Goal: Task Accomplishment & Management: Use online tool/utility

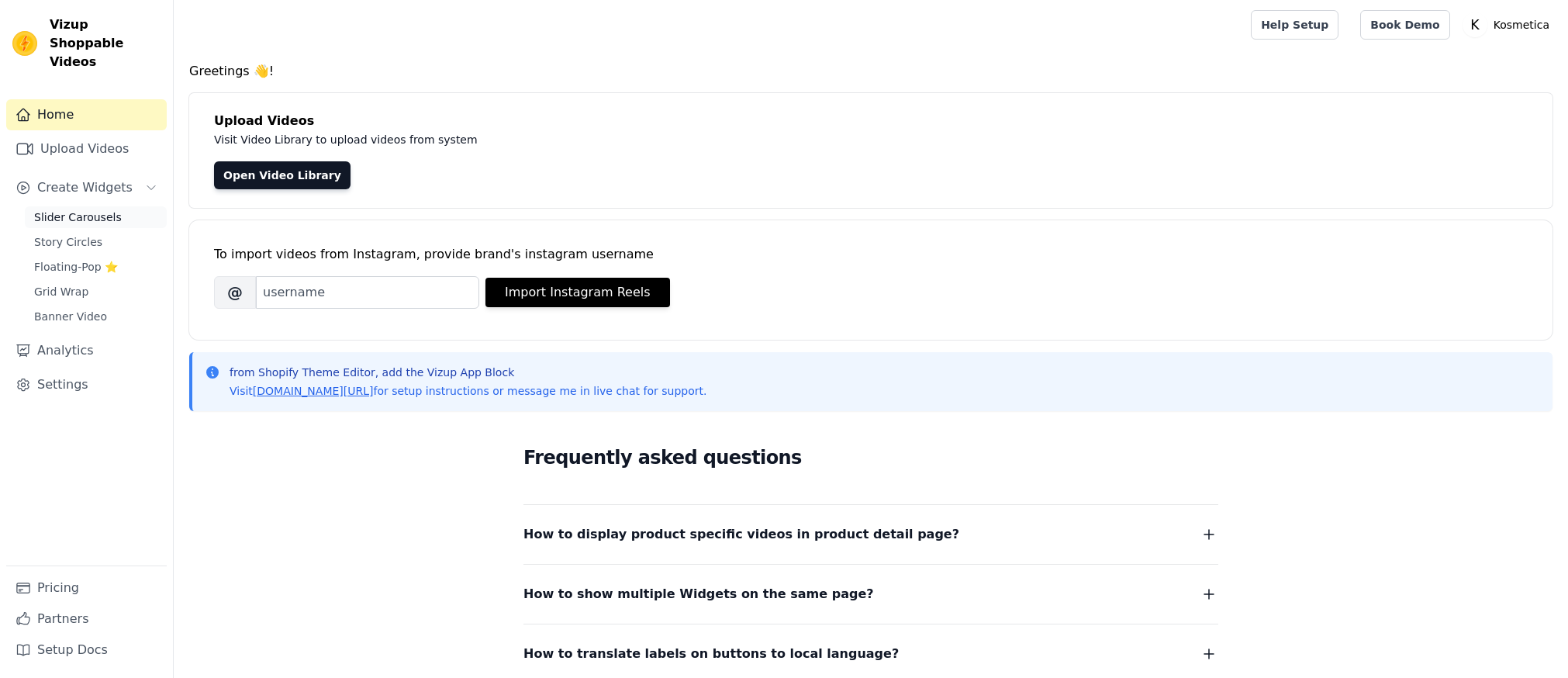
click at [114, 210] on span "Slider Carousels" at bounding box center [78, 217] width 88 height 16
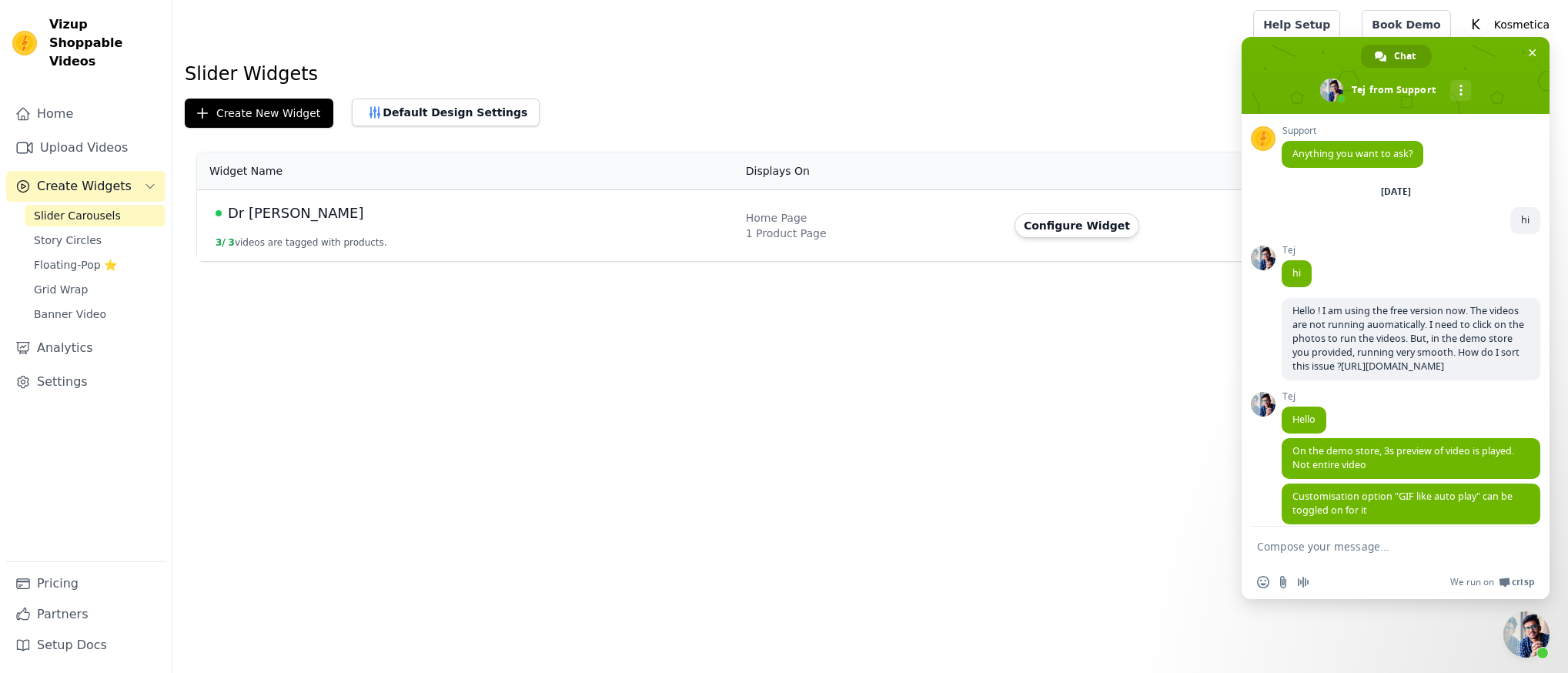
scroll to position [706, 0]
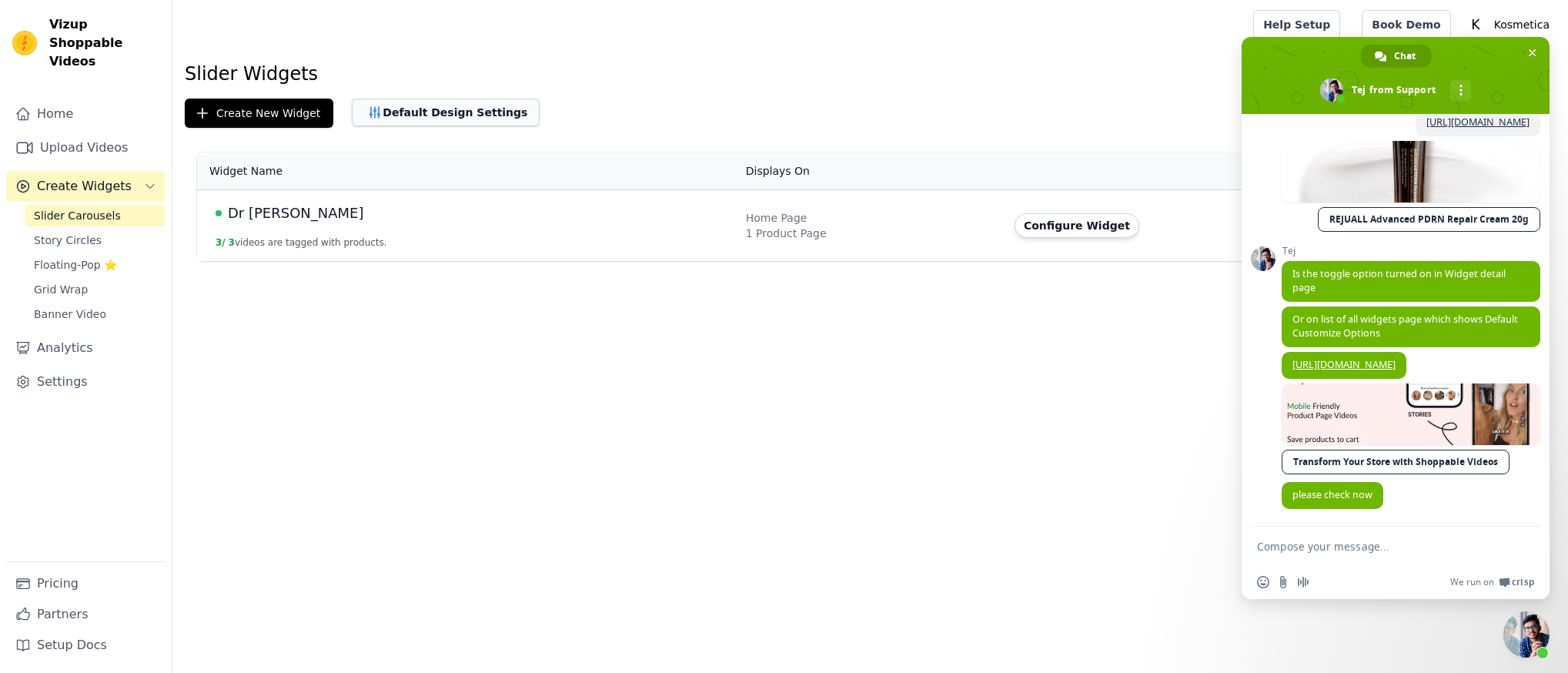
click at [463, 123] on button "Default Design Settings" at bounding box center [445, 112] width 188 height 28
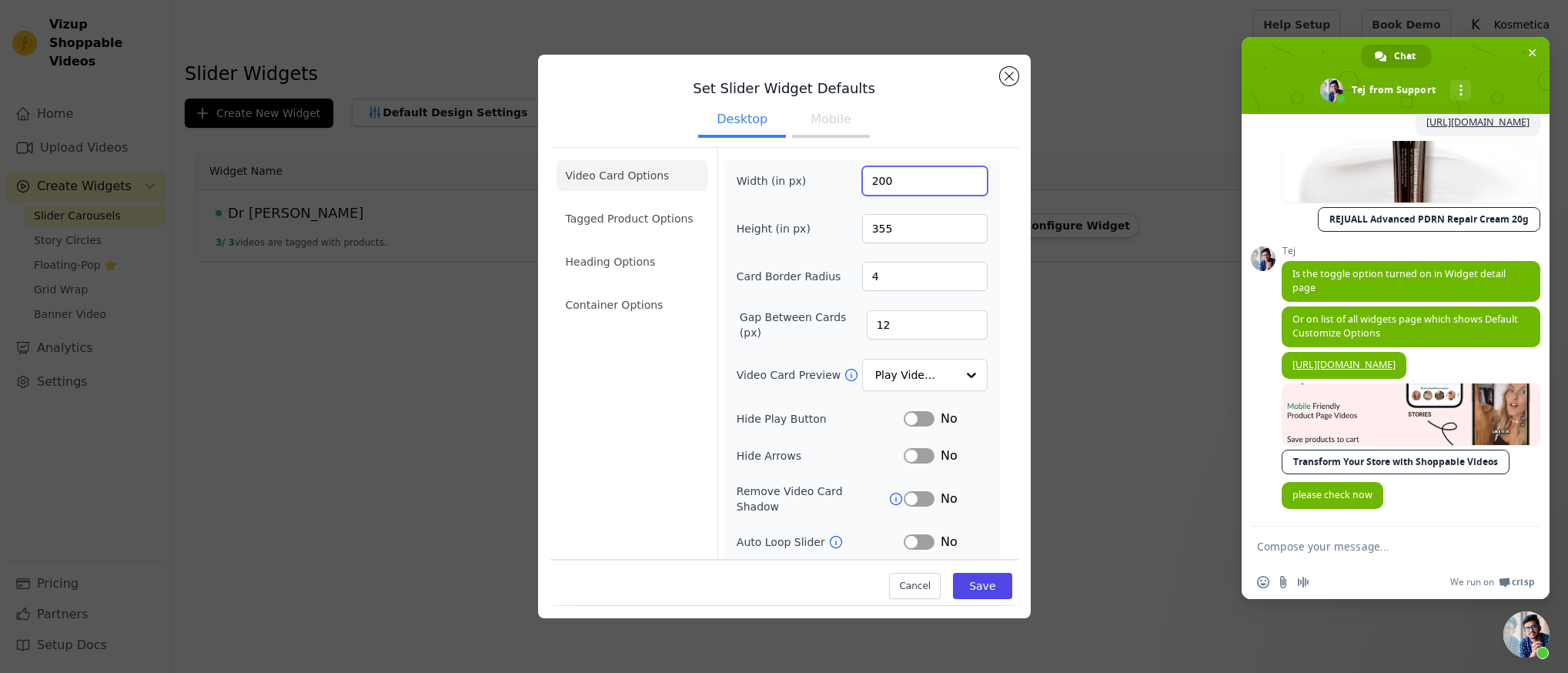
click at [895, 181] on input "200" at bounding box center [925, 181] width 125 height 29
click at [894, 181] on input "200" at bounding box center [925, 181] width 125 height 29
click at [818, 124] on button "Mobile" at bounding box center [830, 121] width 77 height 34
click at [736, 133] on button "Desktop" at bounding box center [742, 121] width 88 height 34
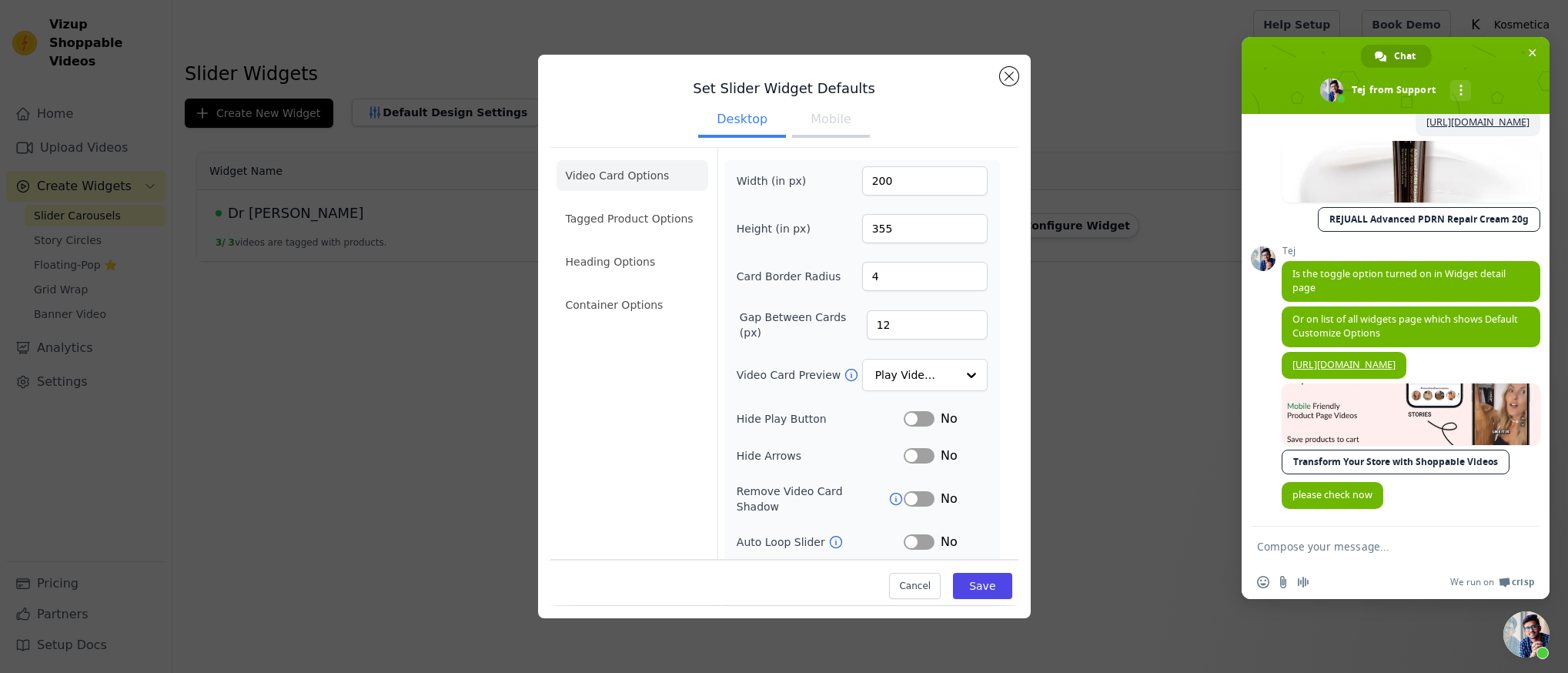
click at [807, 129] on button "Mobile" at bounding box center [830, 121] width 77 height 34
click at [758, 129] on button "Desktop" at bounding box center [742, 121] width 88 height 34
click at [689, 219] on li "Tagged Product Options" at bounding box center [632, 219] width 152 height 31
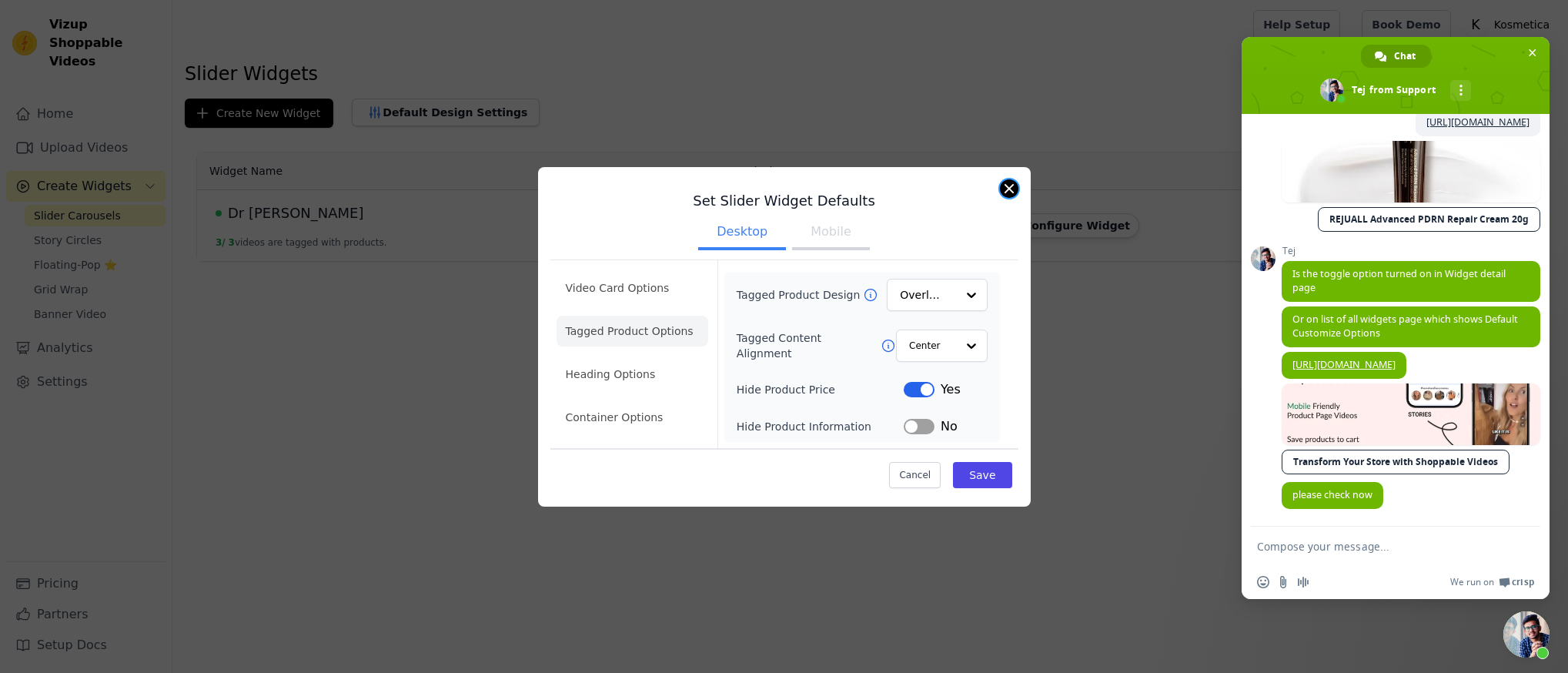
click at [1014, 186] on button "Close modal" at bounding box center [1009, 189] width 19 height 19
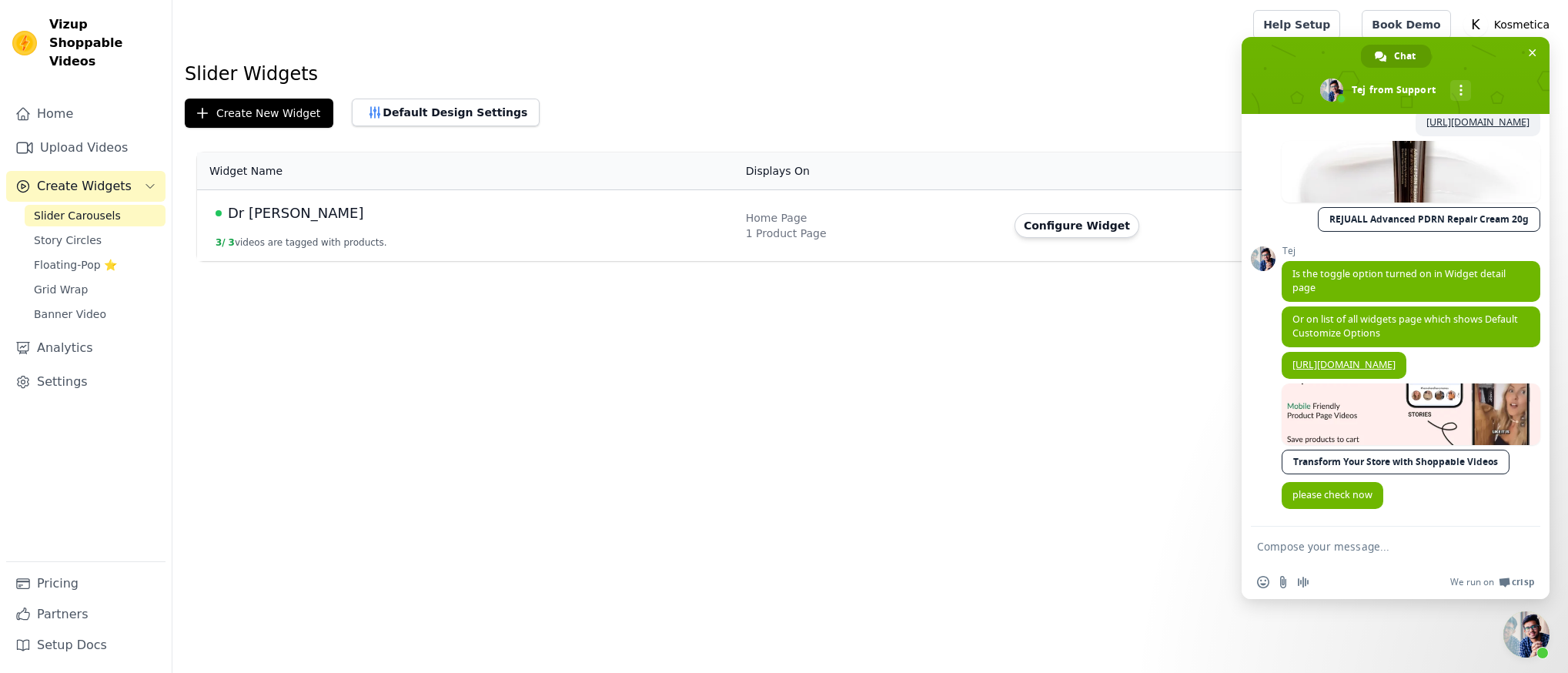
click at [1075, 212] on td "Configure Widget" at bounding box center [1212, 226] width 413 height 72
click at [1069, 227] on button "Configure Widget" at bounding box center [1076, 225] width 124 height 24
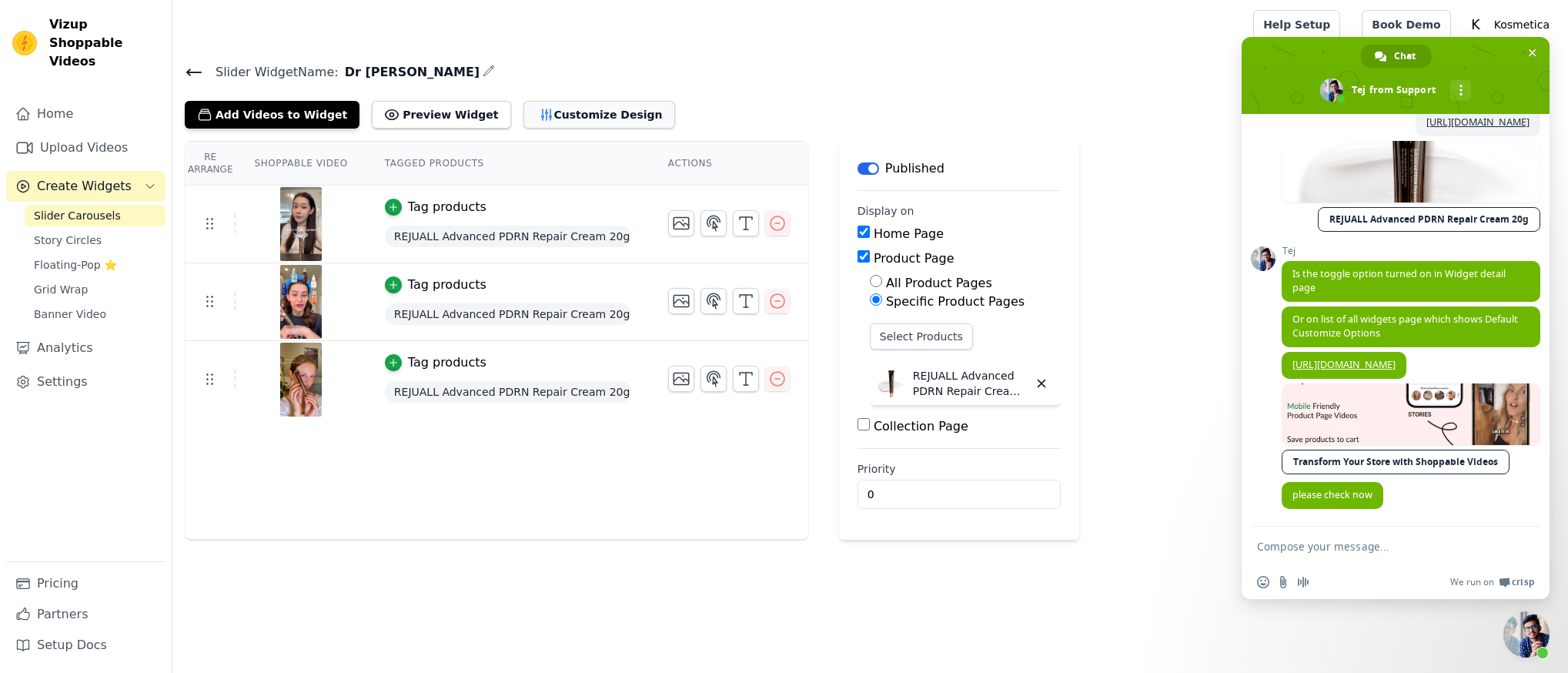
click at [592, 120] on button "Customize Design" at bounding box center [599, 115] width 152 height 28
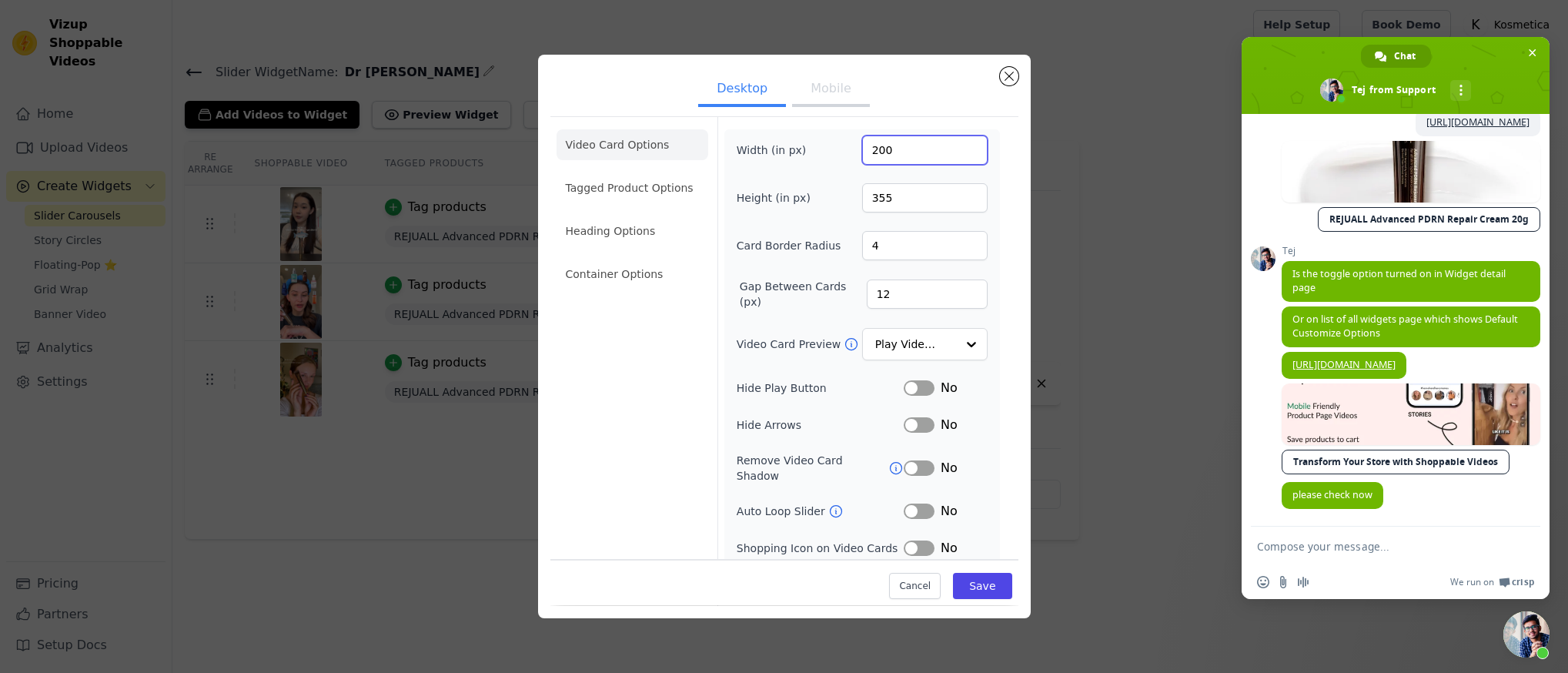
click at [920, 149] on input "200" at bounding box center [925, 150] width 125 height 29
click at [909, 282] on input "12" at bounding box center [927, 294] width 121 height 29
click at [905, 248] on input "4" at bounding box center [925, 245] width 125 height 29
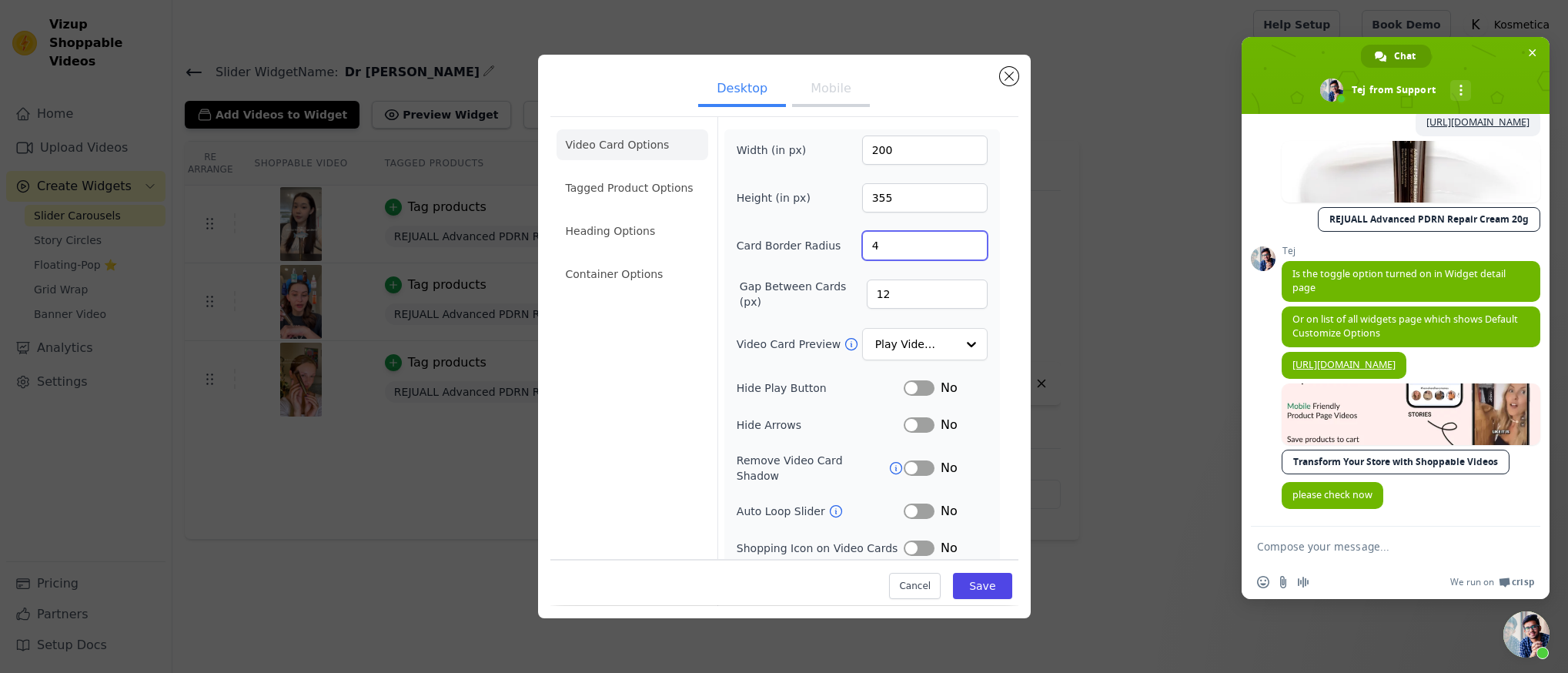
click at [905, 248] on input "4" at bounding box center [925, 245] width 125 height 29
type input "2"
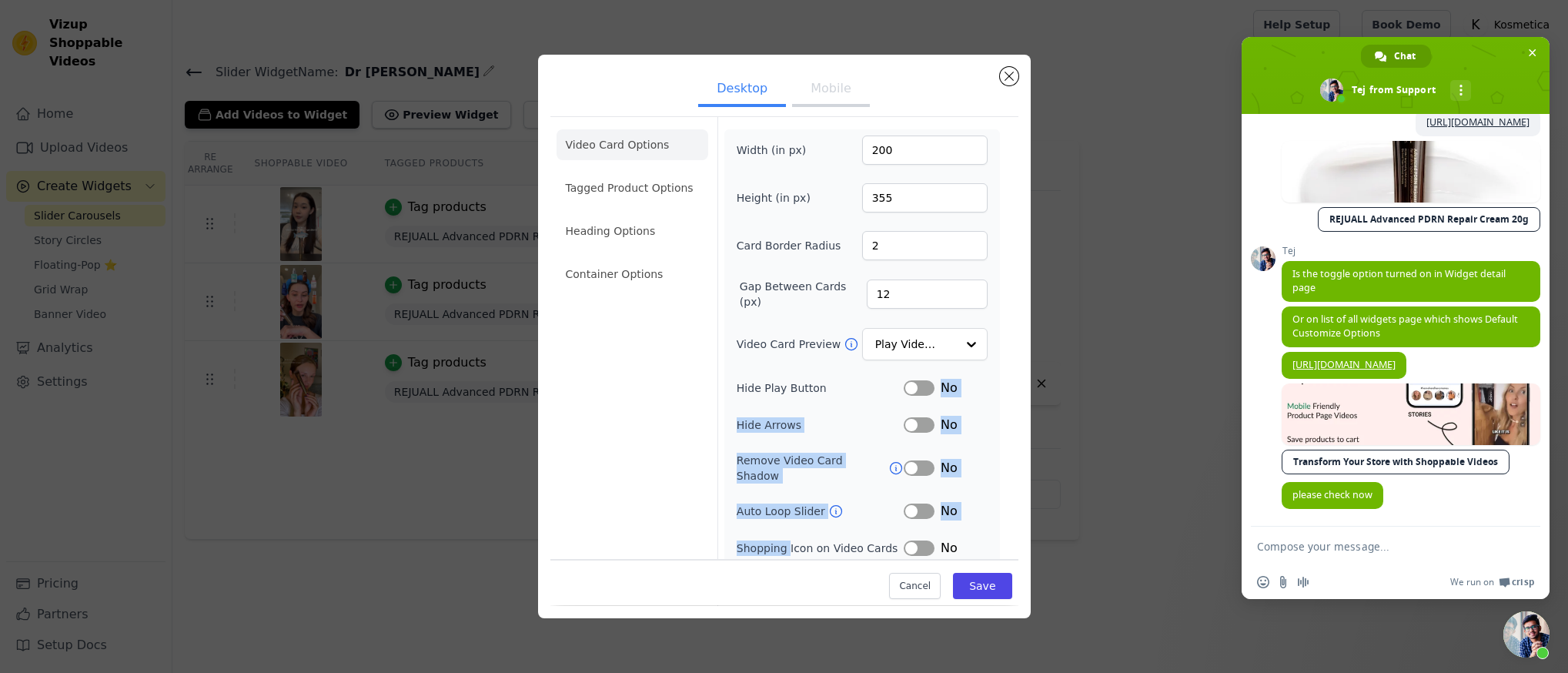
drag, startPoint x: 857, startPoint y: 384, endPoint x: 785, endPoint y: 530, distance: 162.8
click at [785, 542] on div "Width (in px) 200 Height (in px) 355 Card Border Radius 2 Gap Between Cards (px…" at bounding box center [862, 365] width 251 height 458
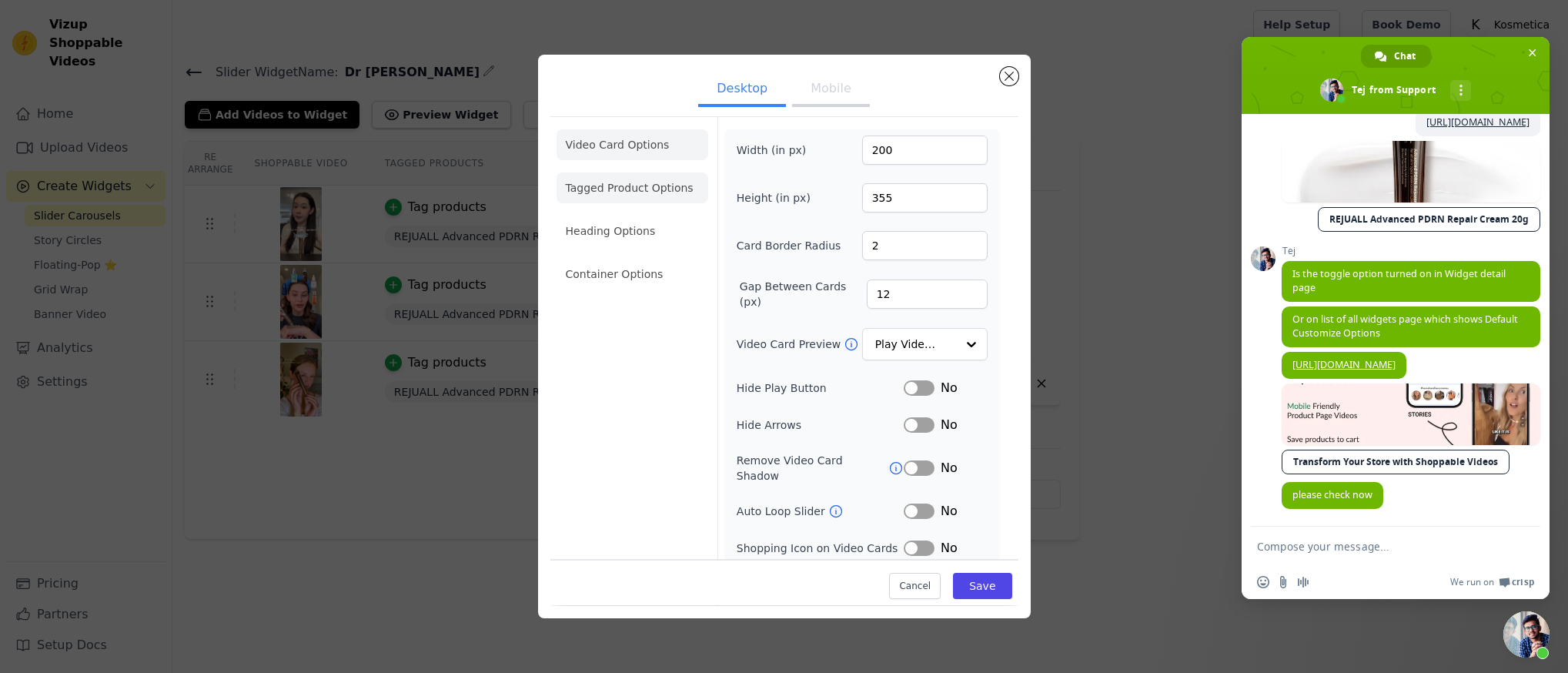
click at [680, 177] on li "Tagged Product Options" at bounding box center [632, 188] width 152 height 31
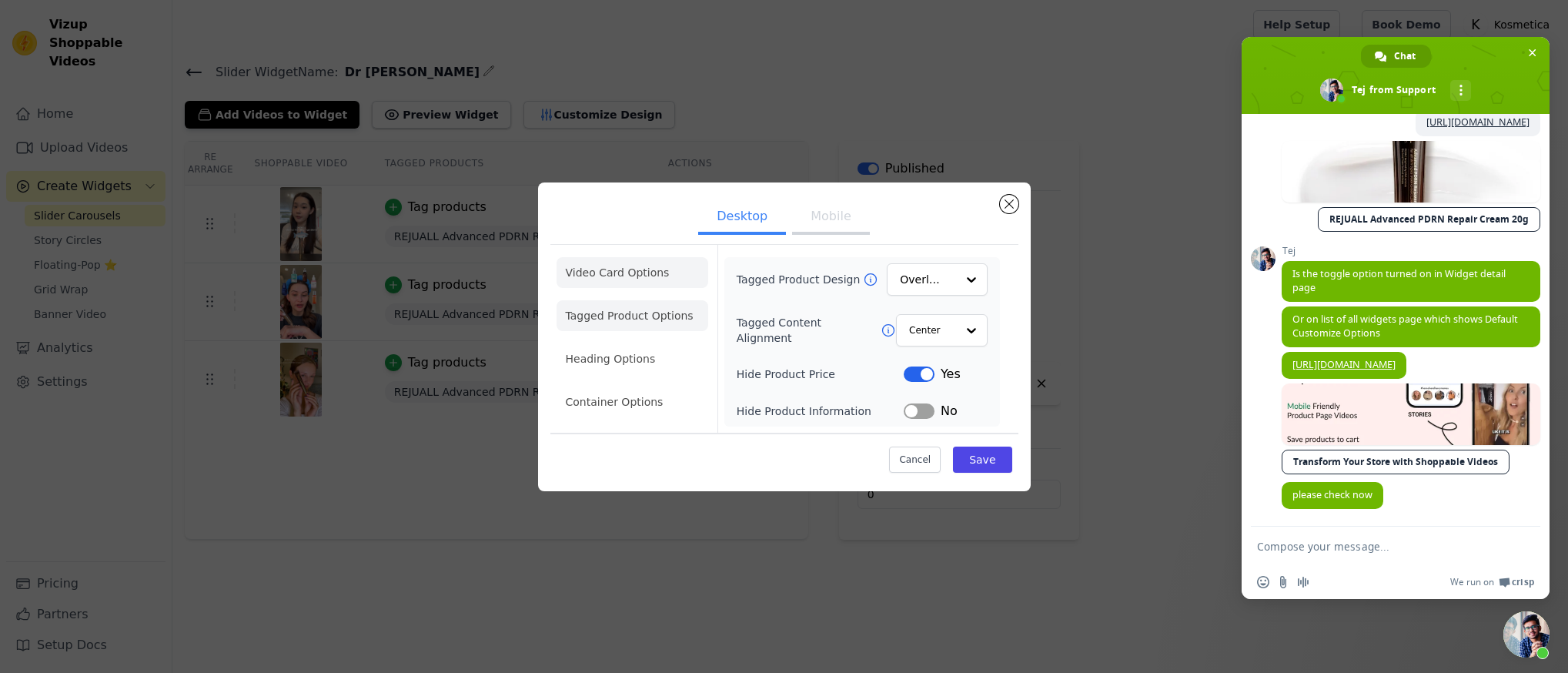
click at [647, 280] on li "Video Card Options" at bounding box center [632, 272] width 152 height 31
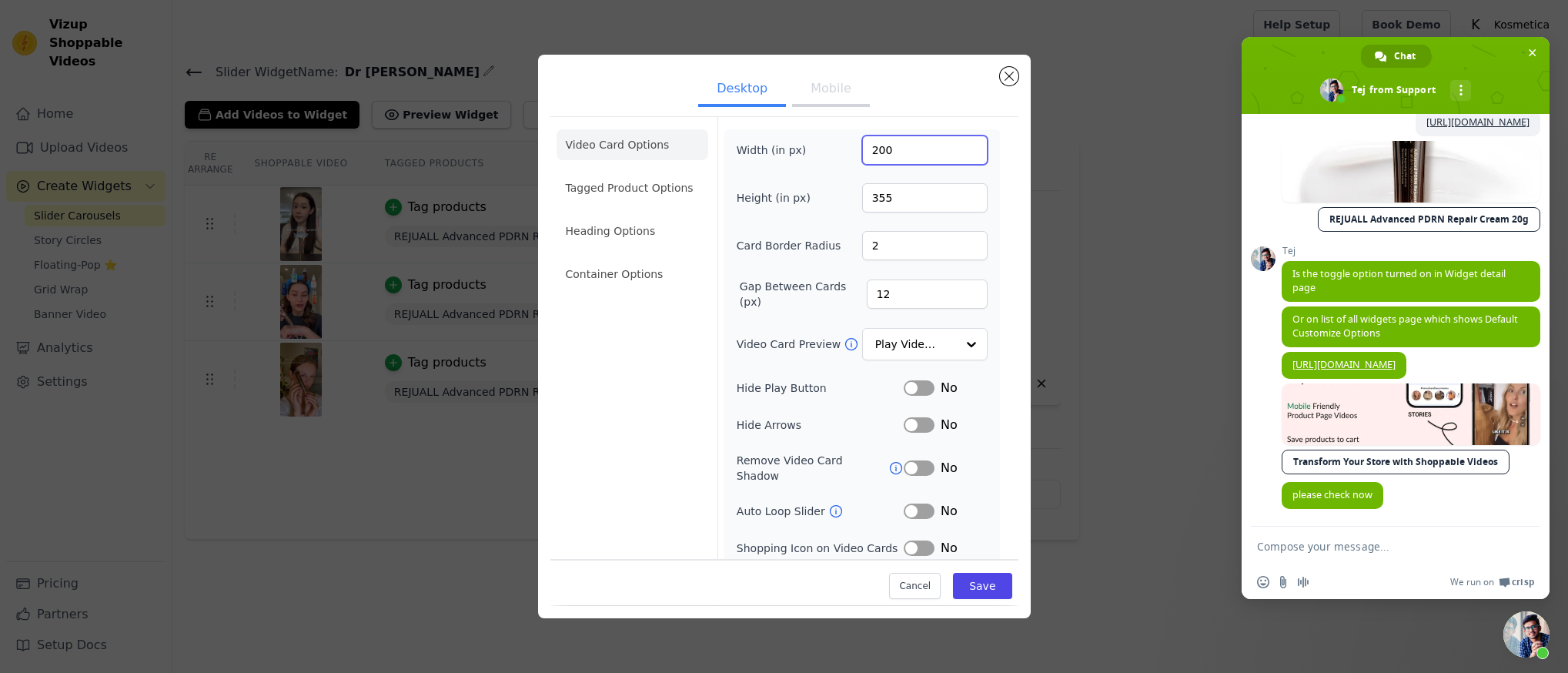
click at [902, 153] on input "200" at bounding box center [925, 150] width 125 height 29
click at [906, 147] on input "200" at bounding box center [925, 150] width 125 height 29
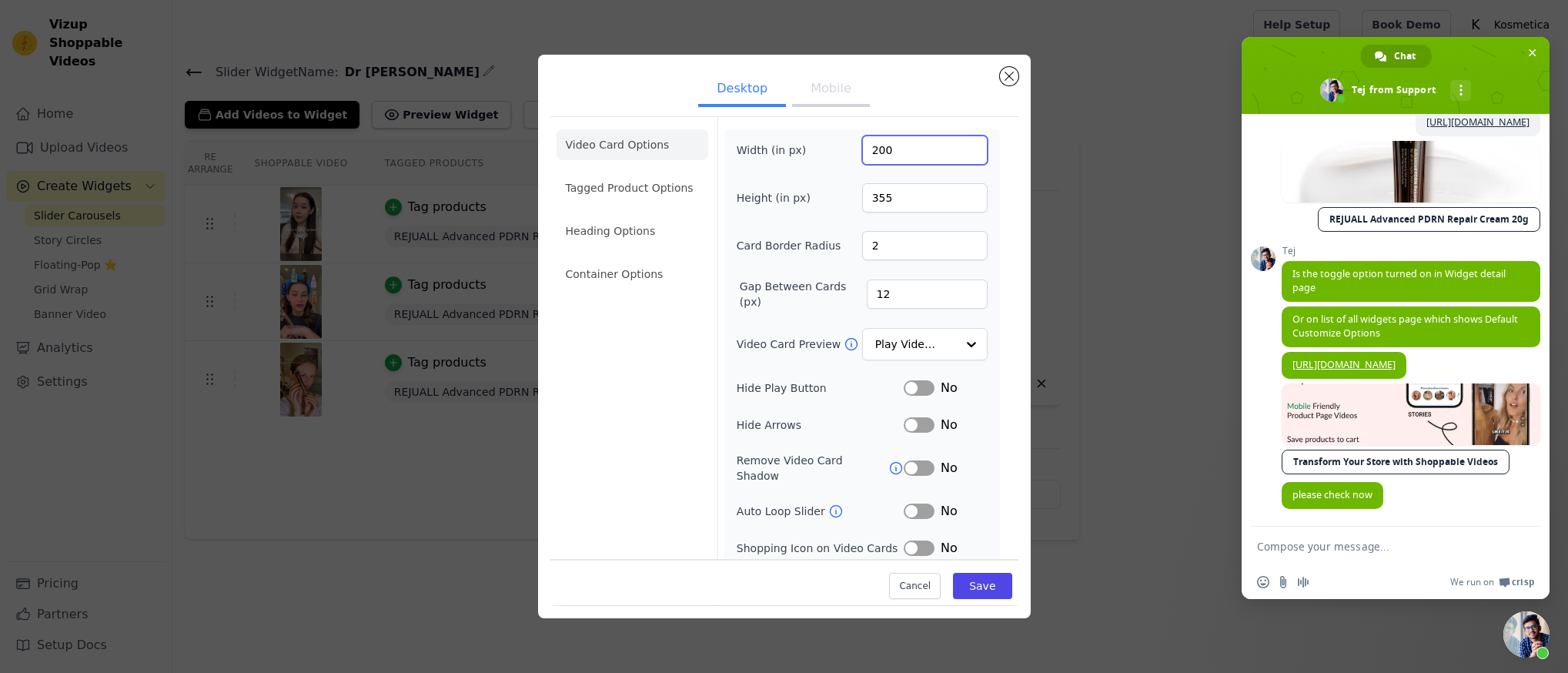
click at [906, 147] on input "200" at bounding box center [925, 150] width 125 height 29
click at [893, 157] on input "200" at bounding box center [925, 150] width 125 height 29
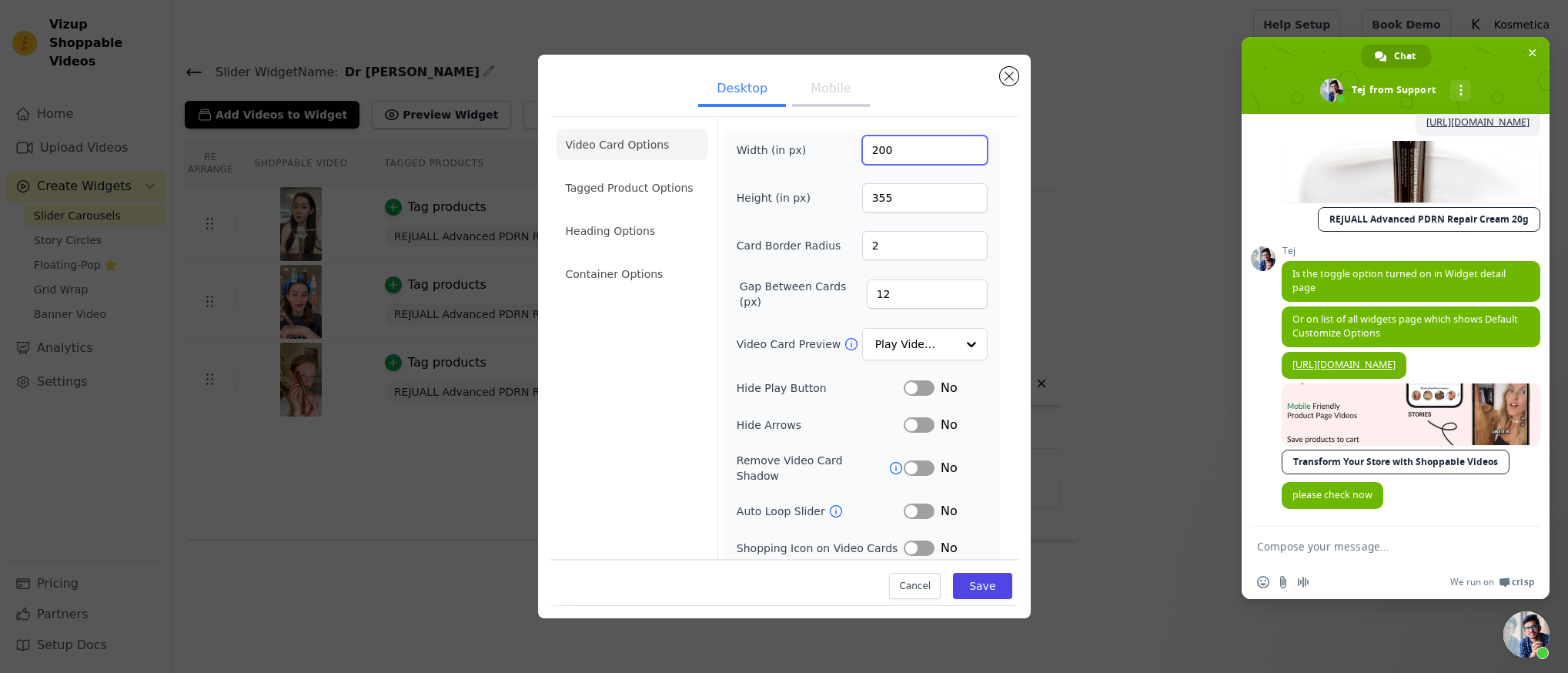
click at [893, 157] on input "200" at bounding box center [925, 150] width 125 height 29
type input "170"
click at [914, 199] on input "355" at bounding box center [925, 198] width 125 height 29
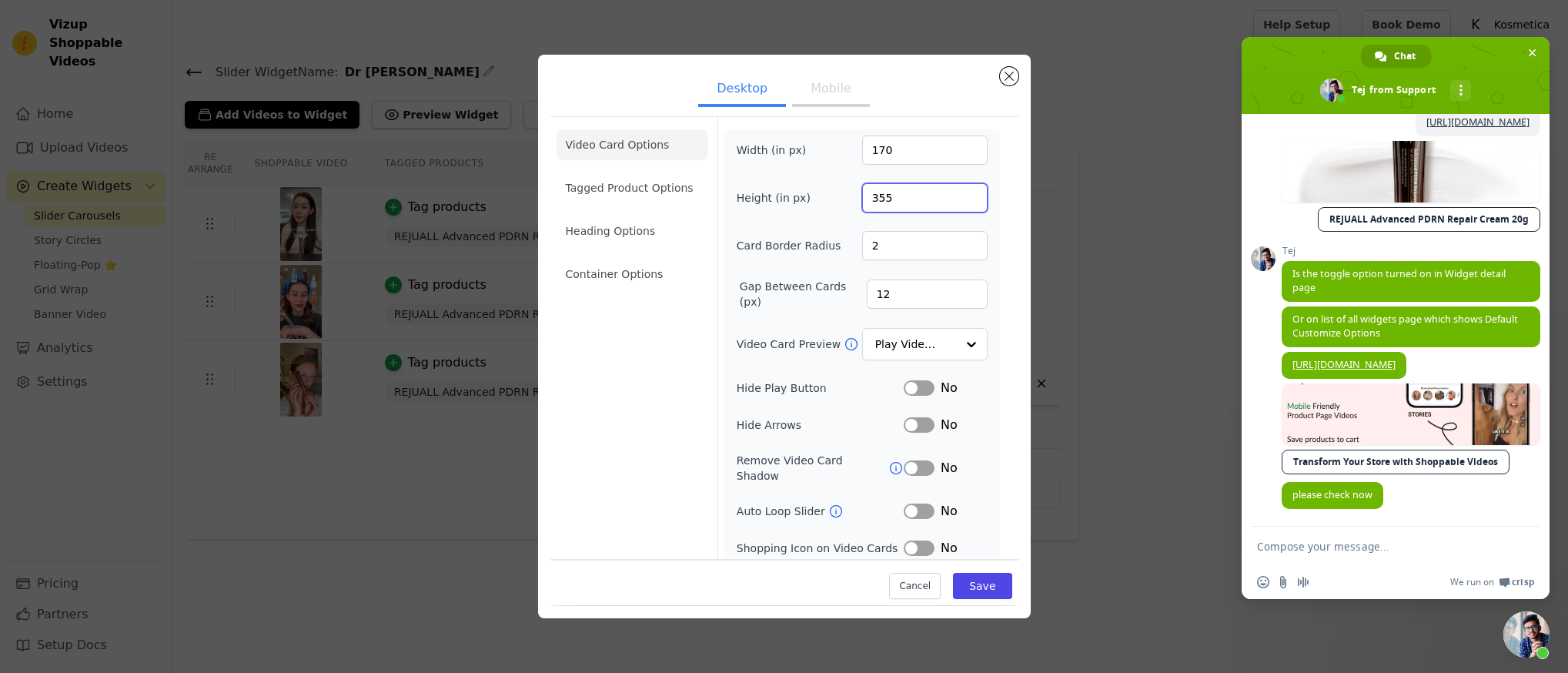
click at [914, 199] on input "355" at bounding box center [925, 198] width 125 height 29
paste input "01"
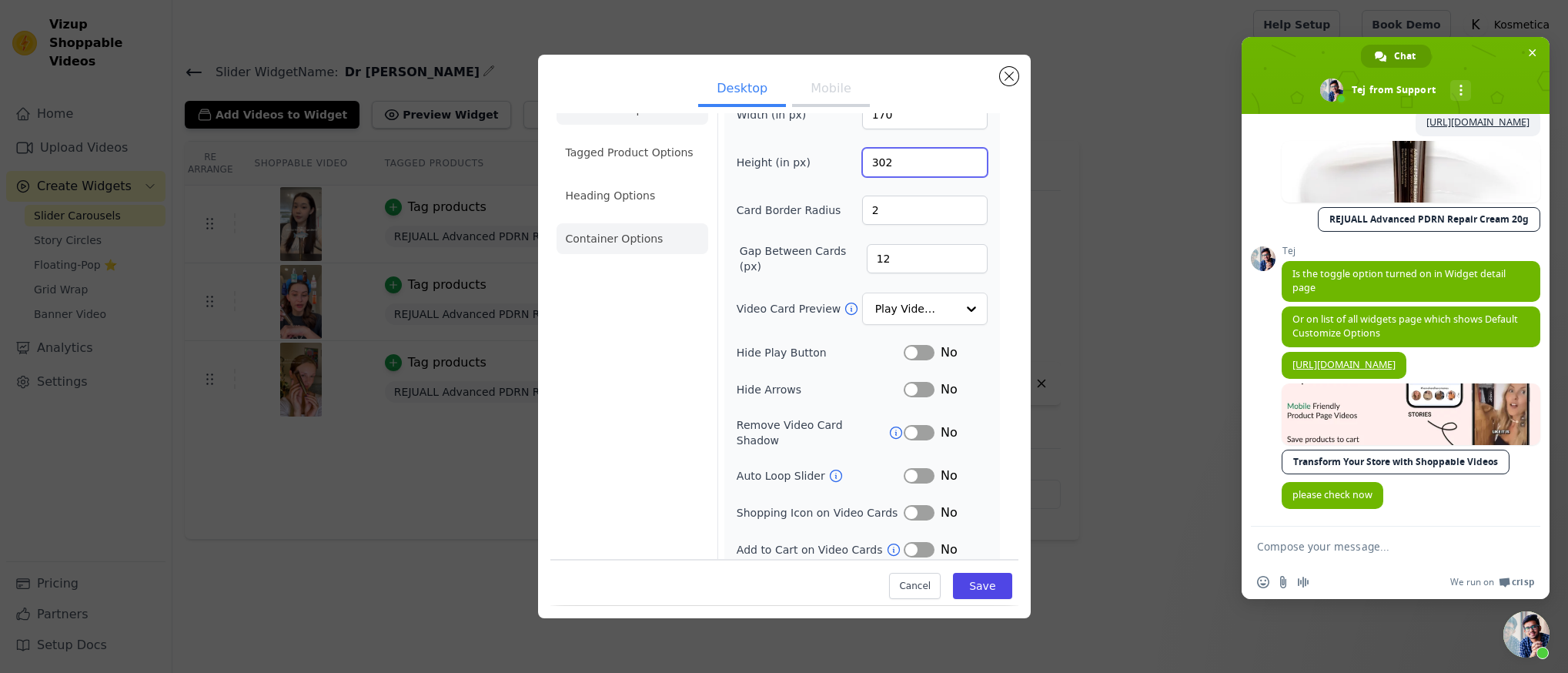
type input "302"
click at [677, 237] on li "Container Options" at bounding box center [632, 239] width 152 height 31
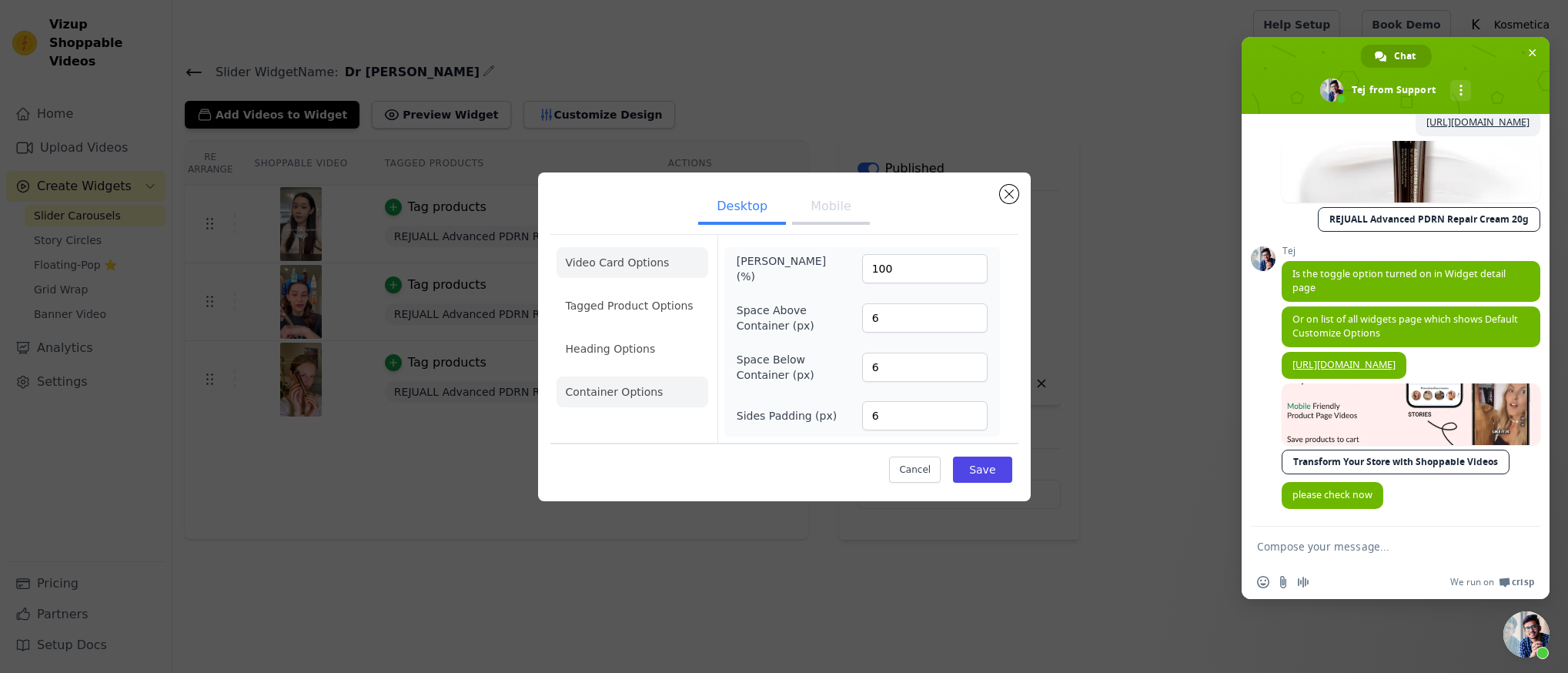
click at [683, 262] on li "Video Card Options" at bounding box center [632, 263] width 152 height 31
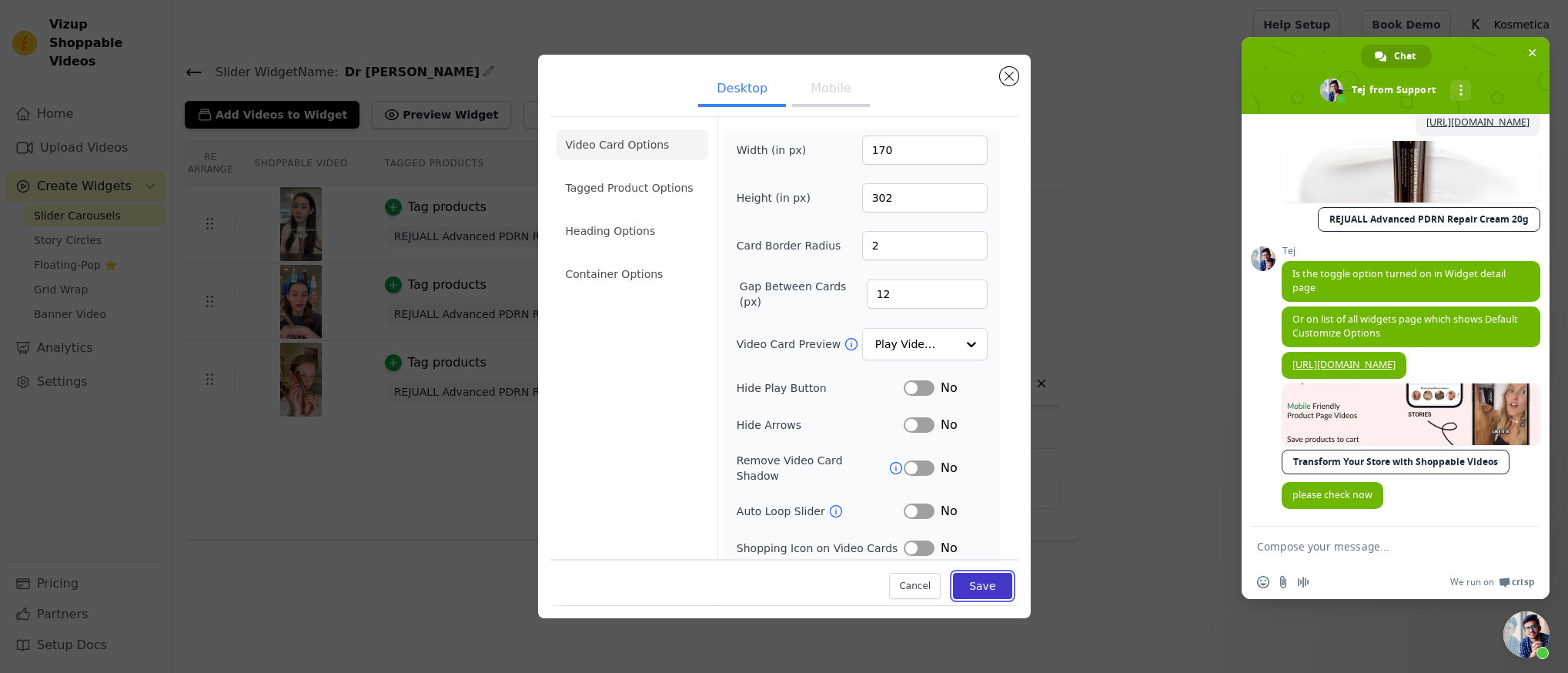
click at [967, 588] on button "Save" at bounding box center [982, 586] width 59 height 26
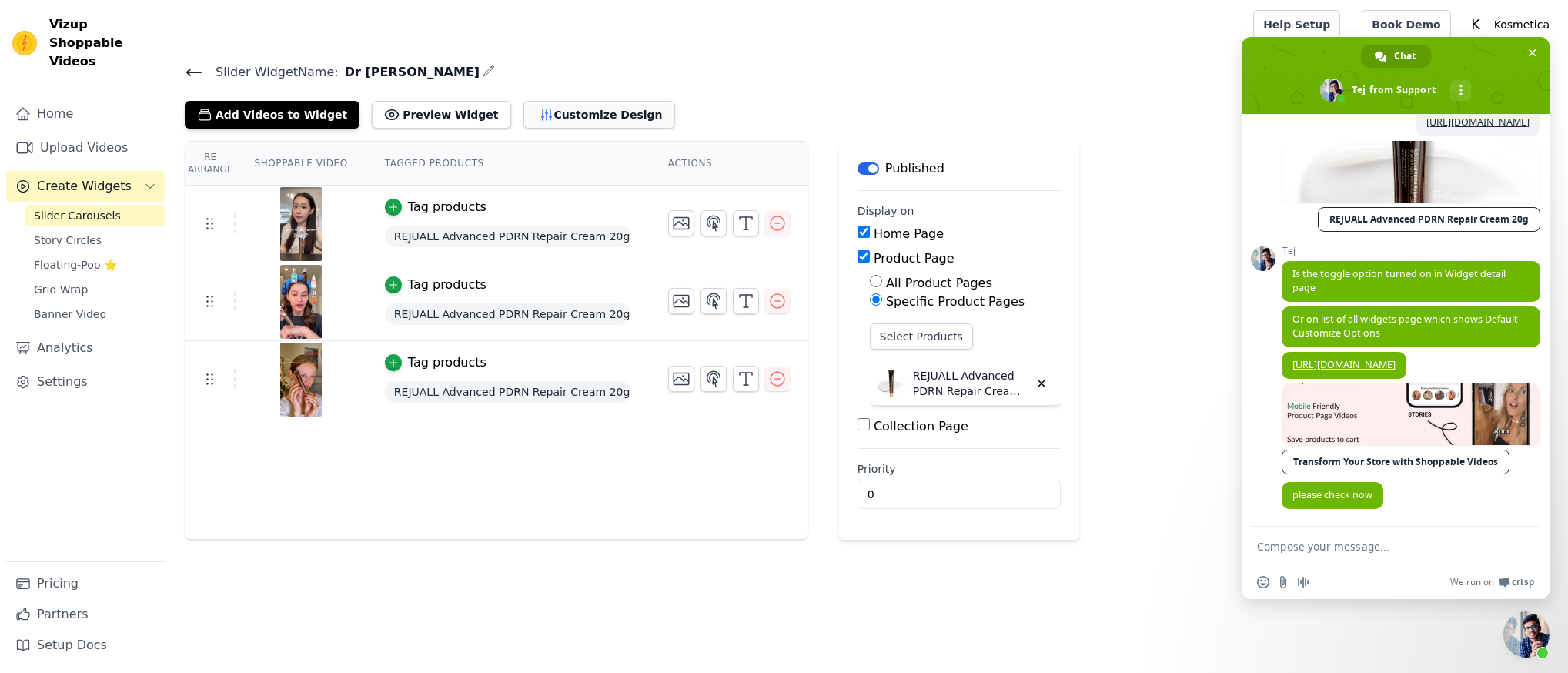
click at [567, 106] on button "Customize Design" at bounding box center [599, 115] width 152 height 28
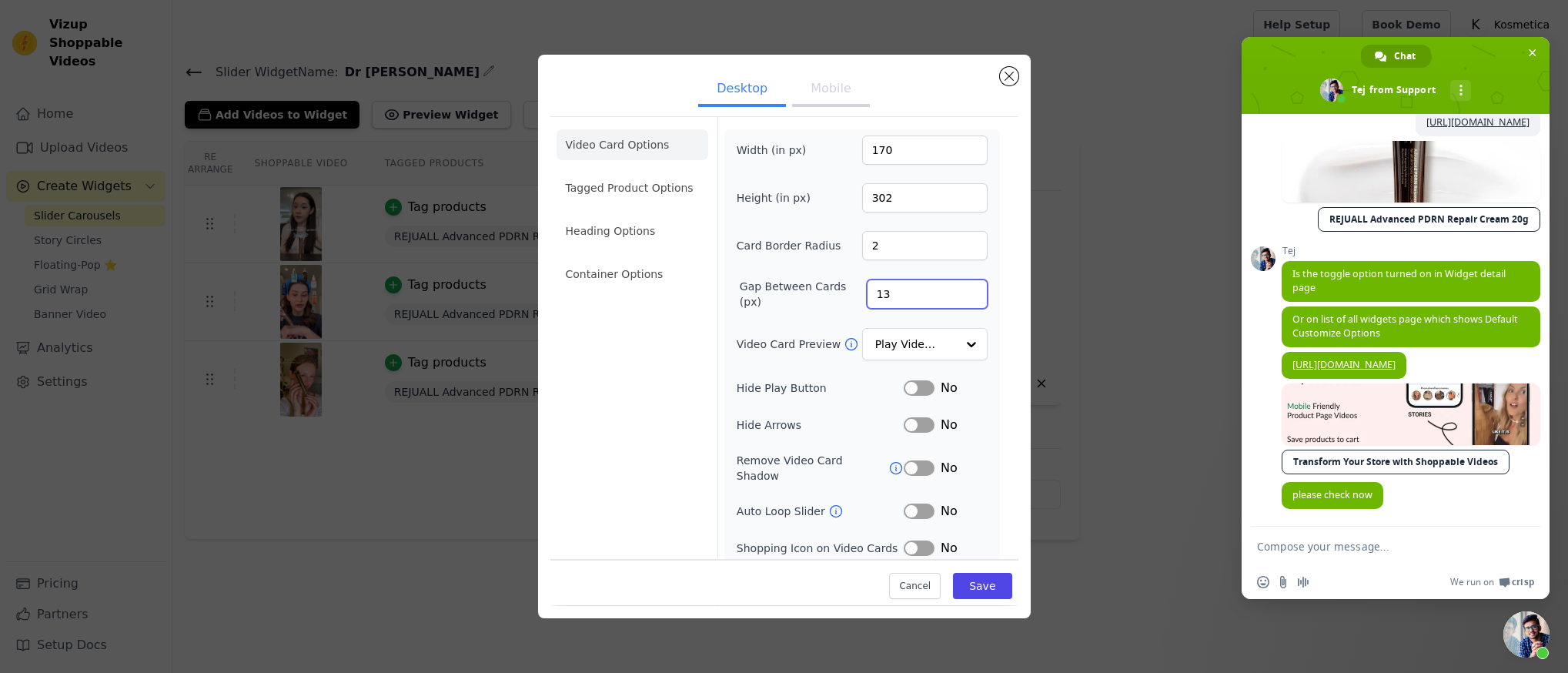
click at [959, 293] on input "13" at bounding box center [927, 294] width 121 height 29
click at [962, 299] on input "12" at bounding box center [927, 294] width 121 height 29
click at [962, 299] on input "11" at bounding box center [927, 294] width 121 height 29
click at [962, 299] on input "10" at bounding box center [927, 294] width 121 height 29
click at [962, 299] on input "9" at bounding box center [927, 294] width 121 height 29
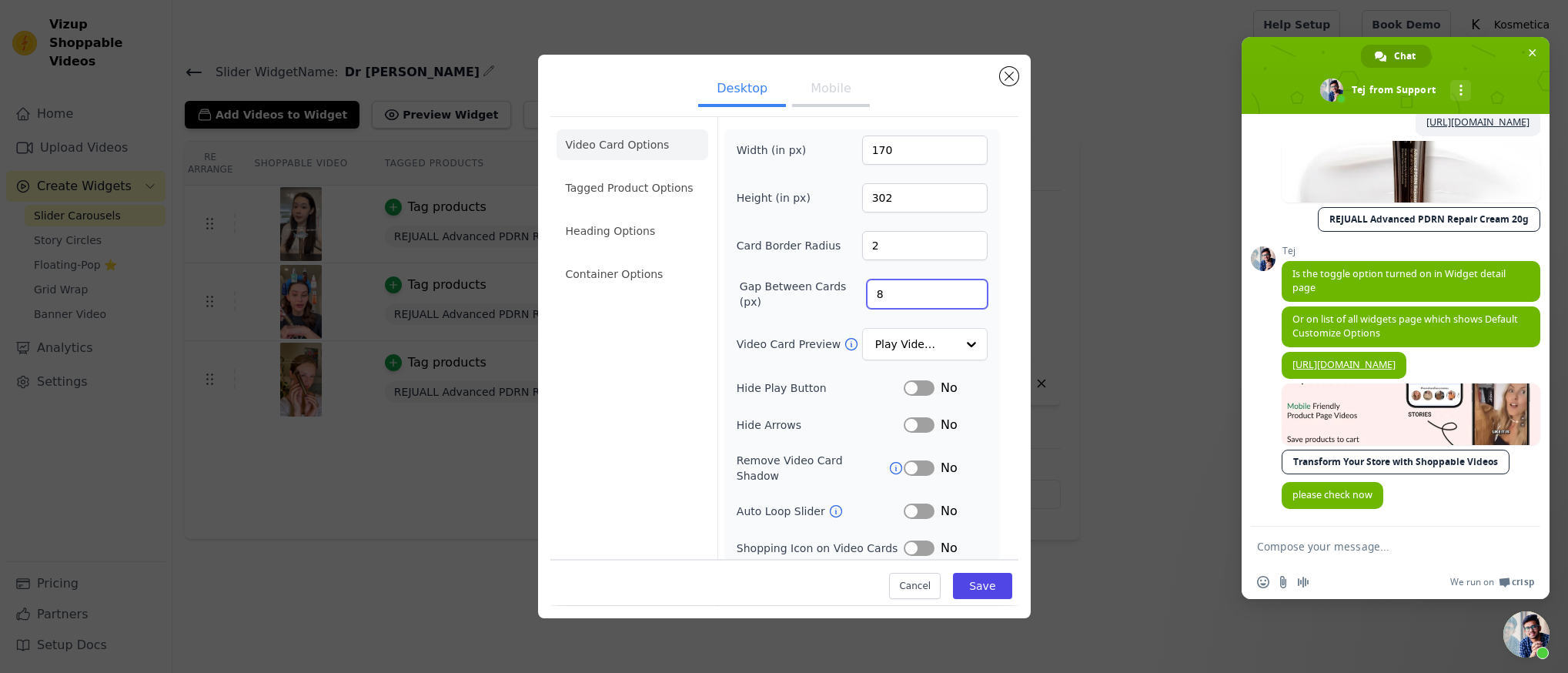
type input "8"
click at [962, 299] on input "8" at bounding box center [927, 294] width 121 height 29
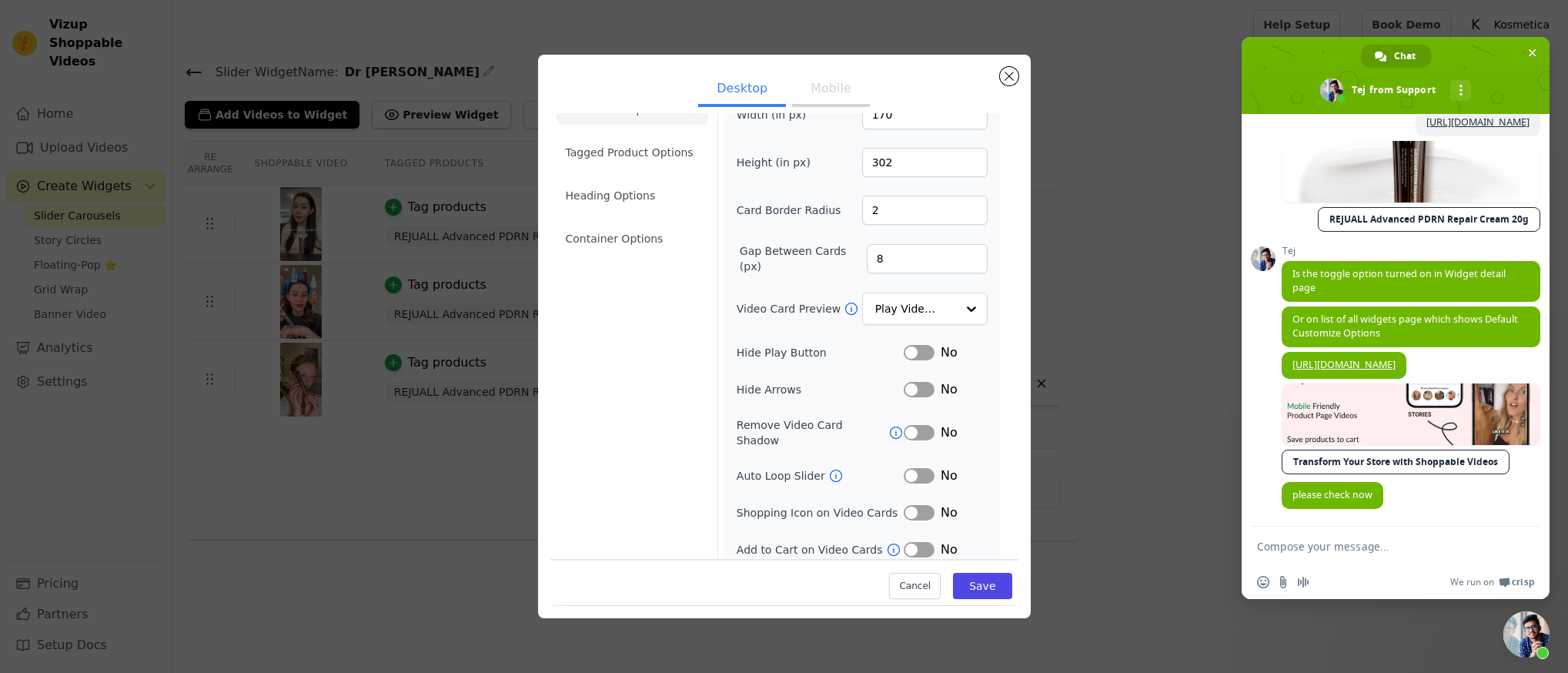
click at [851, 393] on label "Hide Arrows" at bounding box center [819, 389] width 167 height 15
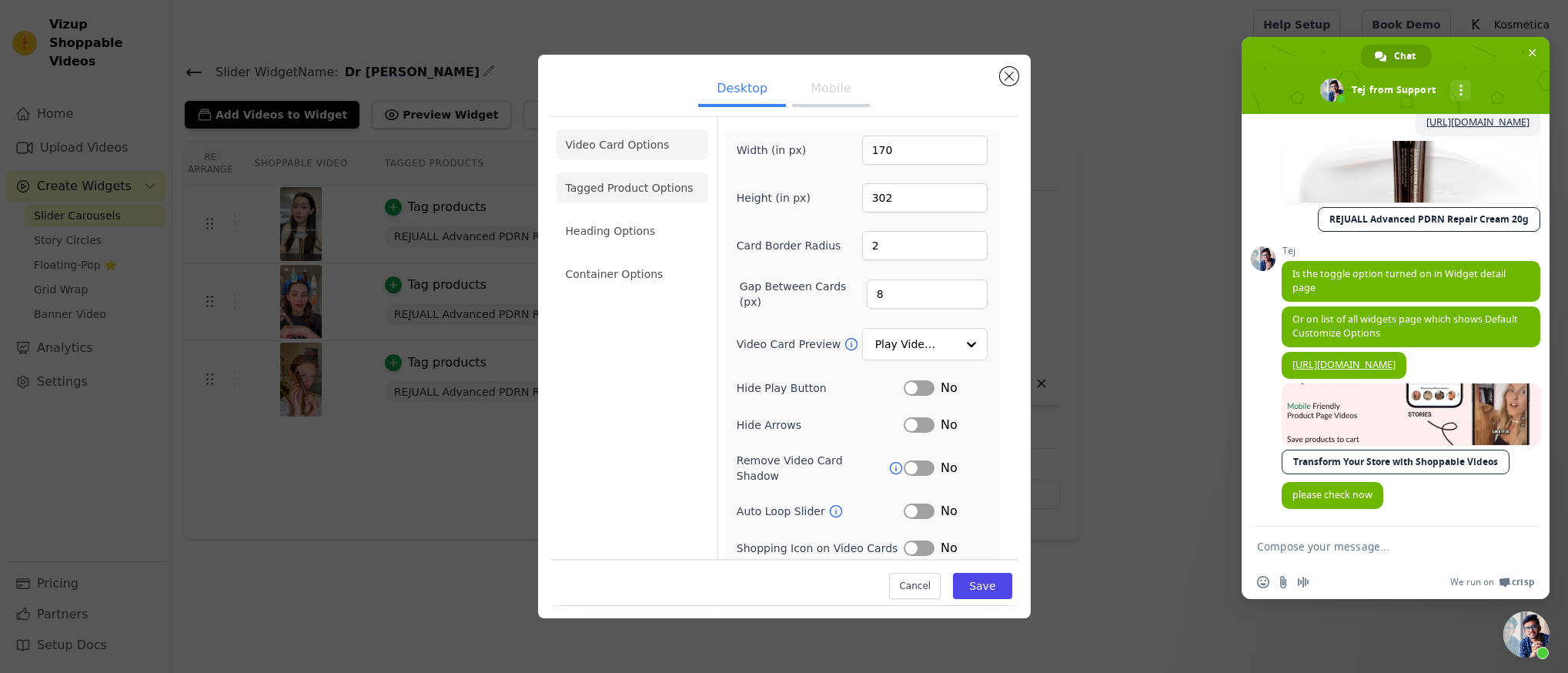
click at [637, 196] on li "Tagged Product Options" at bounding box center [632, 188] width 152 height 31
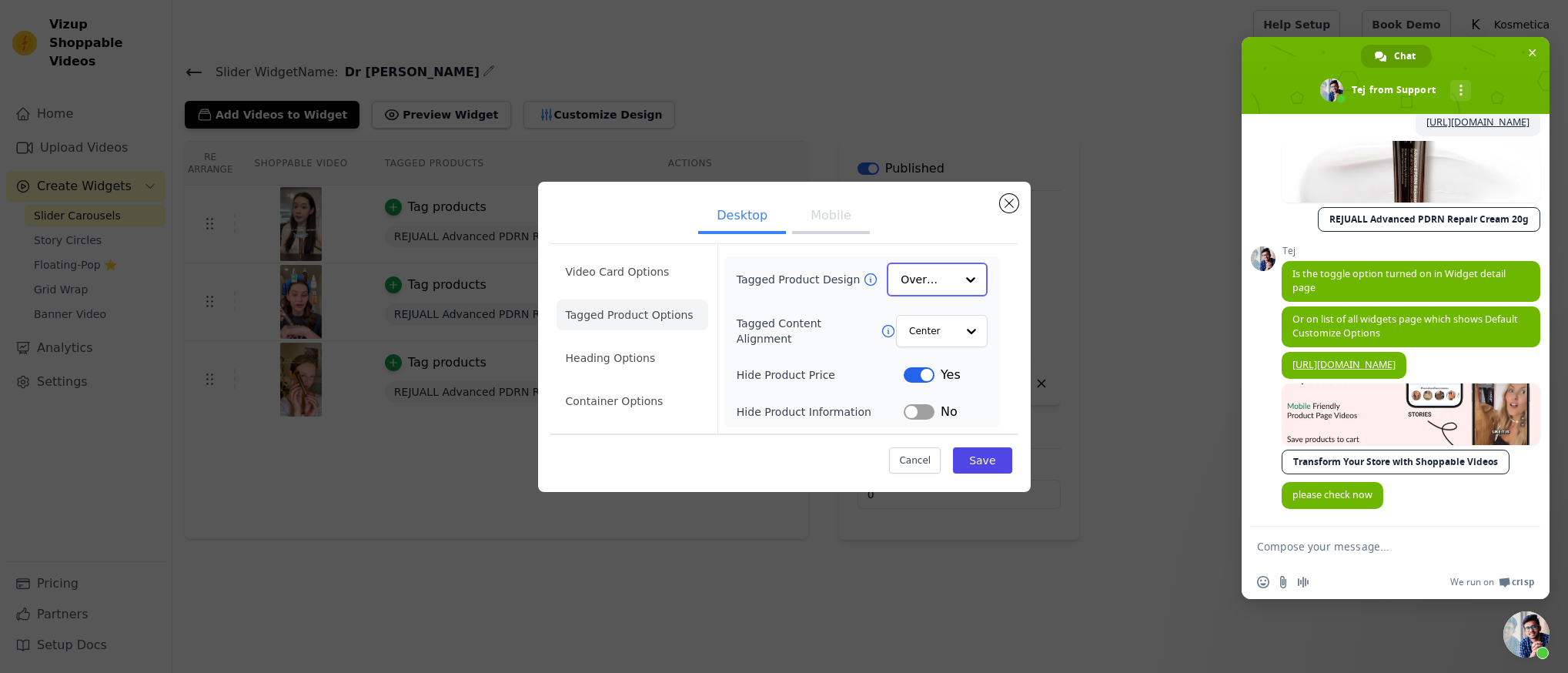
click at [939, 284] on input "Tagged Product Design" at bounding box center [927, 280] width 54 height 31
click at [928, 383] on div "Minimalist" at bounding box center [936, 381] width 100 height 33
click at [943, 329] on input "Tagged Content Alignment" at bounding box center [931, 330] width 46 height 31
click at [620, 357] on li "Heading Options" at bounding box center [632, 358] width 152 height 31
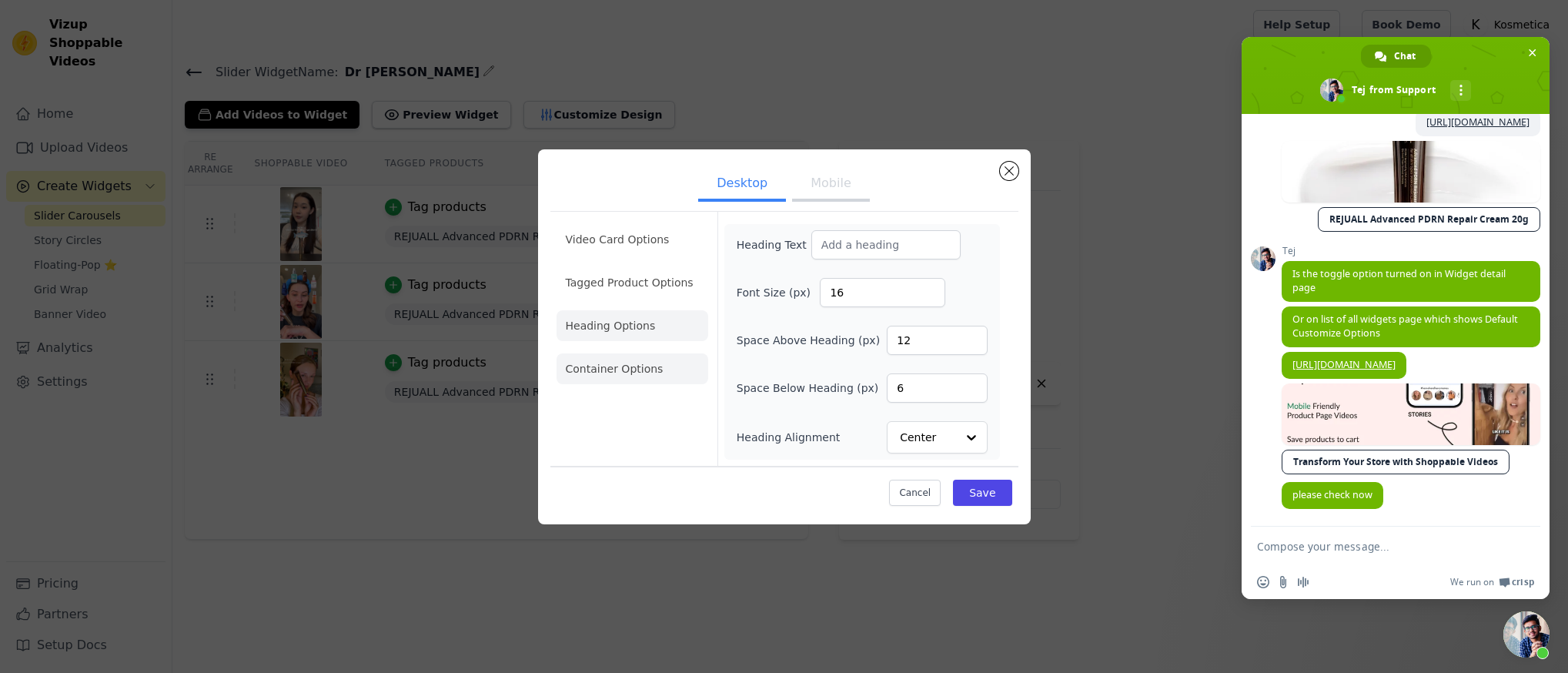
click at [637, 371] on li "Container Options" at bounding box center [632, 369] width 152 height 31
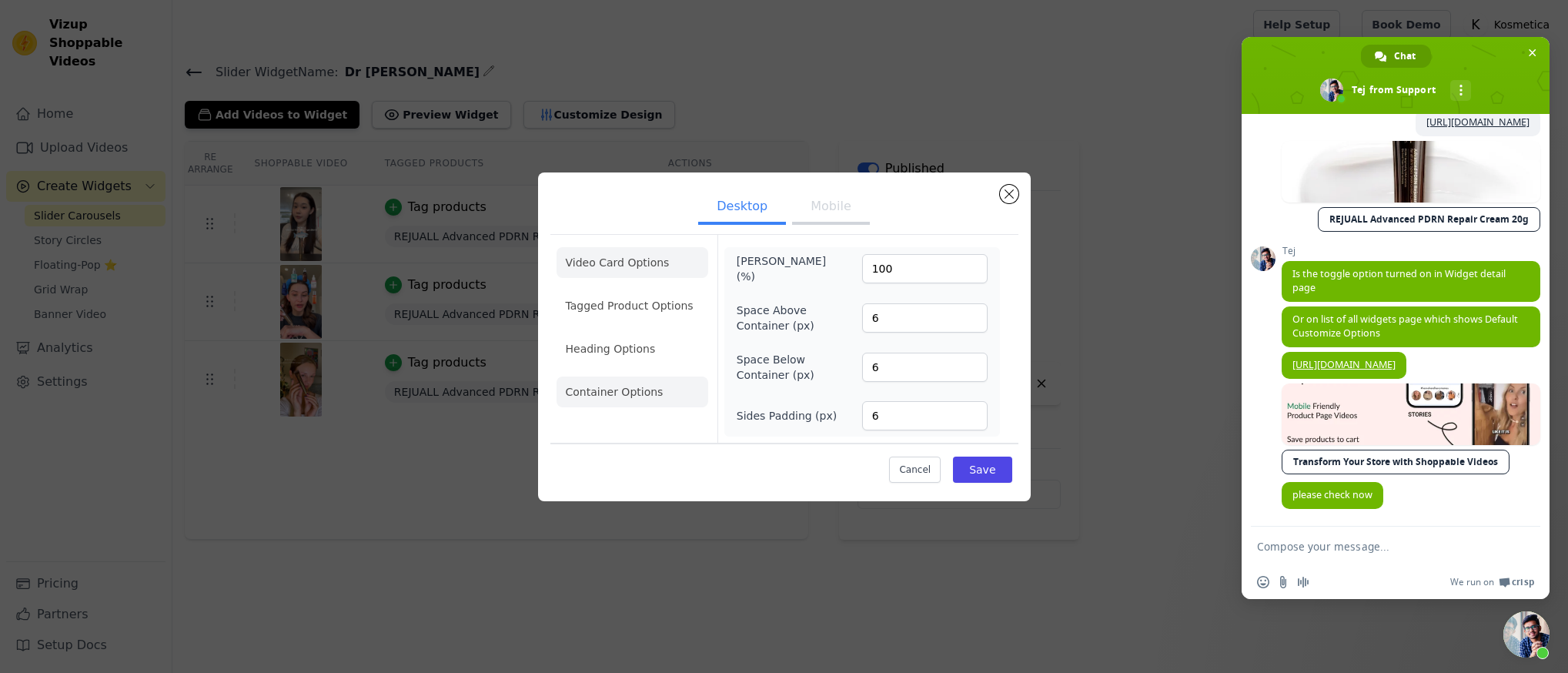
click at [656, 259] on li "Video Card Options" at bounding box center [632, 263] width 152 height 31
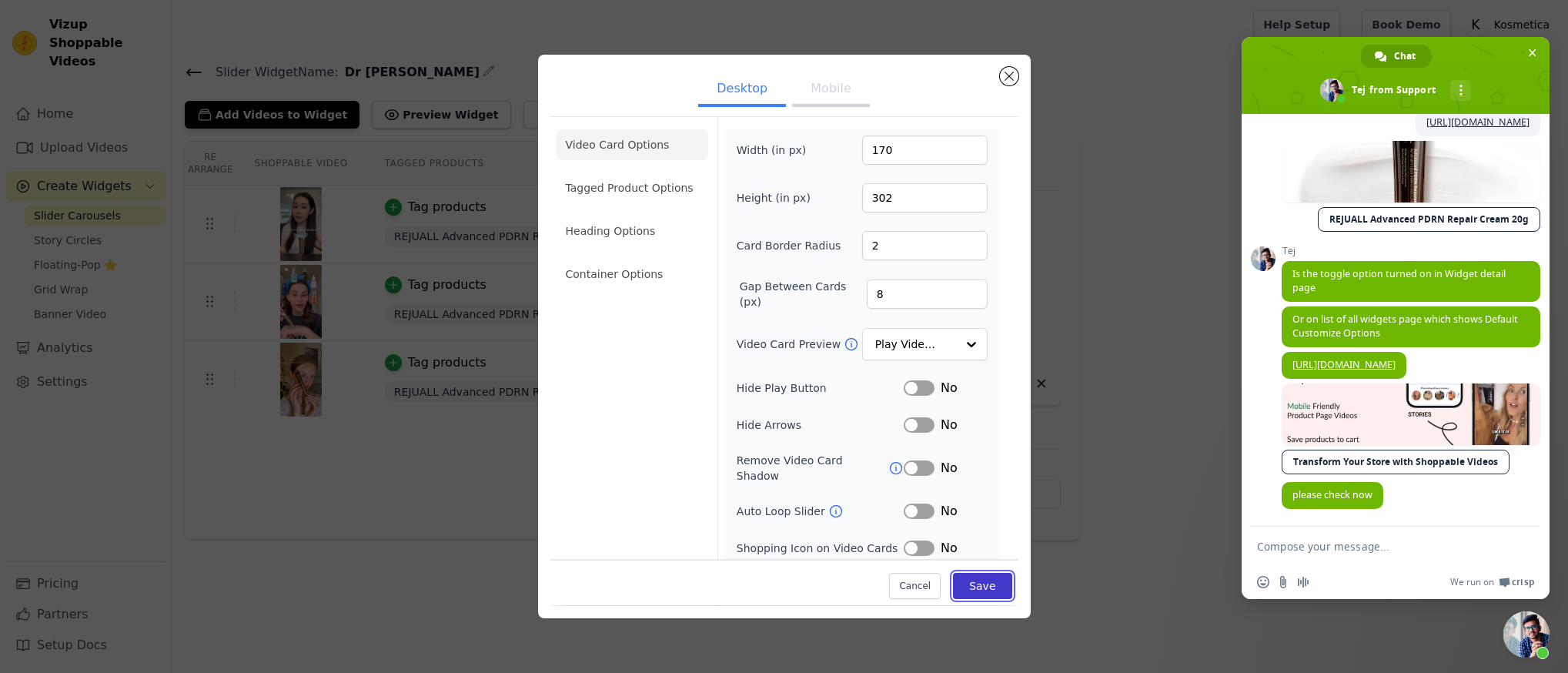
click at [959, 579] on button "Save" at bounding box center [982, 586] width 59 height 26
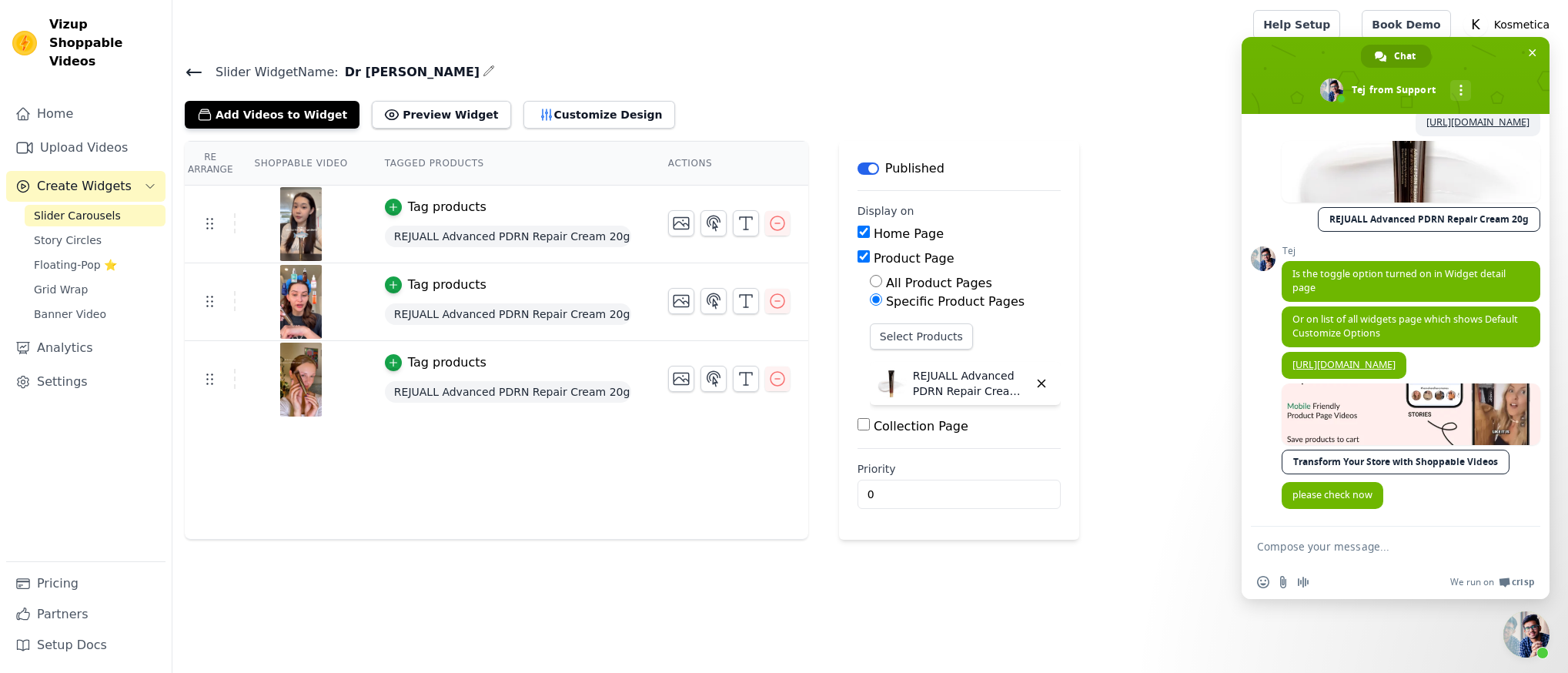
click at [117, 205] on link "Slider Carousels" at bounding box center [94, 215] width 141 height 22
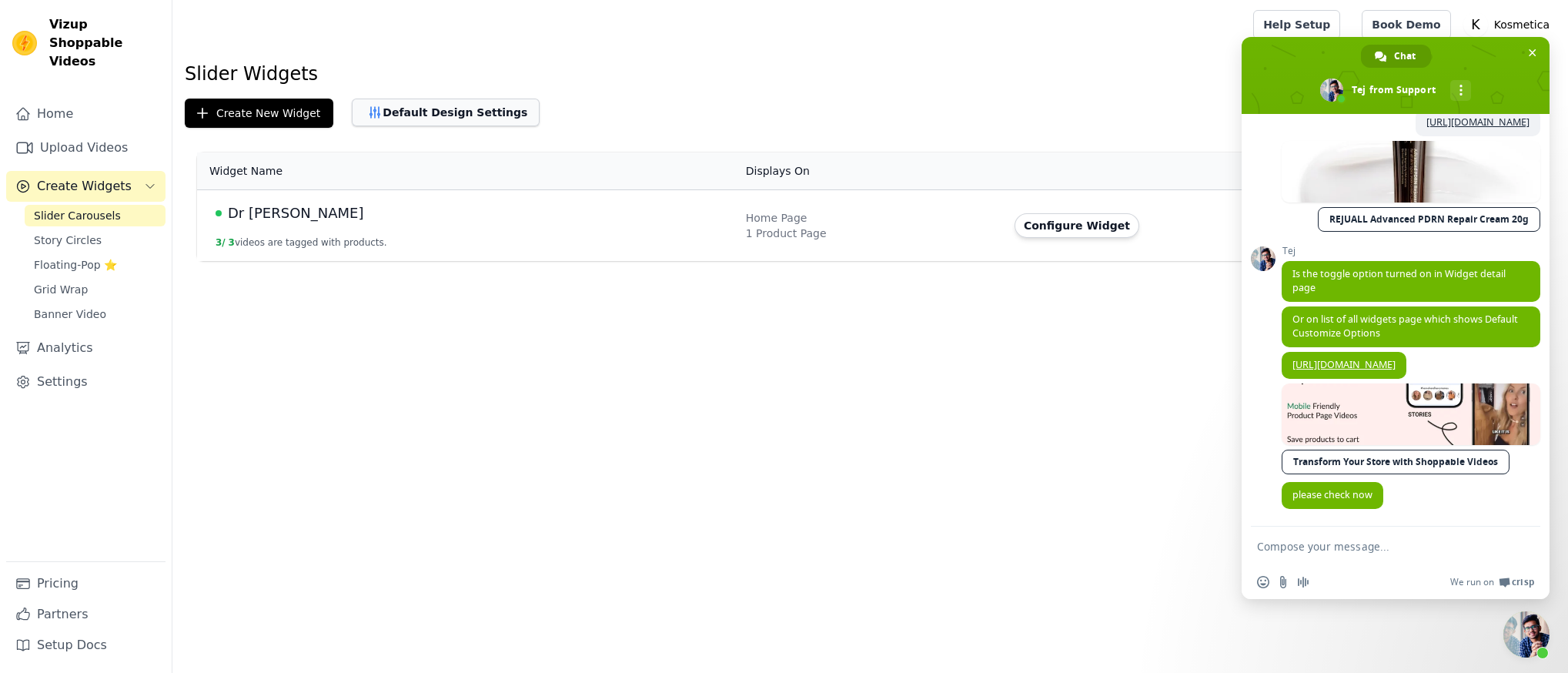
click at [410, 119] on button "Default Design Settings" at bounding box center [445, 112] width 188 height 28
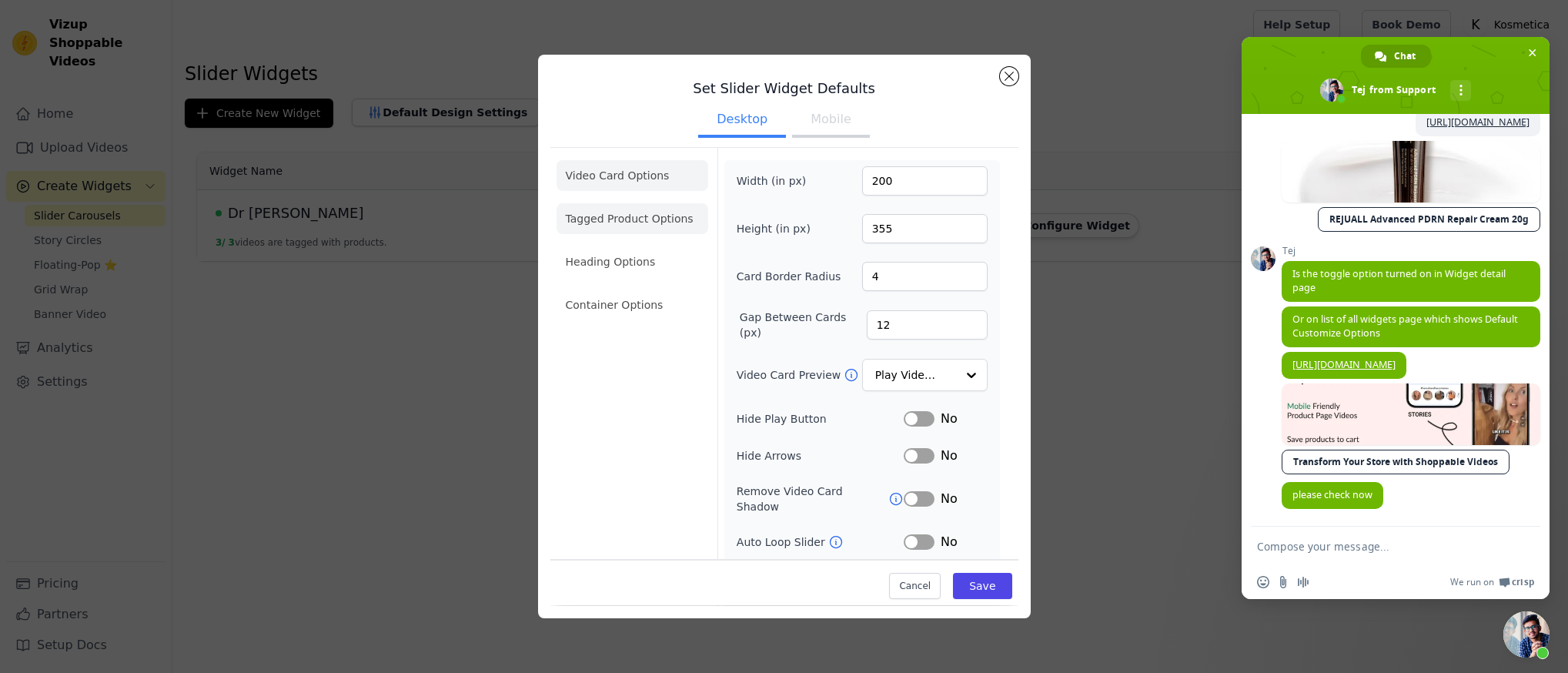
click at [667, 225] on li "Tagged Product Options" at bounding box center [632, 219] width 152 height 31
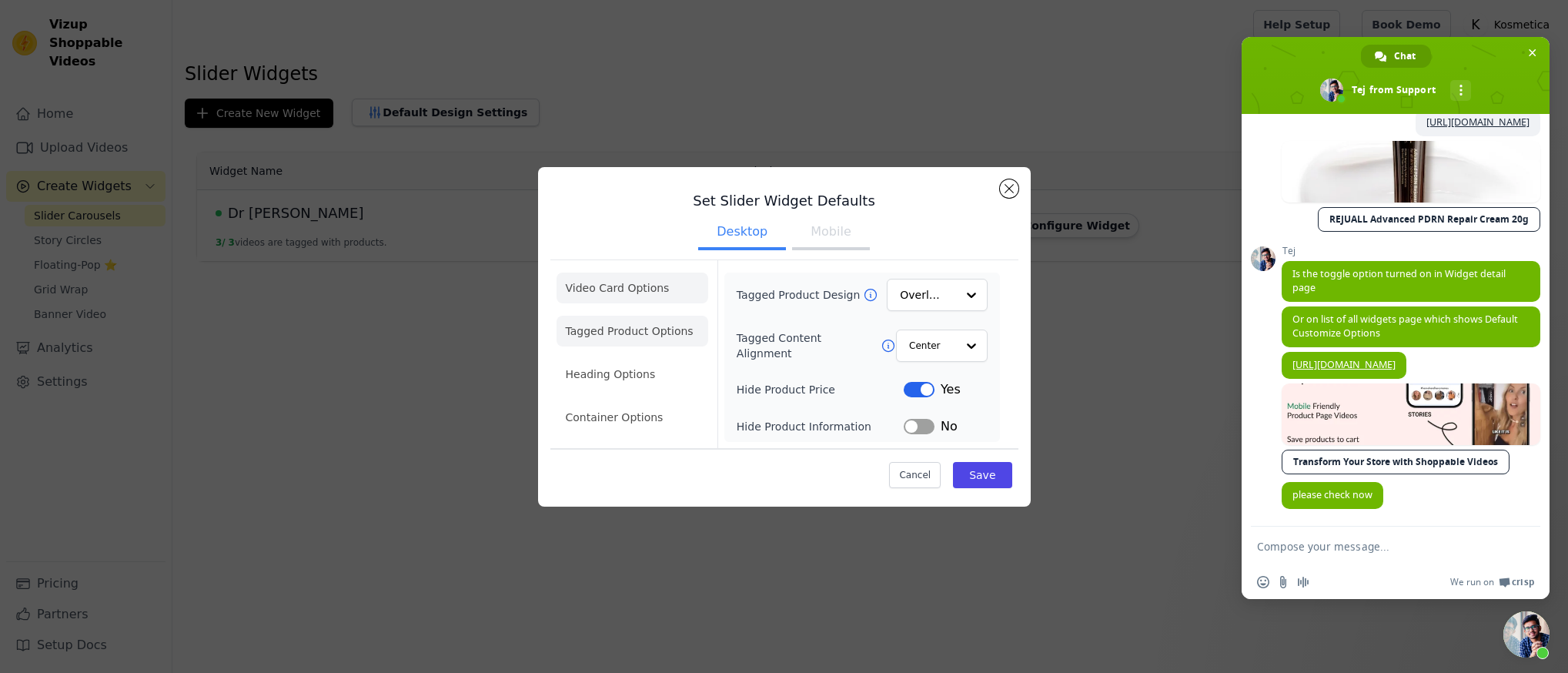
click at [649, 283] on li "Video Card Options" at bounding box center [632, 288] width 152 height 31
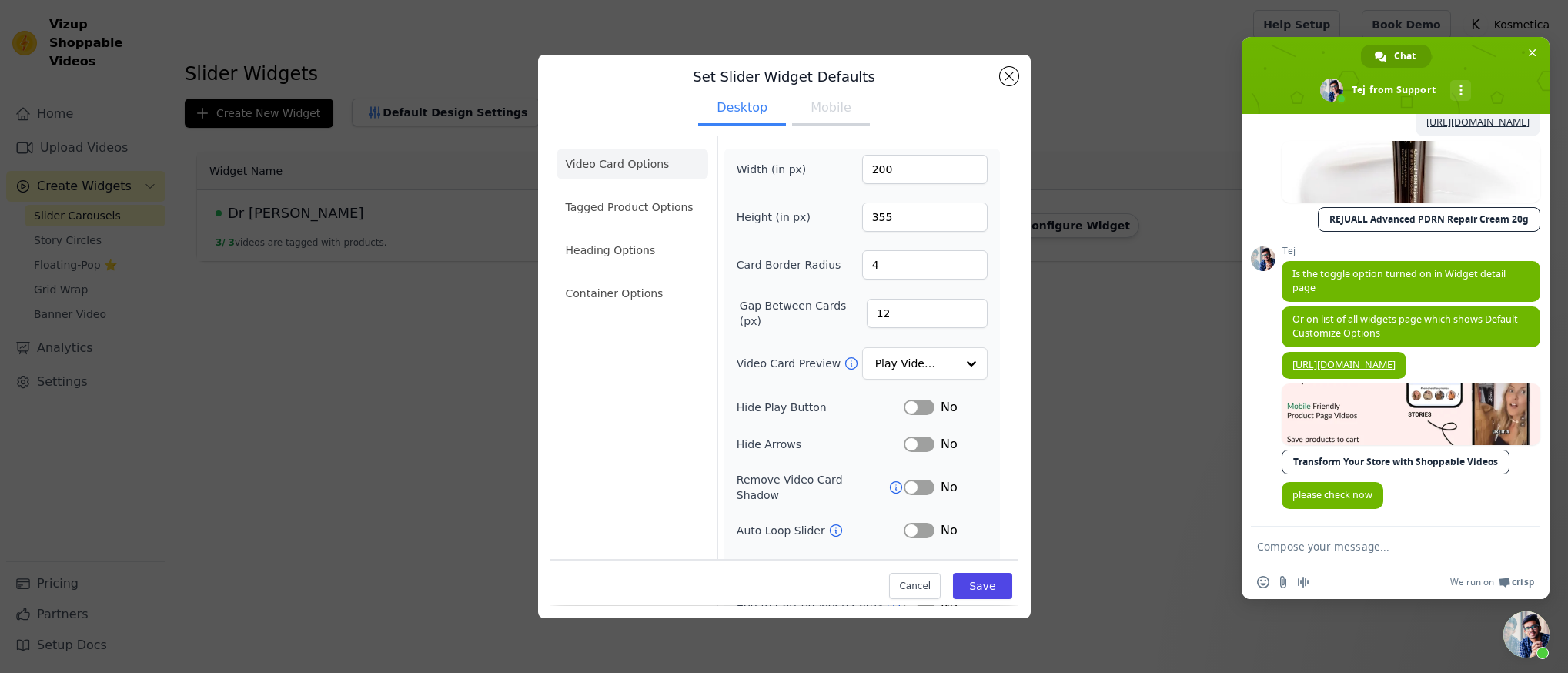
scroll to position [11, 0]
click at [853, 124] on button "Mobile" at bounding box center [830, 111] width 77 height 34
click at [723, 114] on button "Desktop" at bounding box center [742, 111] width 88 height 34
click at [688, 158] on li "Video Card Options" at bounding box center [632, 165] width 152 height 31
click at [628, 220] on li "Tagged Product Options" at bounding box center [632, 208] width 152 height 31
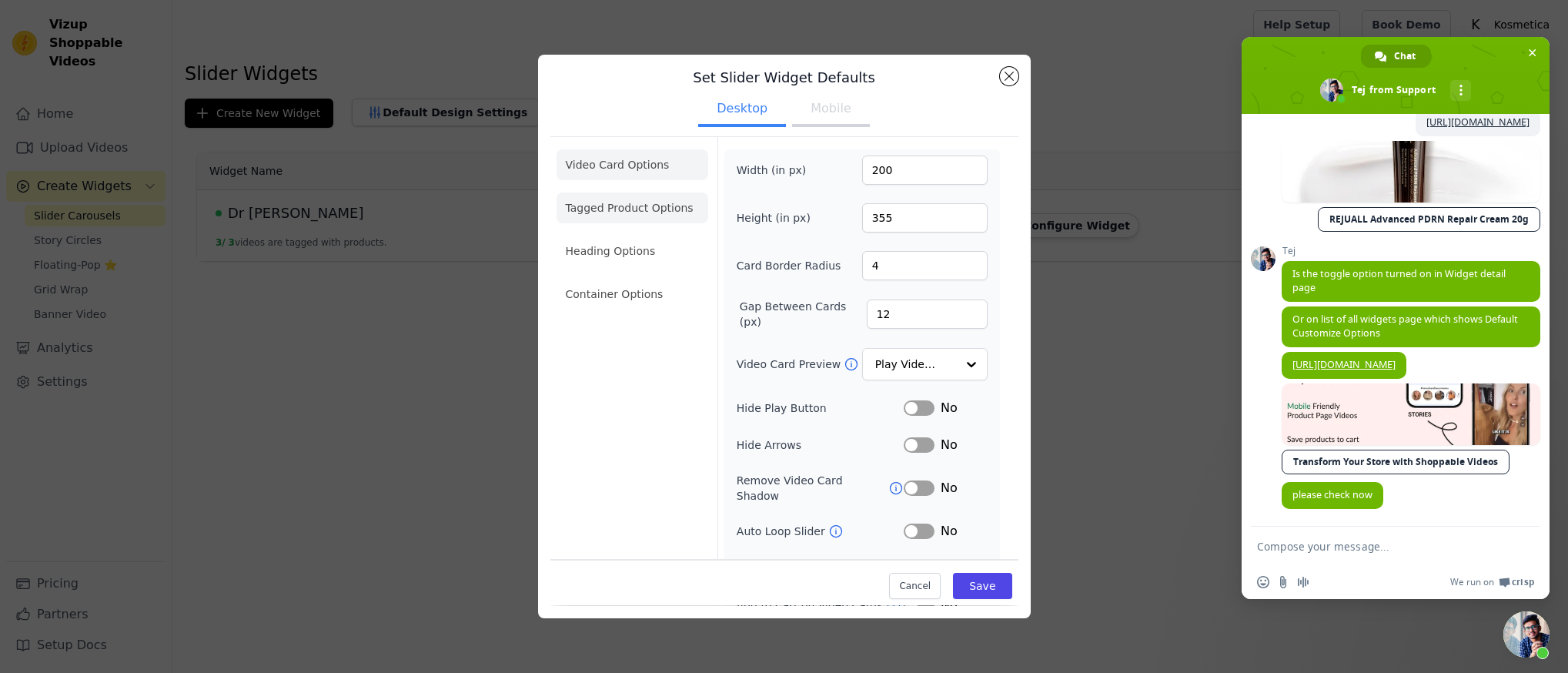
scroll to position [0, 0]
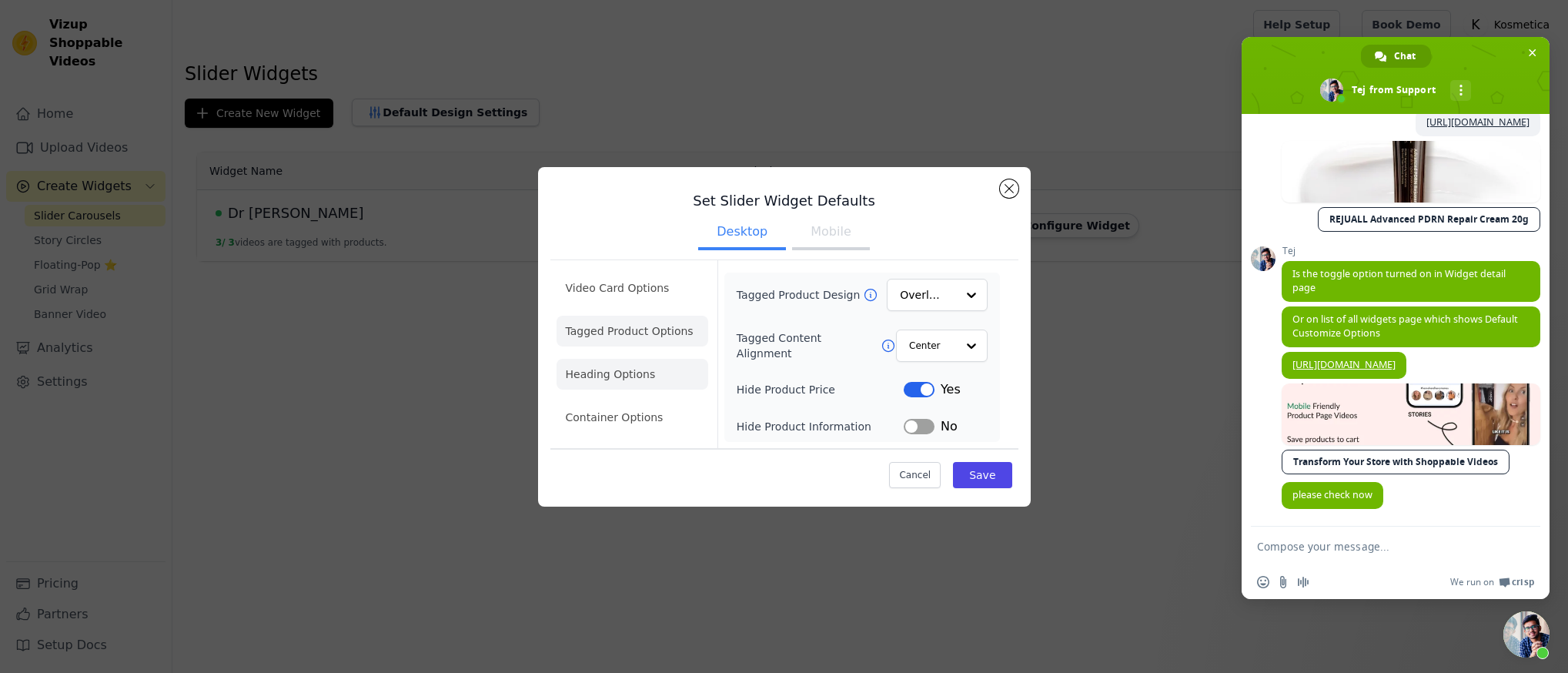
click at [640, 372] on li "Heading Options" at bounding box center [632, 374] width 152 height 31
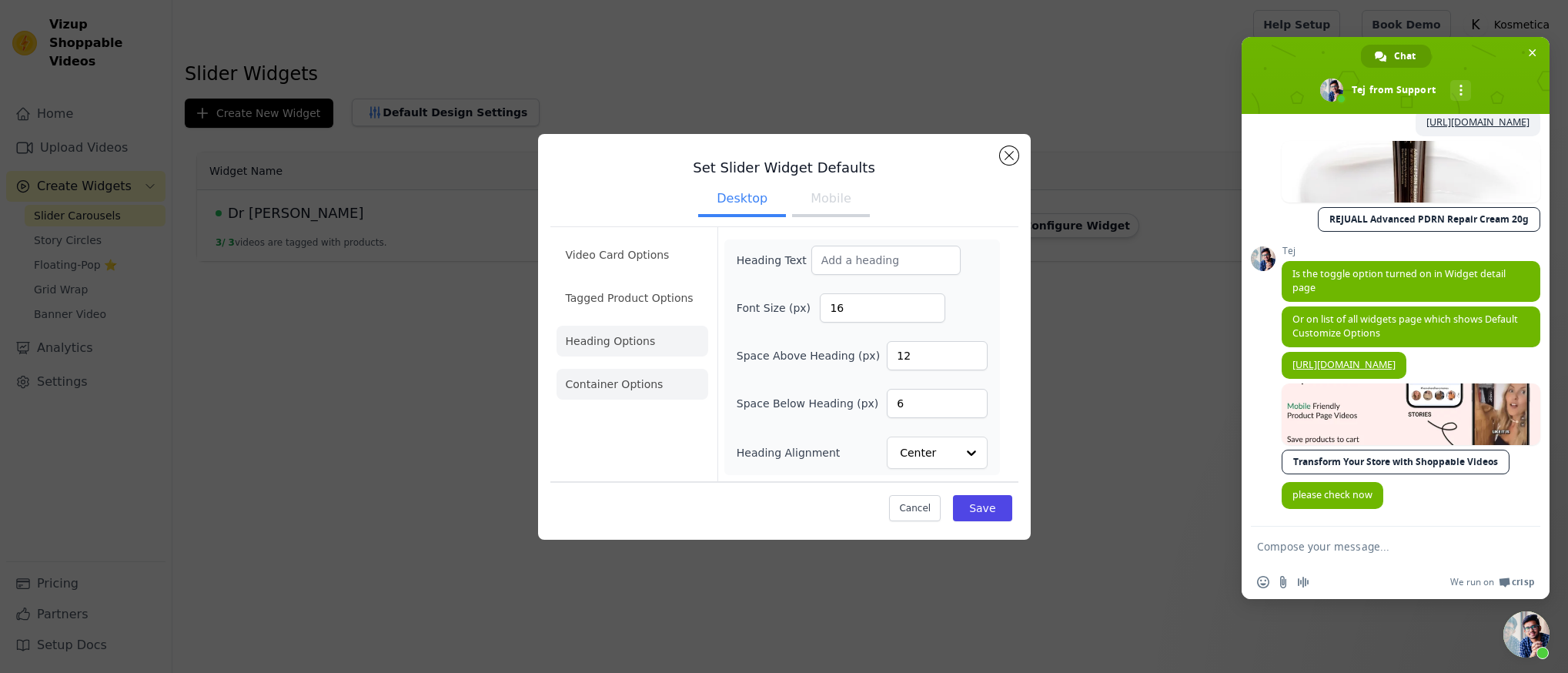
click at [644, 372] on li "Container Options" at bounding box center [632, 384] width 152 height 31
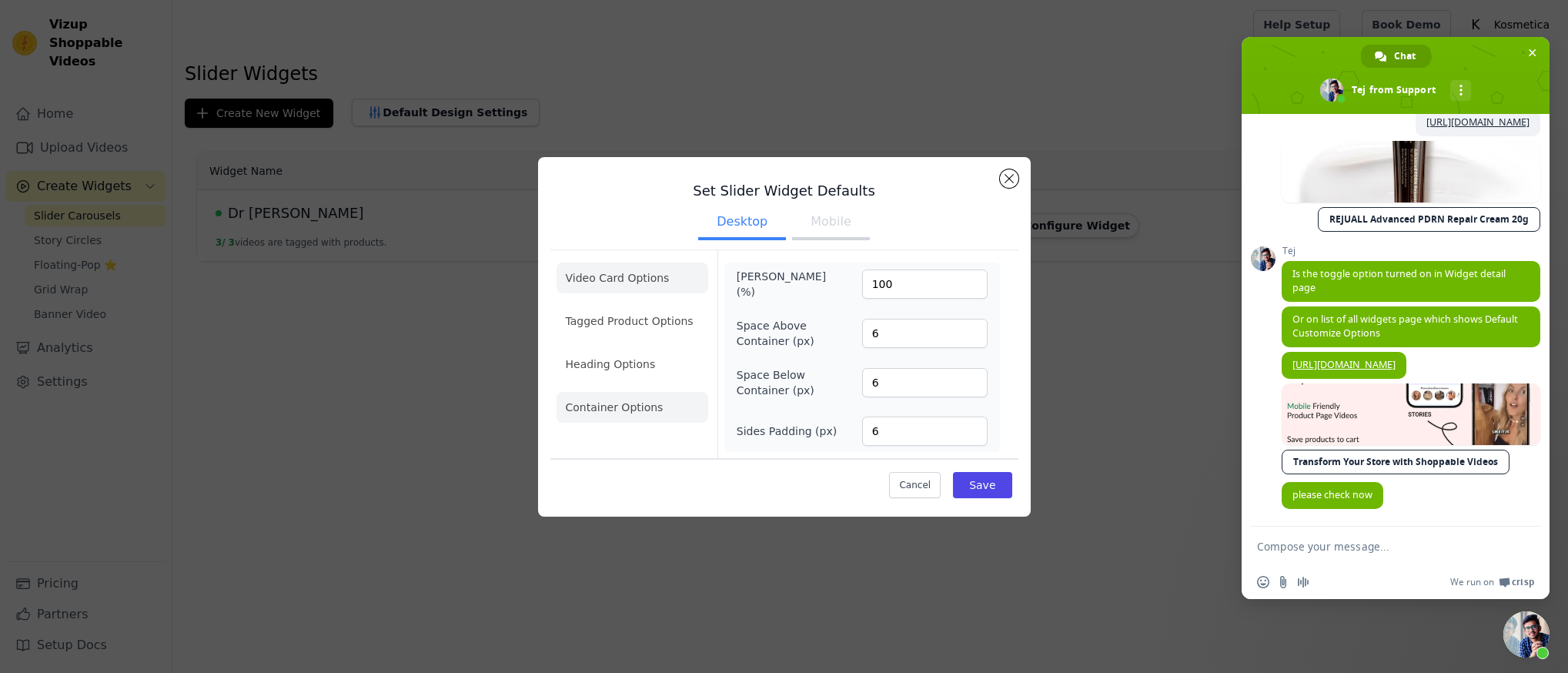
click at [635, 293] on li "Video Card Options" at bounding box center [632, 278] width 152 height 31
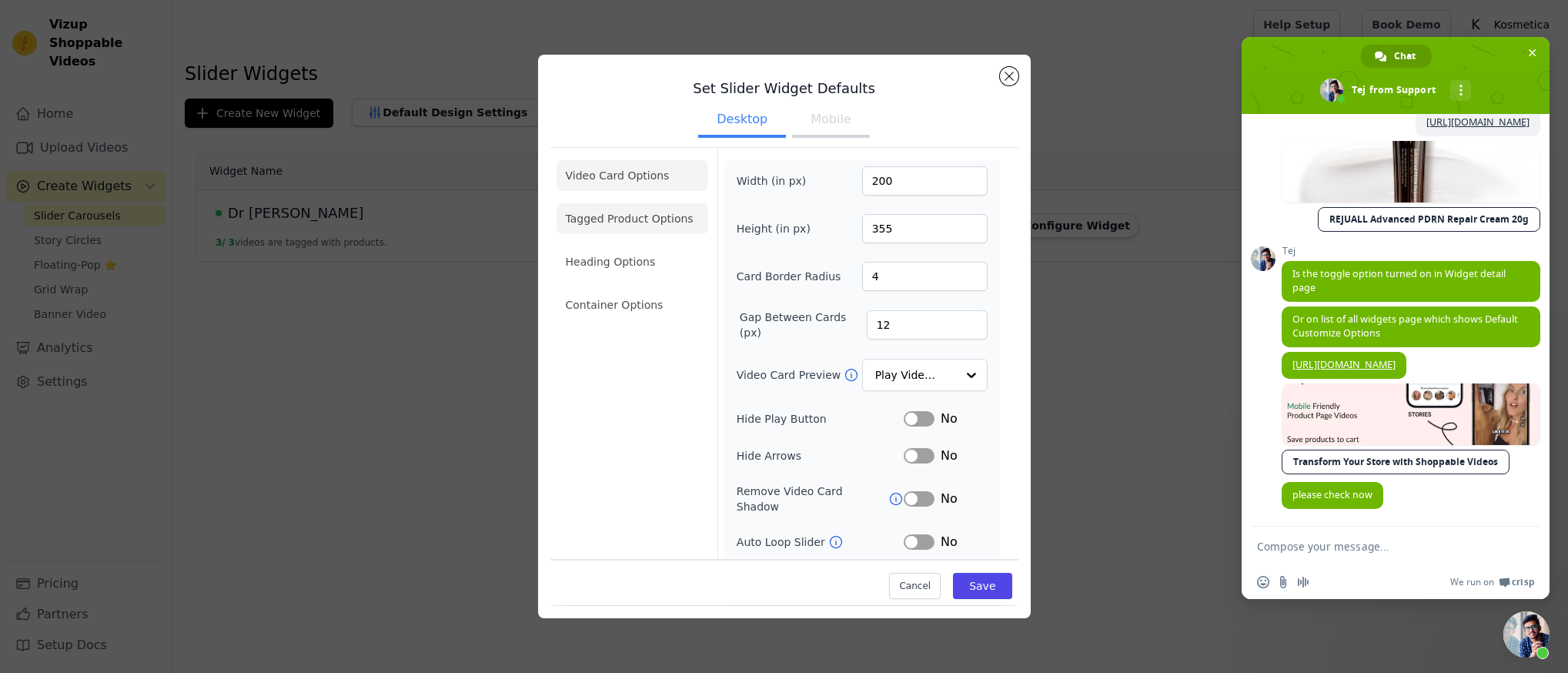
click at [703, 228] on li "Tagged Product Options" at bounding box center [632, 219] width 152 height 31
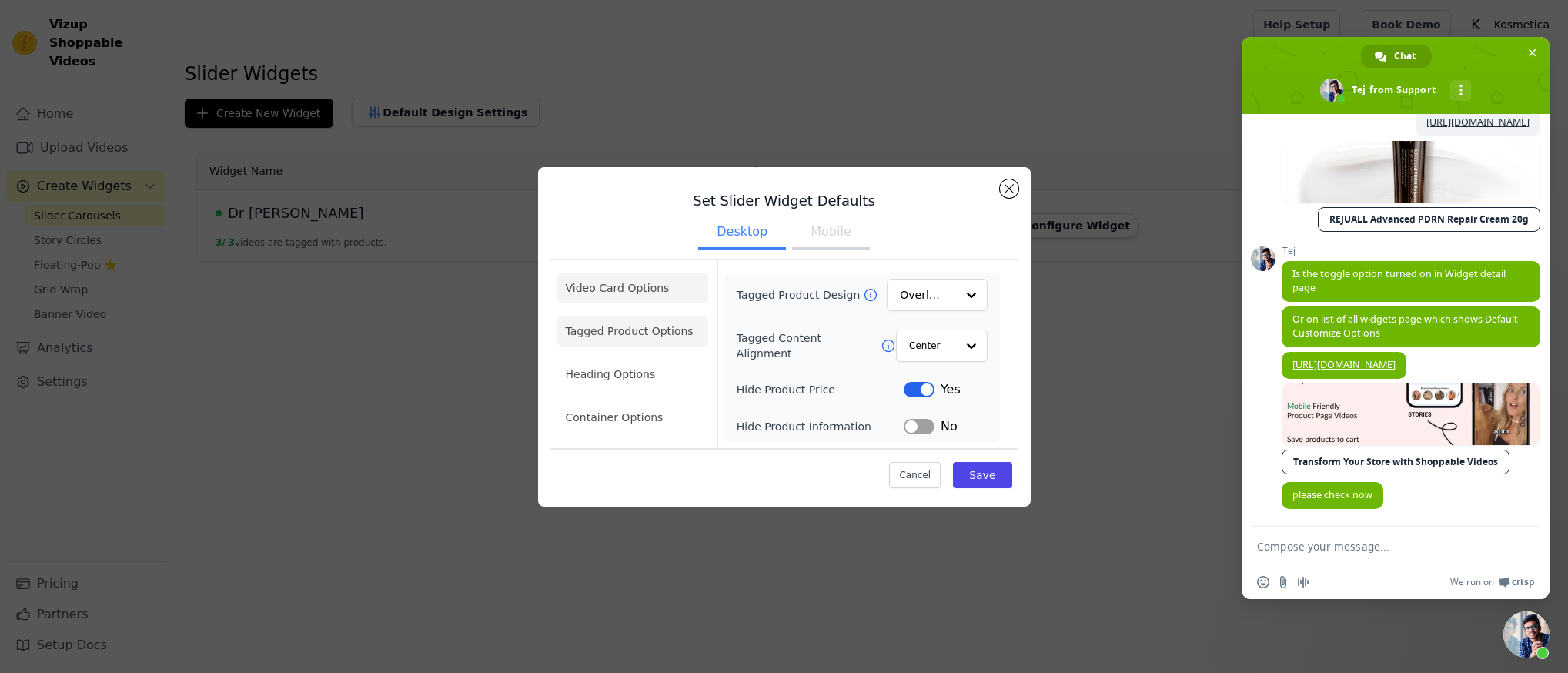
click at [654, 288] on li "Video Card Options" at bounding box center [632, 288] width 152 height 31
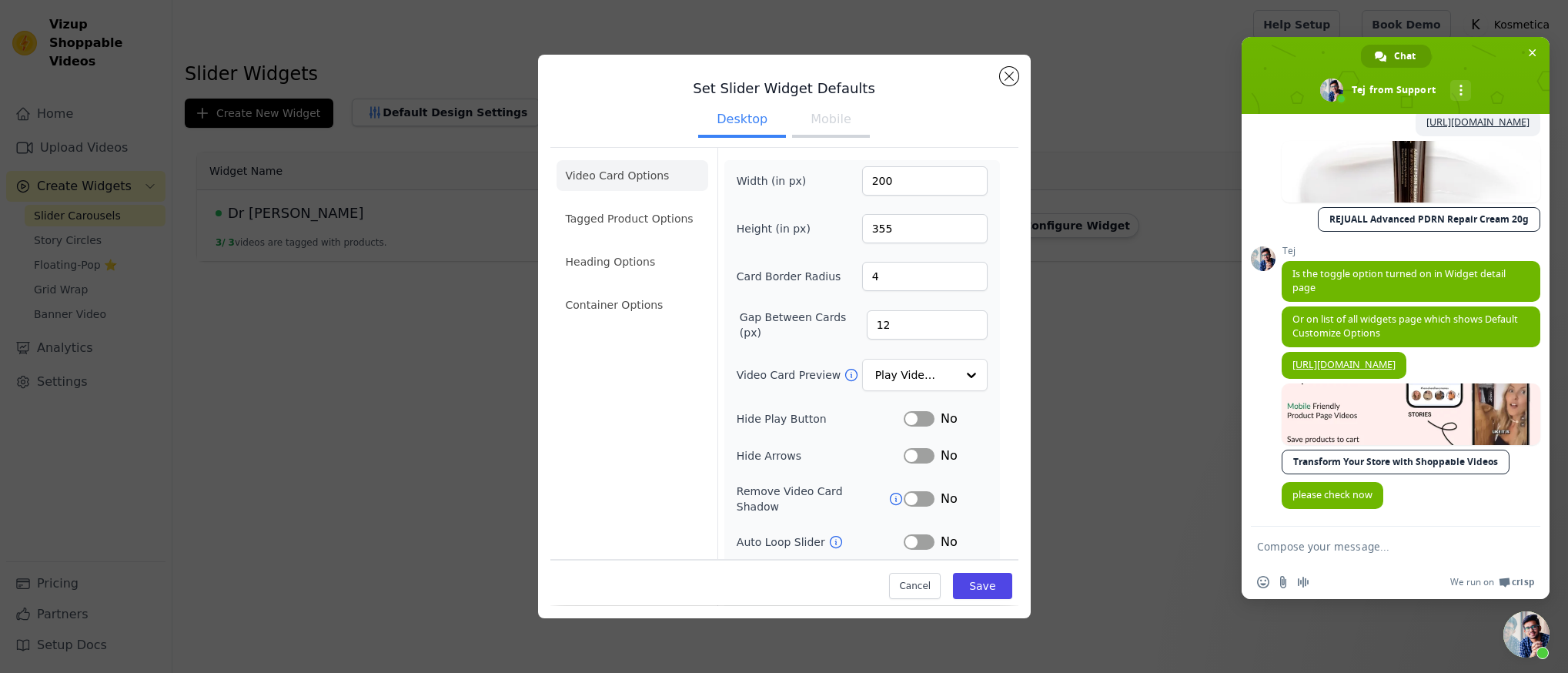
click at [845, 120] on button "Mobile" at bounding box center [830, 121] width 77 height 34
click at [736, 132] on button "Desktop" at bounding box center [742, 121] width 88 height 34
click at [682, 211] on li "Tagged Product Options" at bounding box center [632, 219] width 152 height 31
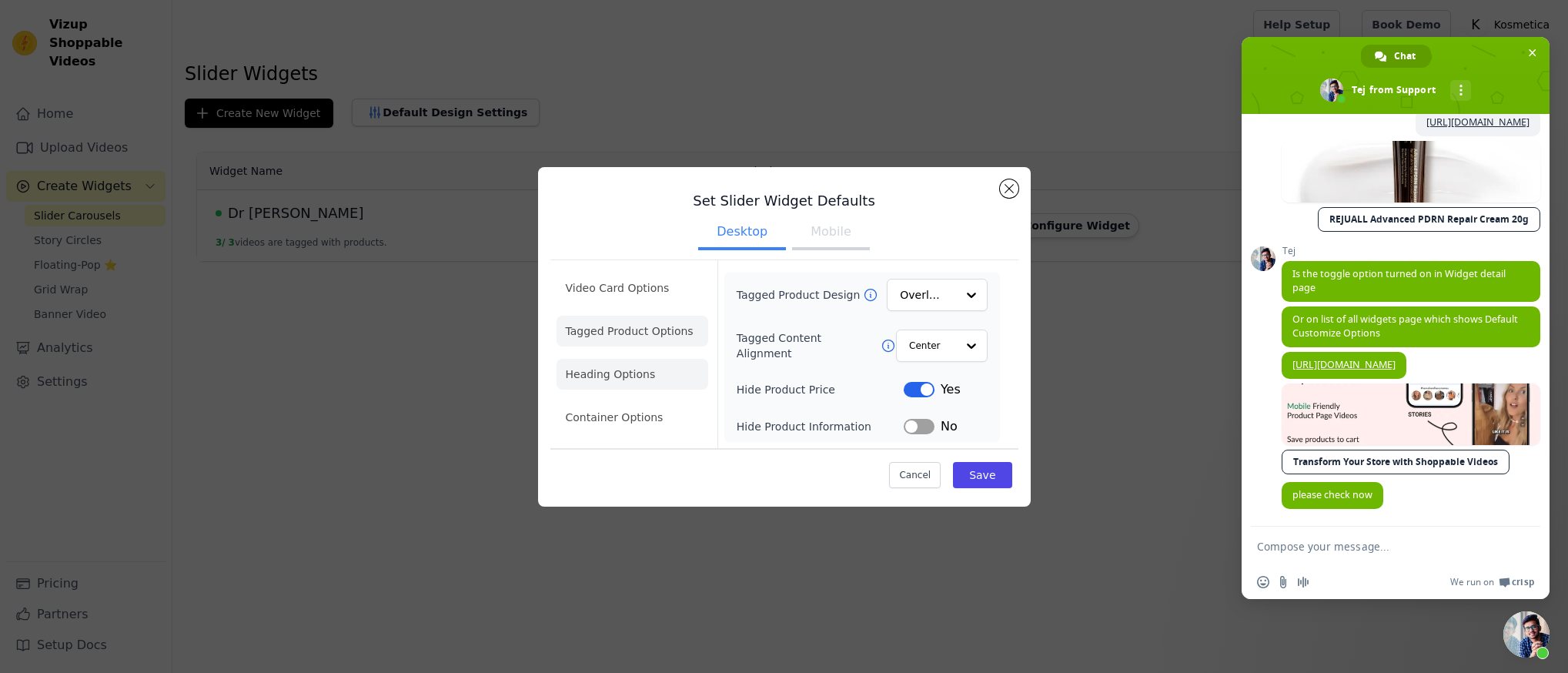
click at [633, 384] on li "Heading Options" at bounding box center [632, 374] width 152 height 31
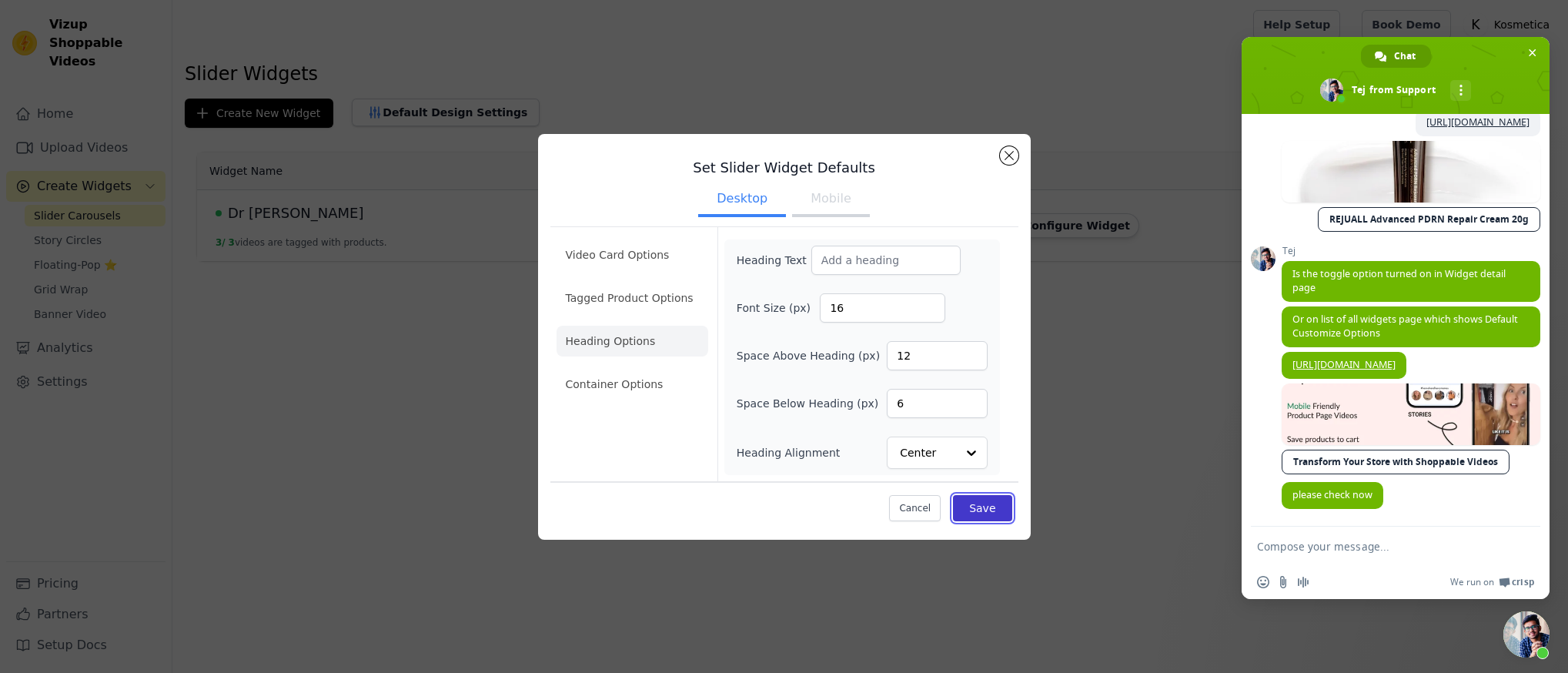
click at [992, 509] on button "Save" at bounding box center [982, 508] width 59 height 26
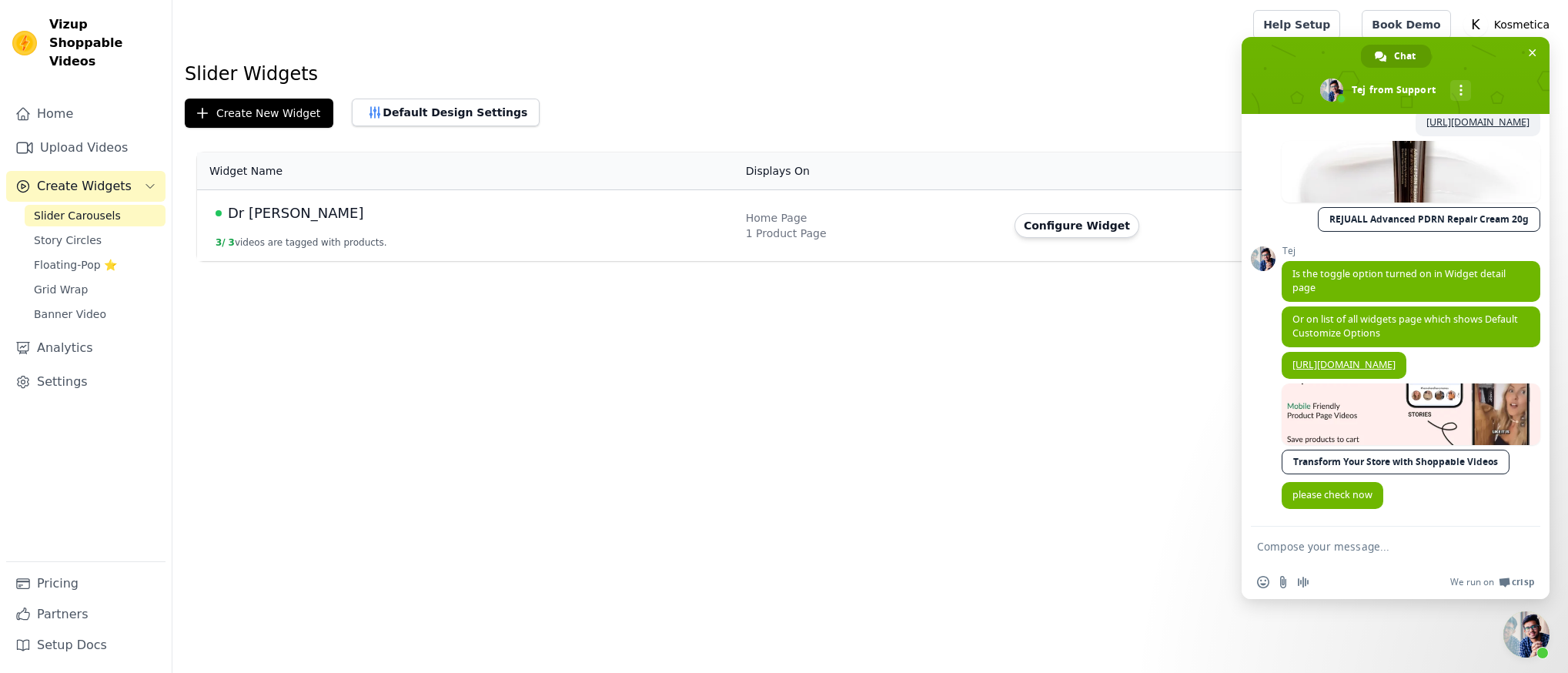
click at [96, 24] on span "Vizup Shoppable Videos" at bounding box center [104, 43] width 110 height 55
click at [44, 27] on div "Vizup Shoppable Videos" at bounding box center [85, 43] width 172 height 55
click at [32, 32] on img at bounding box center [24, 43] width 24 height 24
click at [254, 112] on button "Create New Widget" at bounding box center [258, 113] width 149 height 29
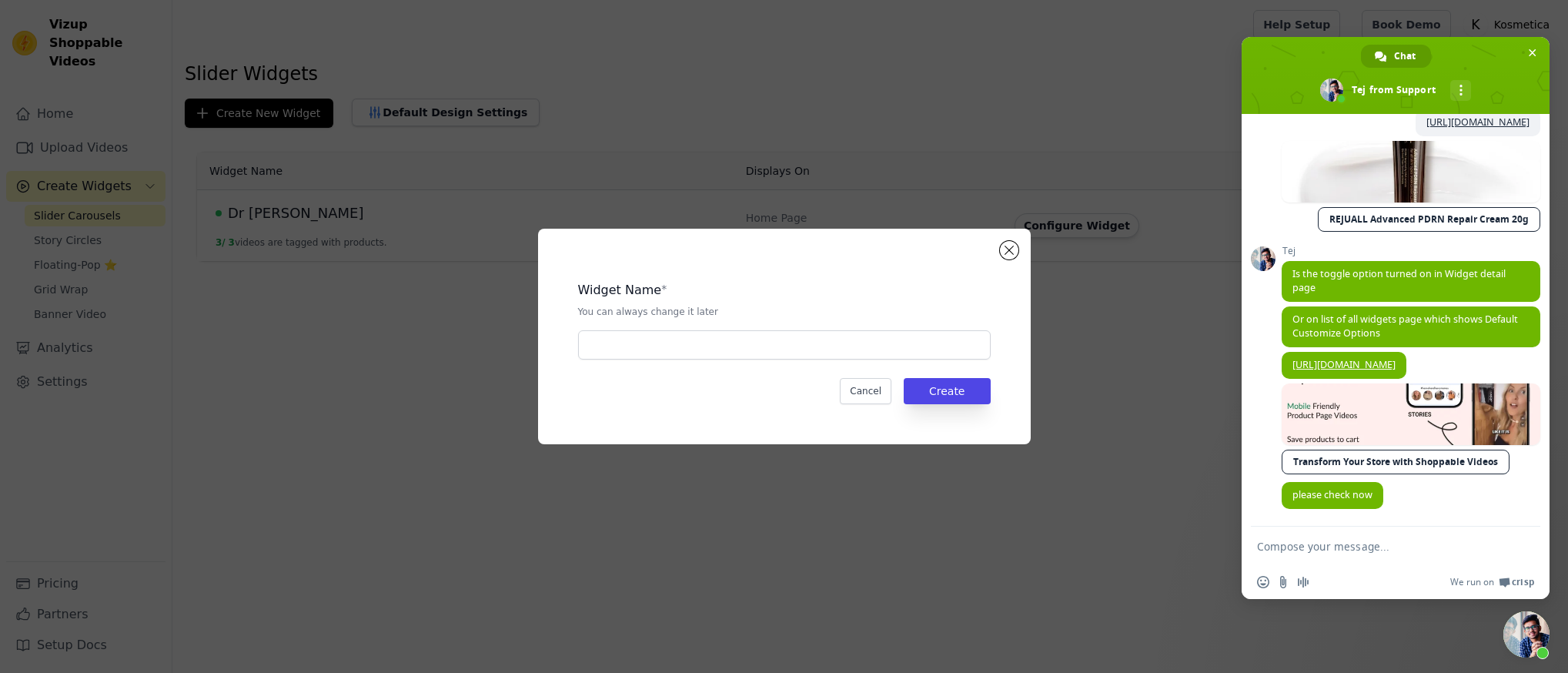
click at [299, 254] on div "Widget Name * You can always change it later Cancel Create" at bounding box center [784, 336] width 1518 height 265
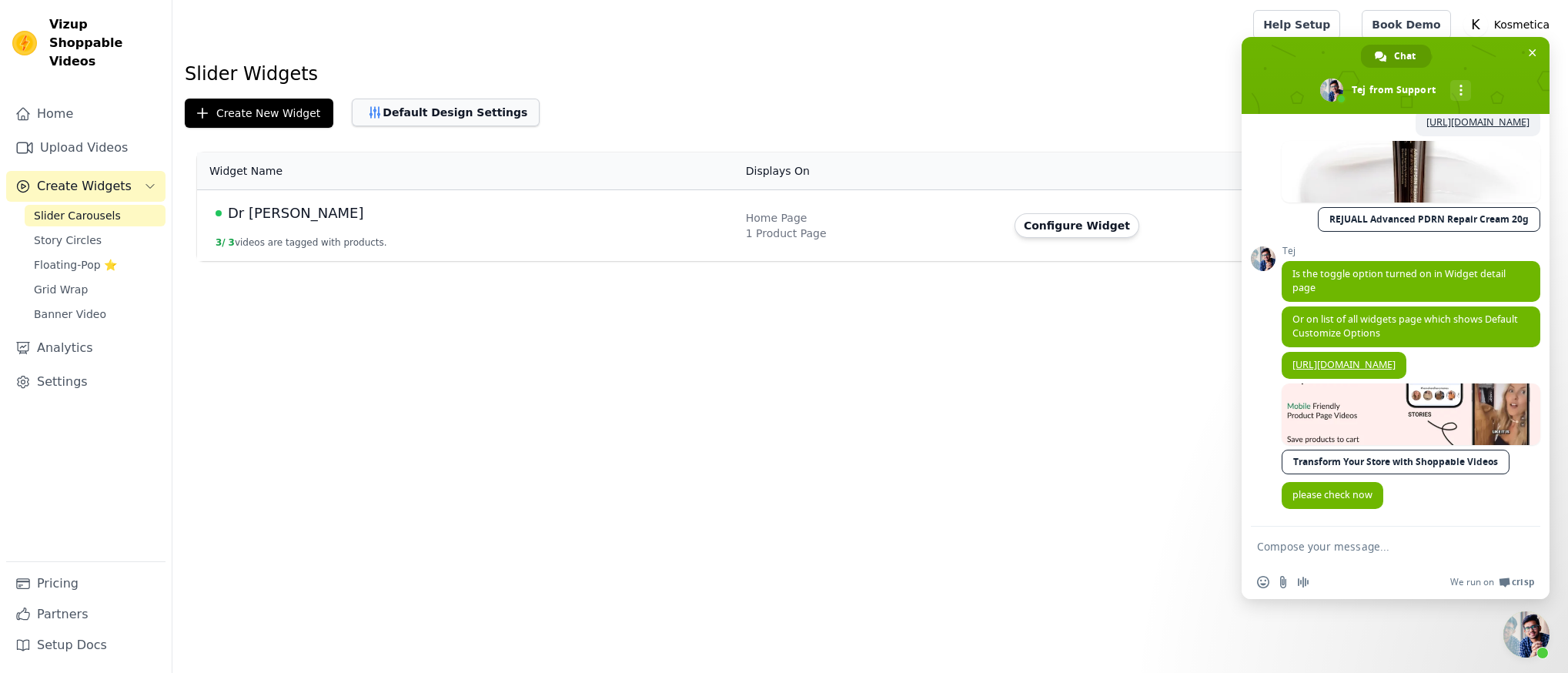
click at [380, 107] on button "Default Design Settings" at bounding box center [445, 112] width 188 height 28
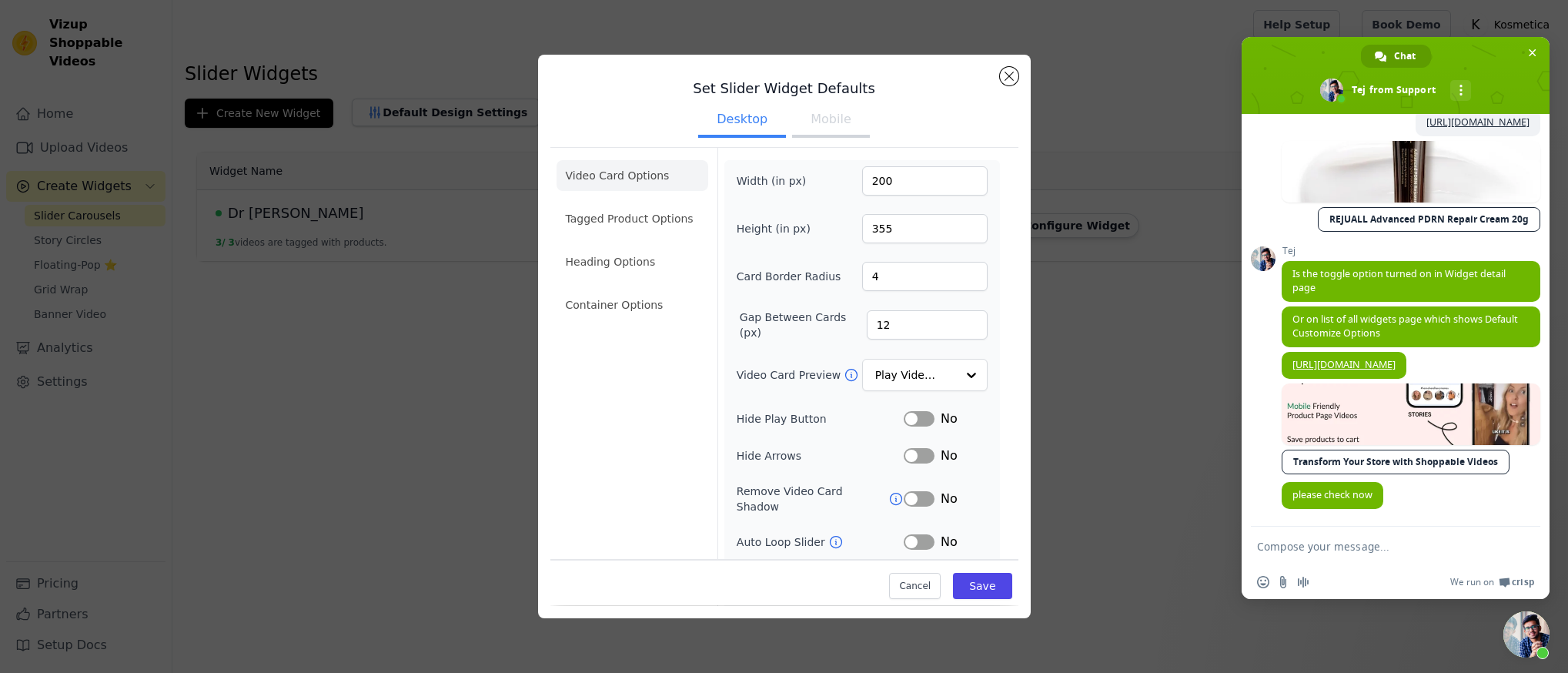
click at [805, 126] on button "Mobile" at bounding box center [830, 121] width 77 height 34
click at [610, 263] on li "Heading Options" at bounding box center [632, 262] width 152 height 31
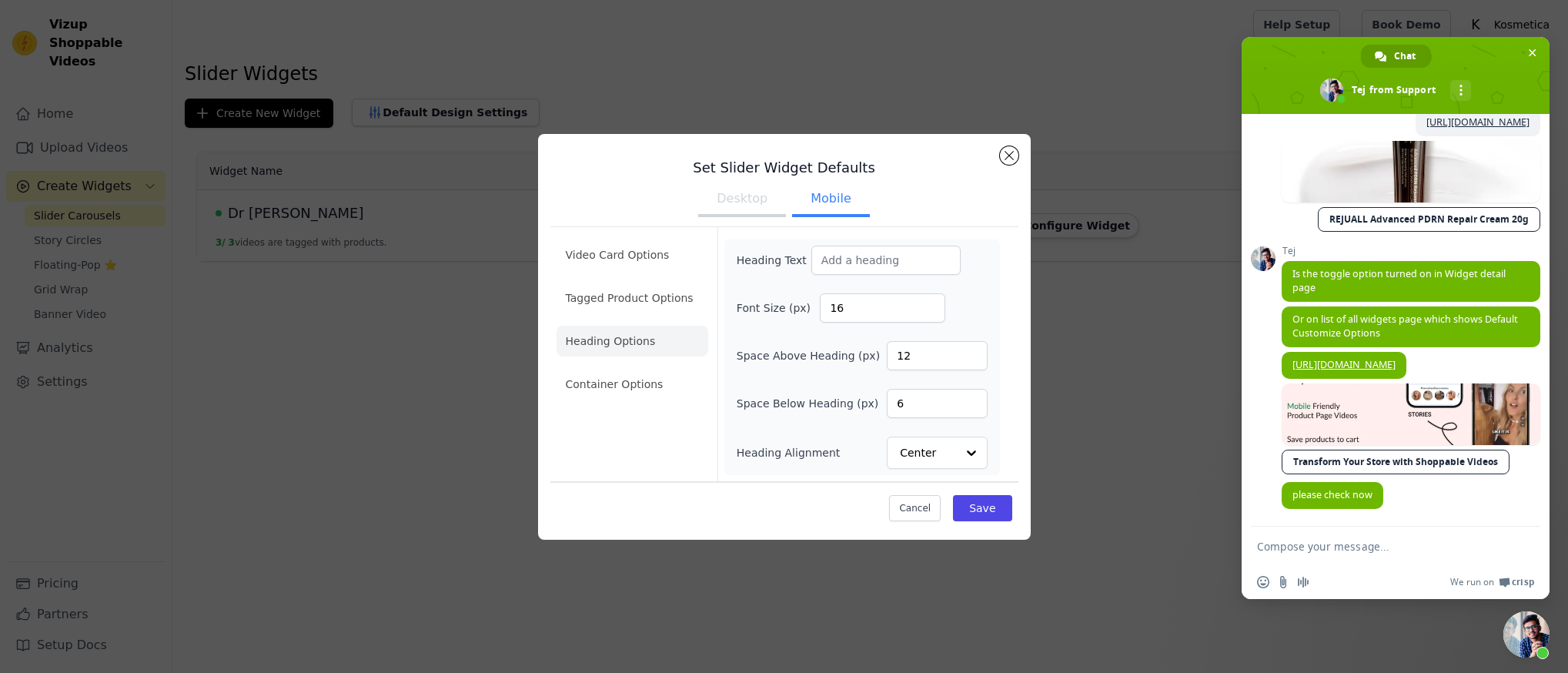
click at [765, 211] on button "Desktop" at bounding box center [742, 200] width 88 height 34
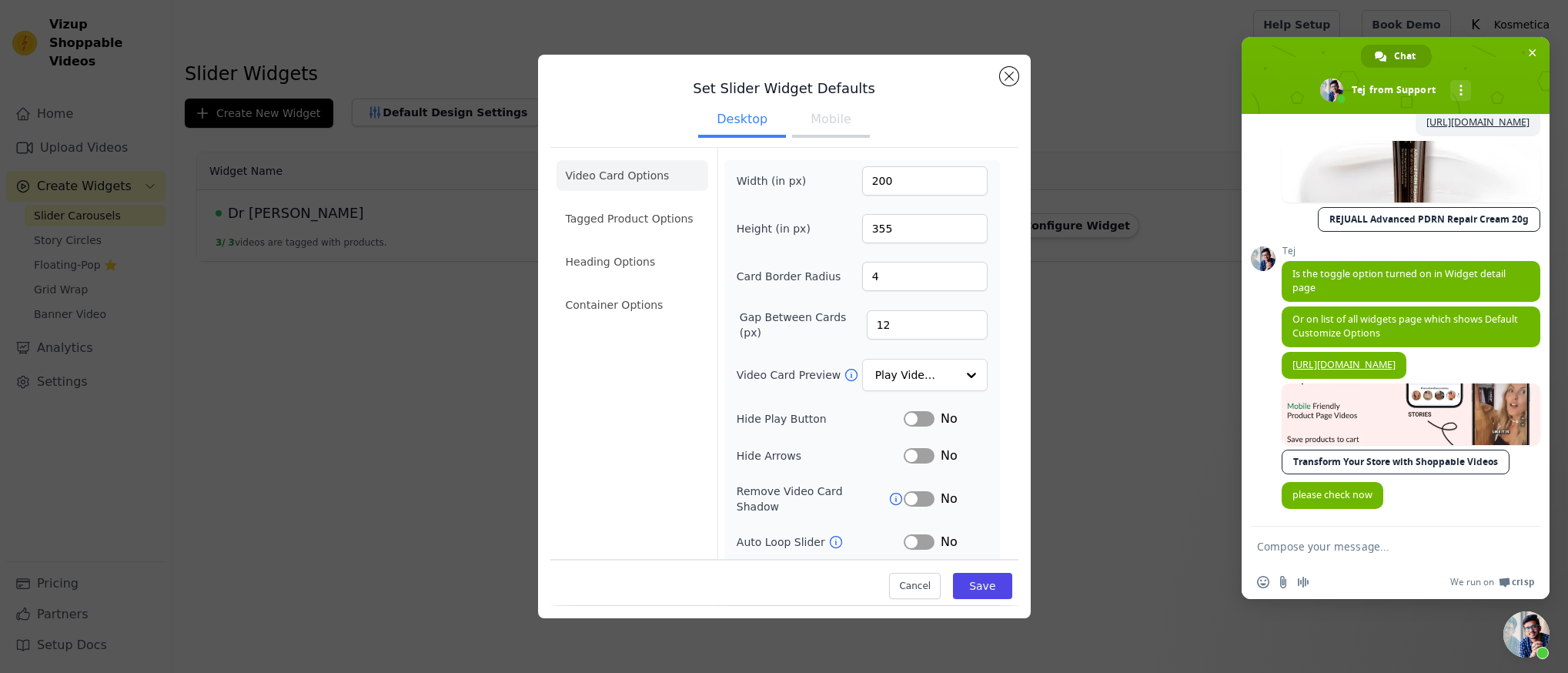
click at [817, 132] on button "Mobile" at bounding box center [830, 121] width 77 height 34
click at [377, 258] on div "Set Slider Widget Defaults Desktop Mobile Video Card Options Tagged Product Opt…" at bounding box center [784, 336] width 1518 height 612
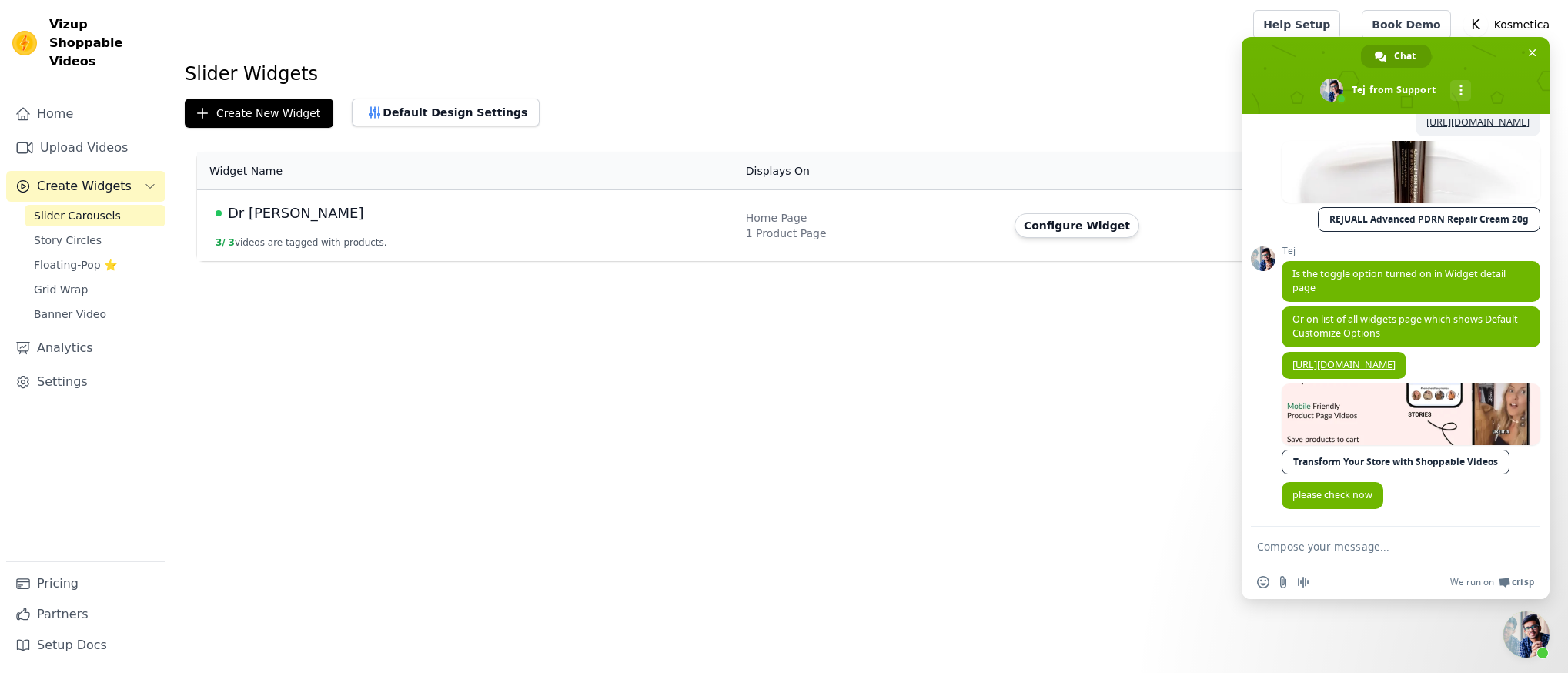
click at [1310, 531] on form at bounding box center [1378, 547] width 243 height 41
click at [1307, 544] on textarea "Compose your message..." at bounding box center [1378, 546] width 243 height 14
paste textarea "[URL][DOMAIN_NAME]"
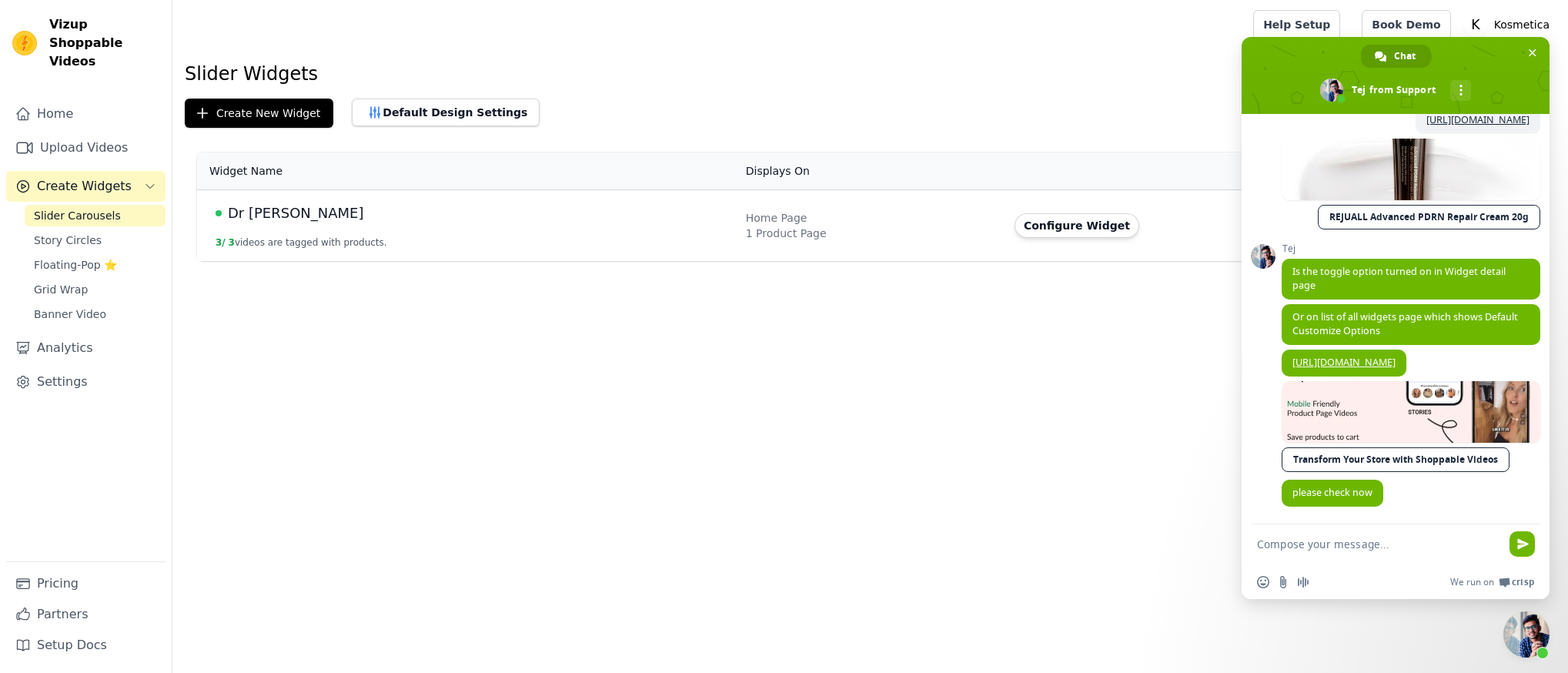
type textarea "[URL][DOMAIN_NAME]"
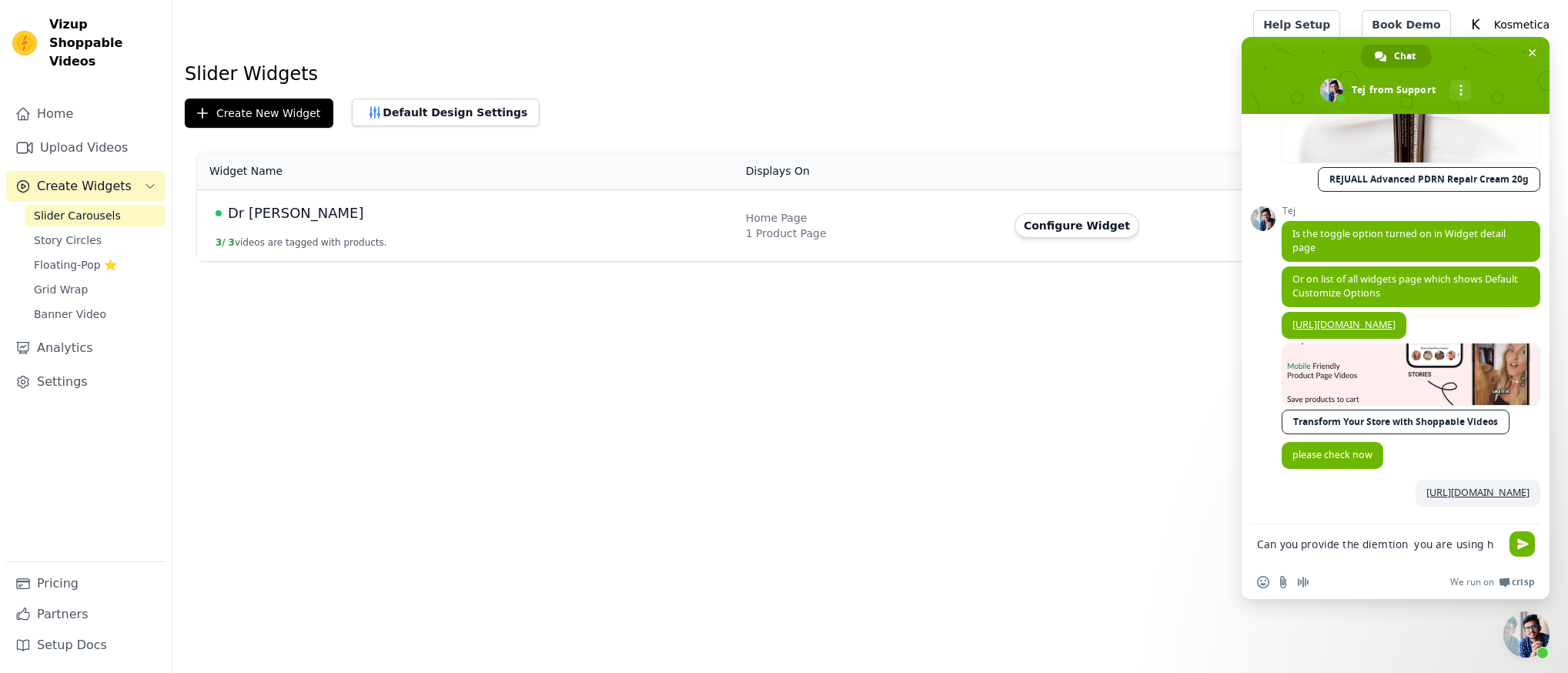
scroll to position [761, 0]
type textarea "Can you provide the diemtion you are using here"
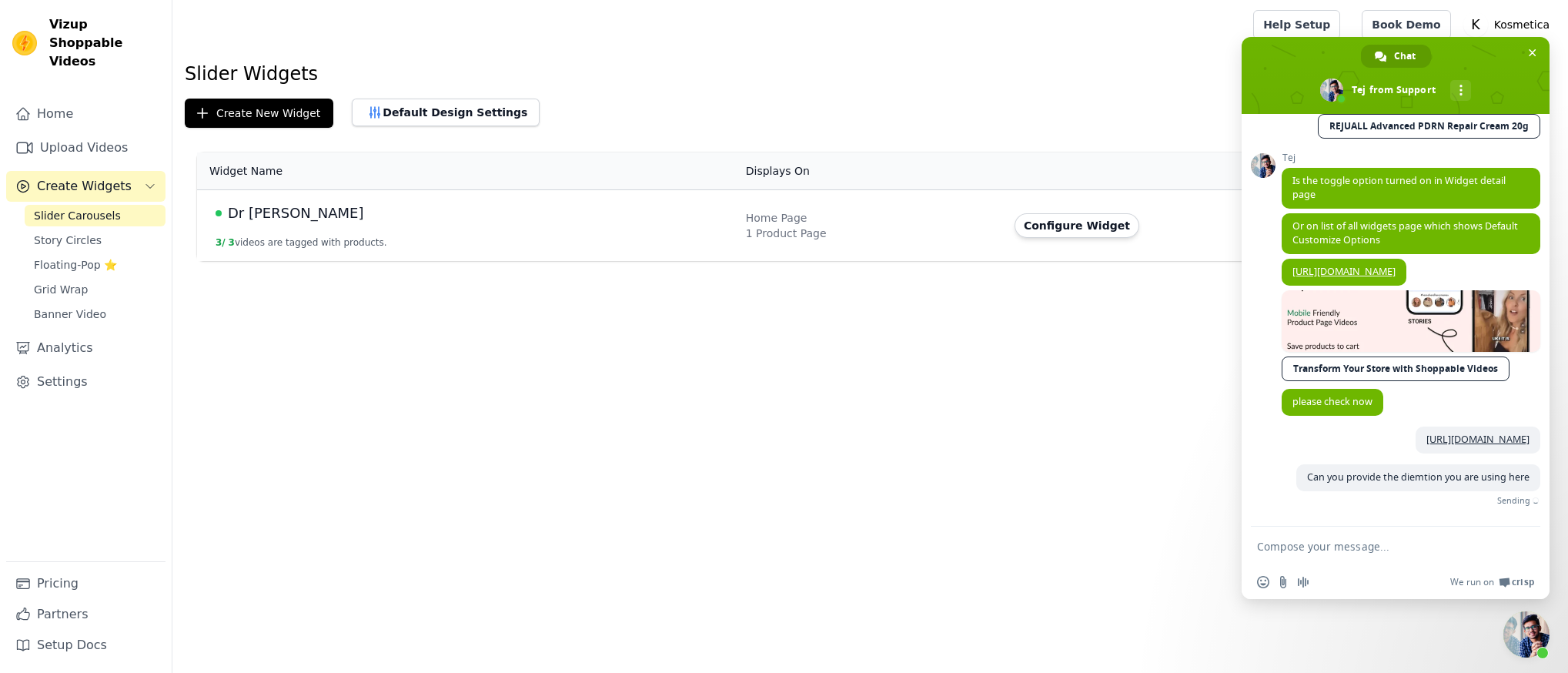
scroll to position [790, 0]
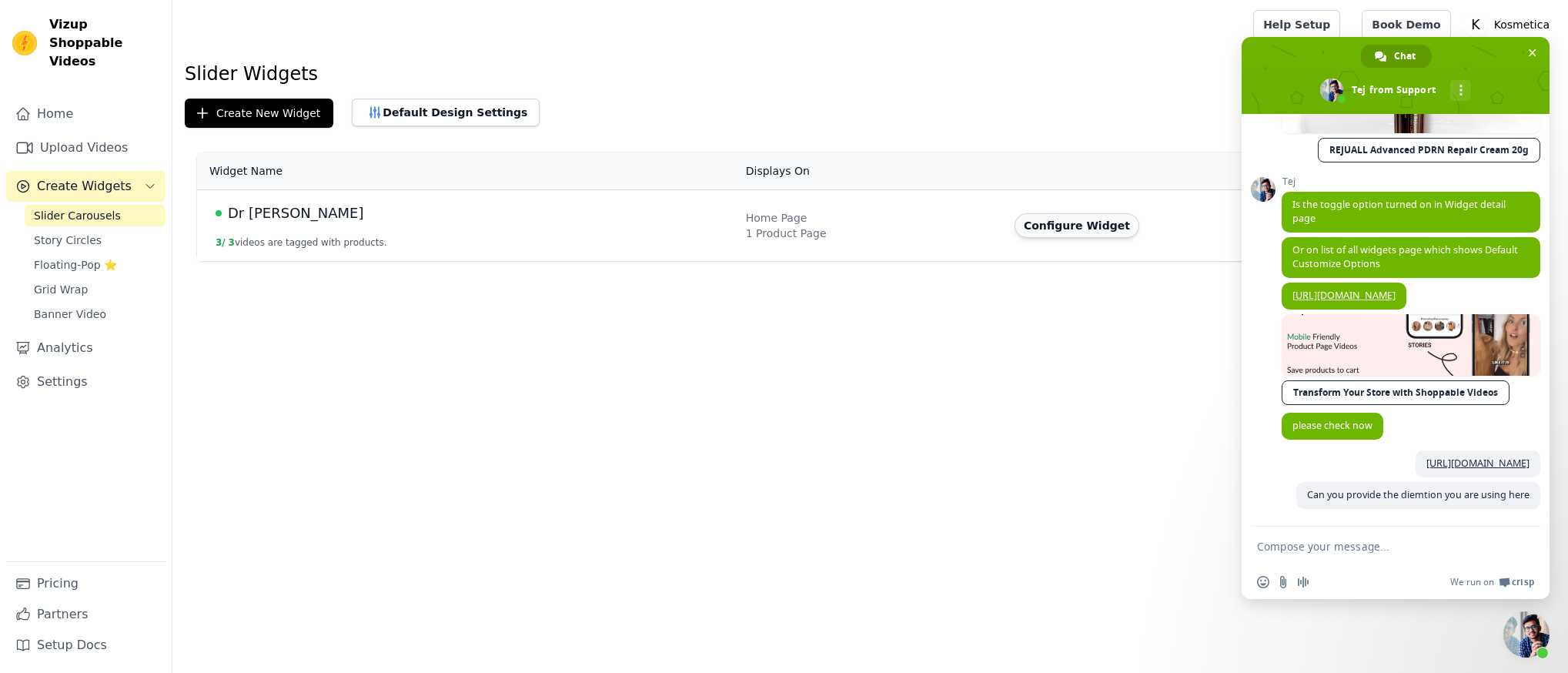
click at [1053, 225] on button "Configure Widget" at bounding box center [1076, 225] width 124 height 24
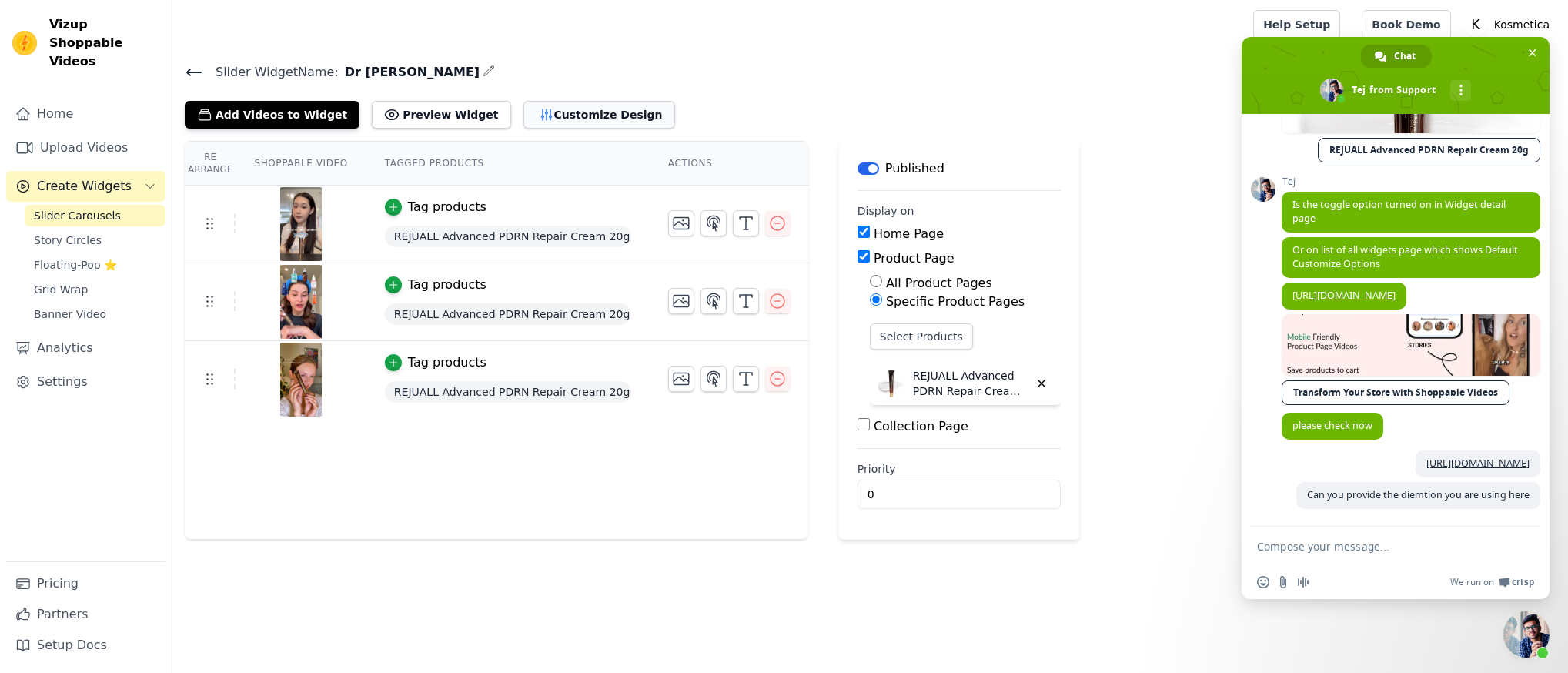
click at [576, 120] on button "Customize Design" at bounding box center [599, 115] width 152 height 28
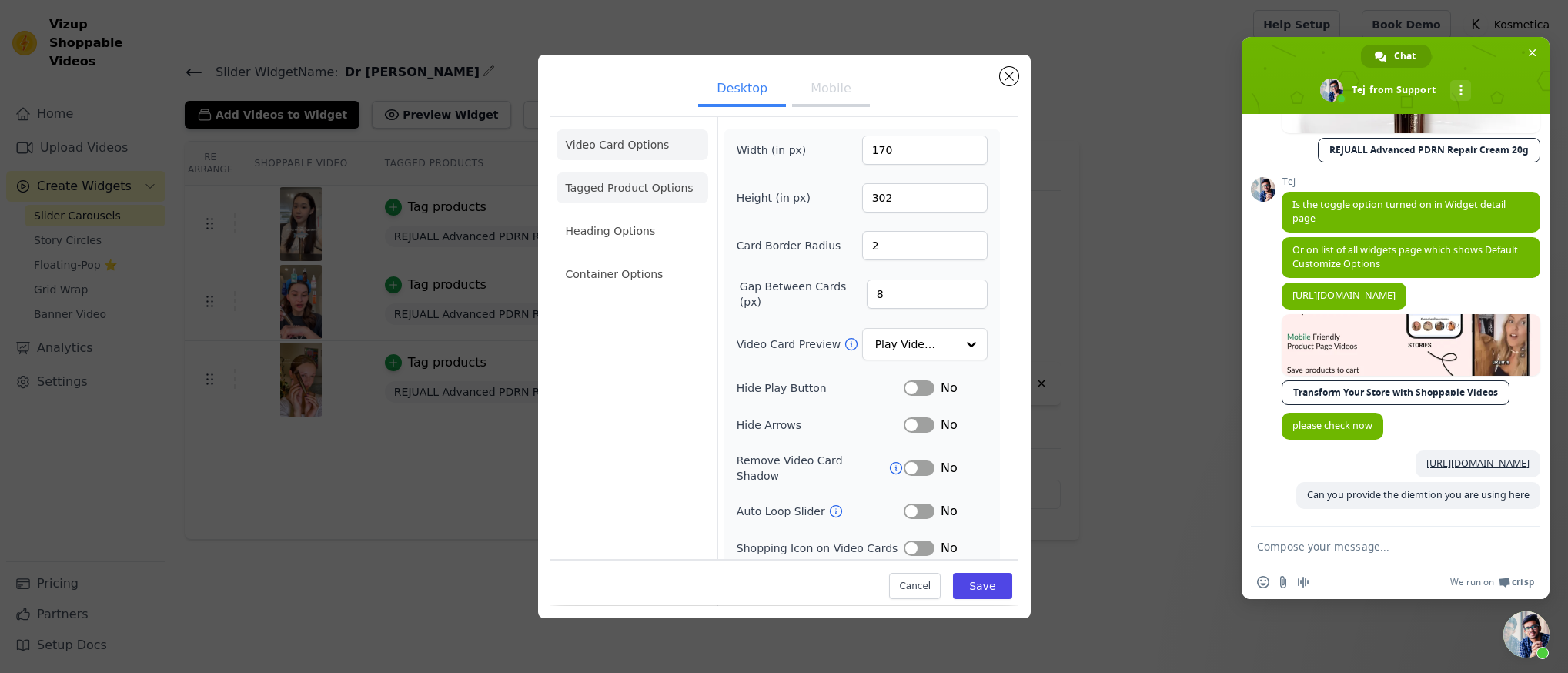
click at [665, 186] on li "Tagged Product Options" at bounding box center [632, 188] width 152 height 31
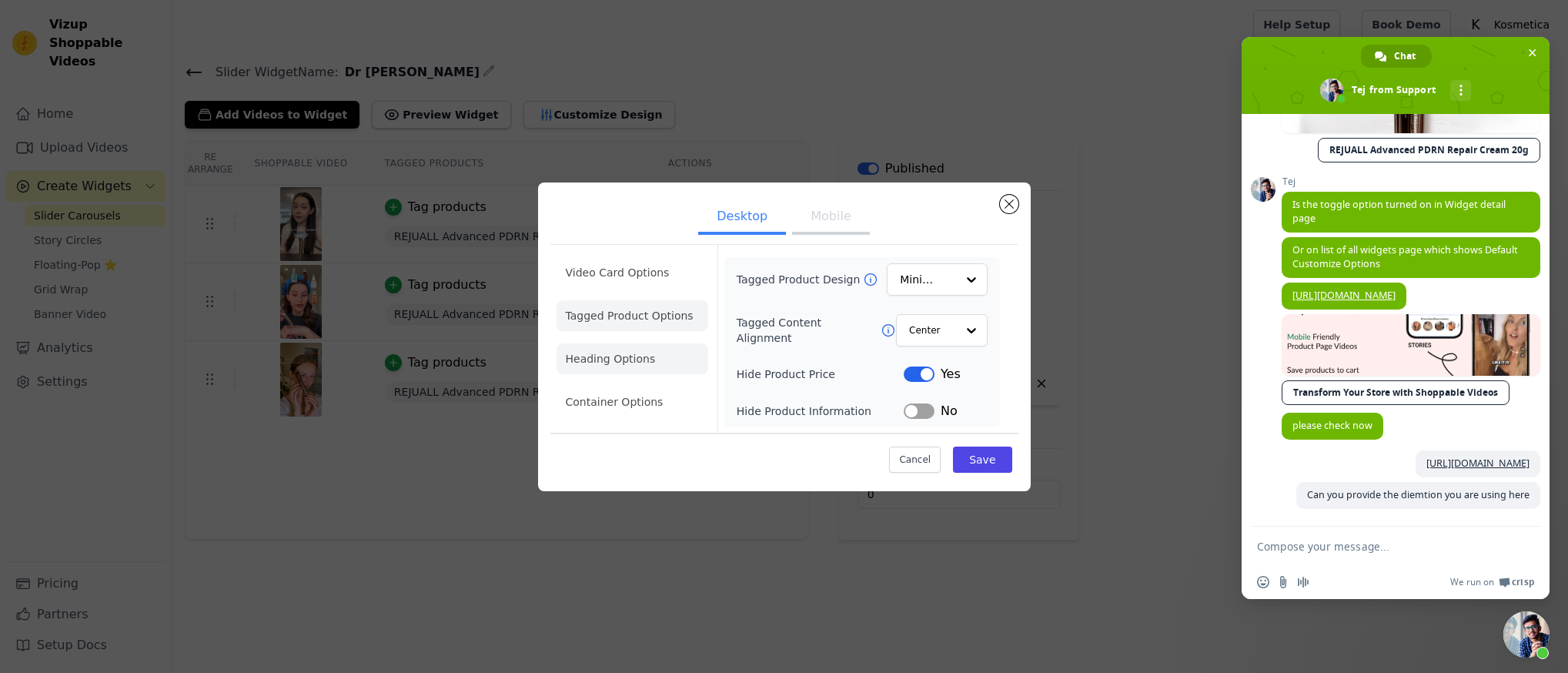
click at [619, 358] on li "Heading Options" at bounding box center [632, 358] width 152 height 31
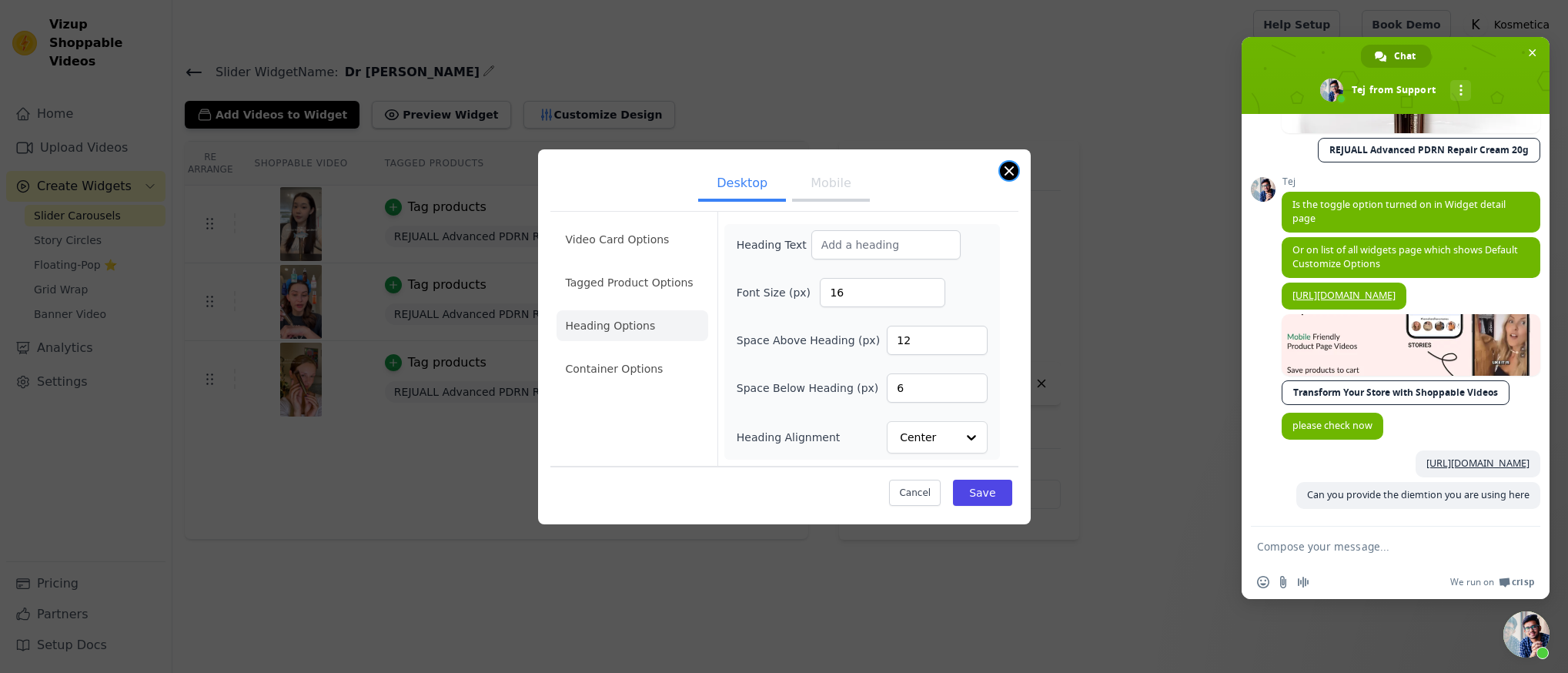
click at [1007, 167] on button "Close modal" at bounding box center [1009, 171] width 19 height 19
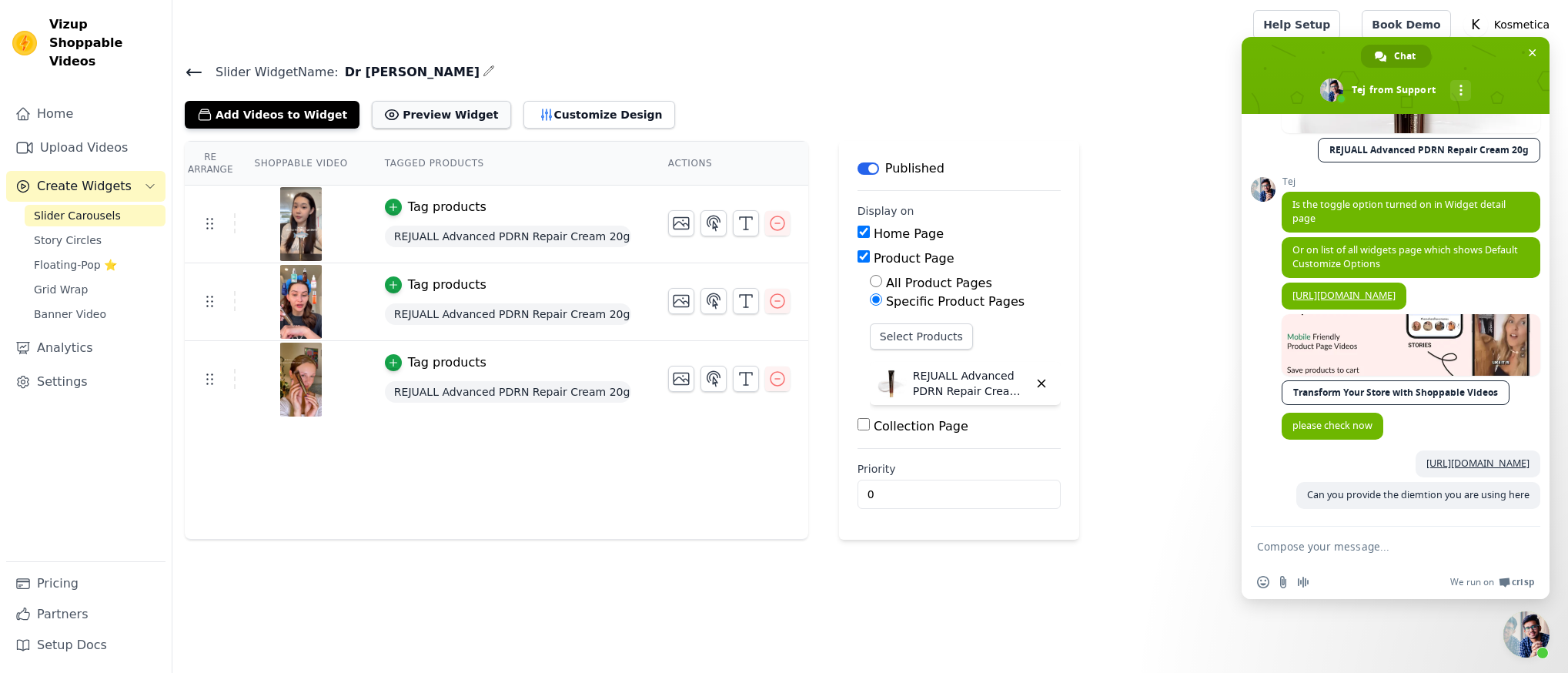
click at [445, 118] on button "Preview Widget" at bounding box center [441, 115] width 138 height 28
click at [585, 118] on button "Customize Design" at bounding box center [599, 115] width 152 height 28
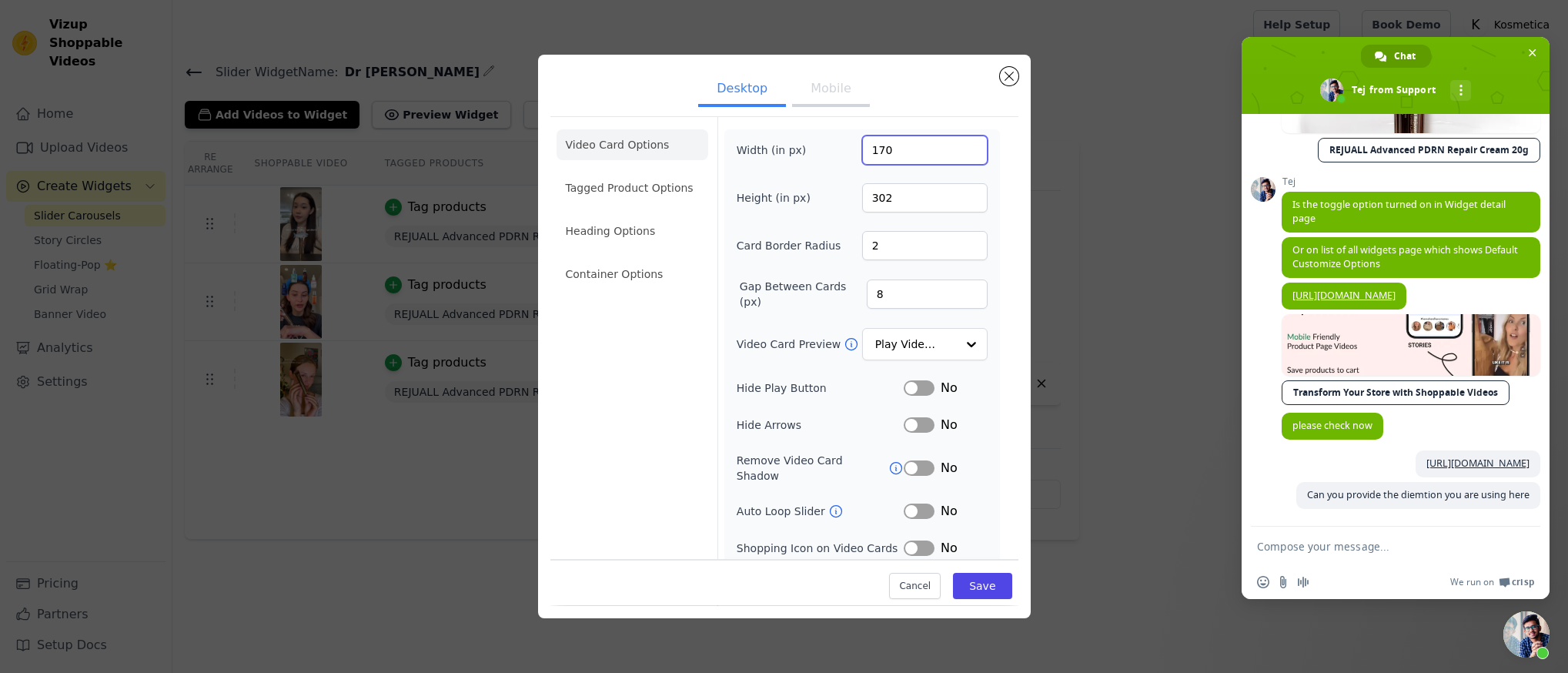
click at [907, 142] on input "170" at bounding box center [925, 150] width 125 height 29
click at [907, 139] on input "170" at bounding box center [925, 150] width 125 height 29
click at [910, 145] on input "170" at bounding box center [925, 150] width 125 height 29
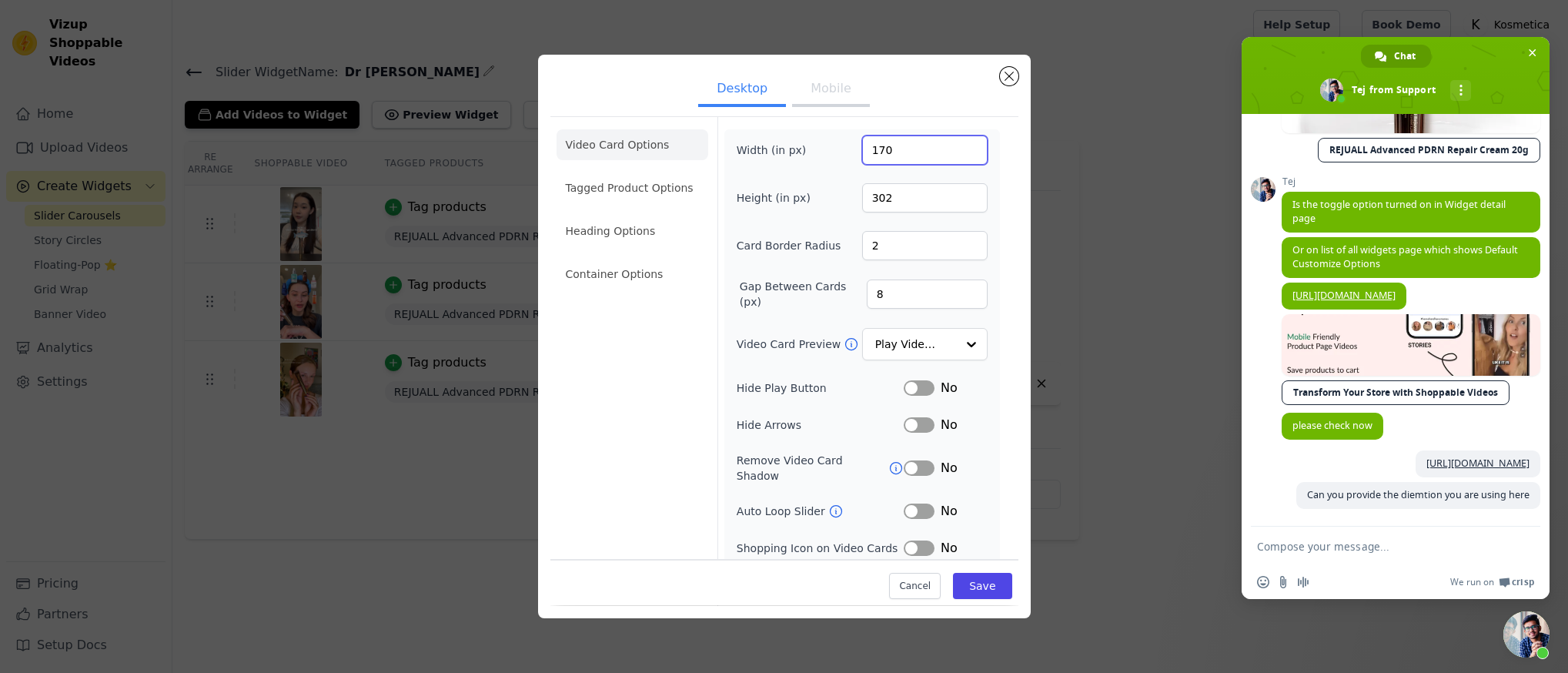
click at [913, 145] on input "170" at bounding box center [925, 150] width 125 height 29
click at [1058, 153] on div "Desktop Mobile Video Card Options Tagged Product Options Heading Options Contai…" at bounding box center [784, 336] width 1518 height 612
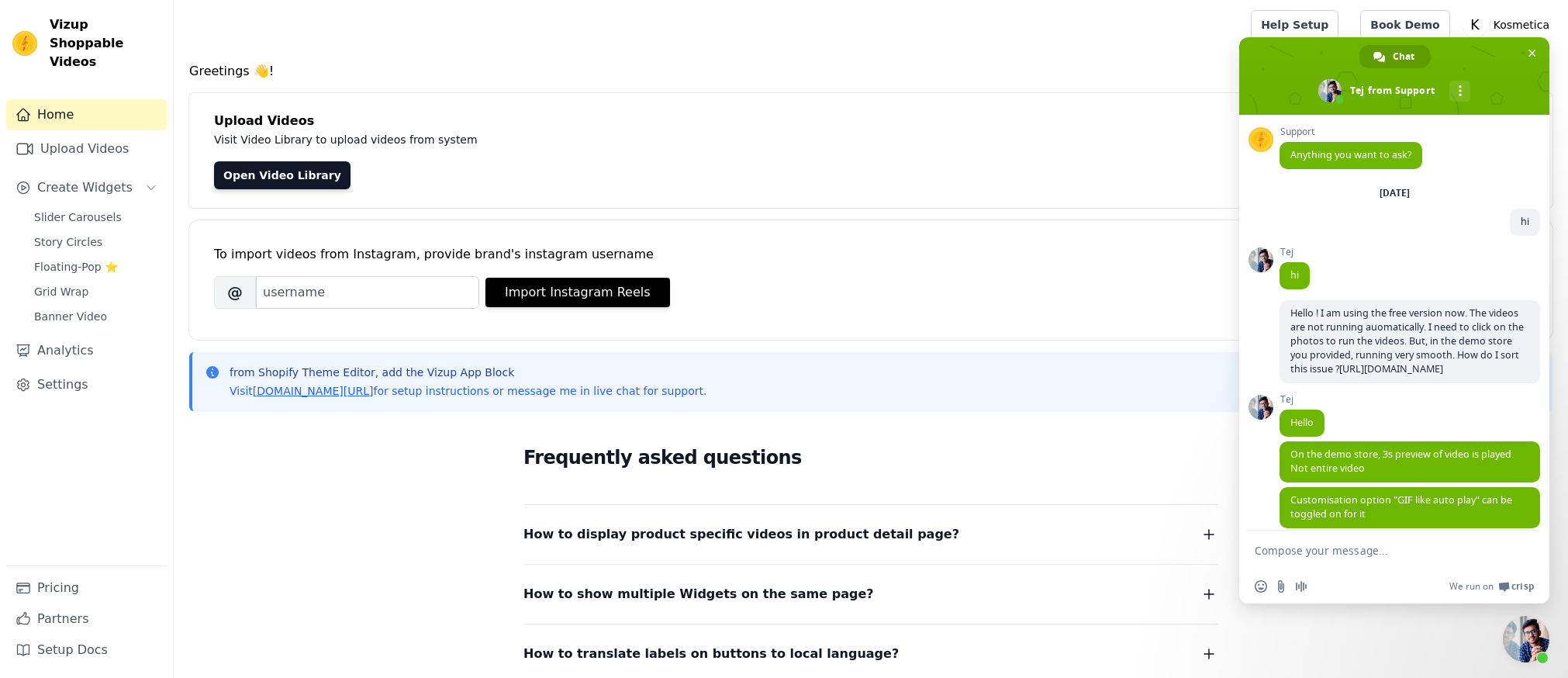
scroll to position [796, 0]
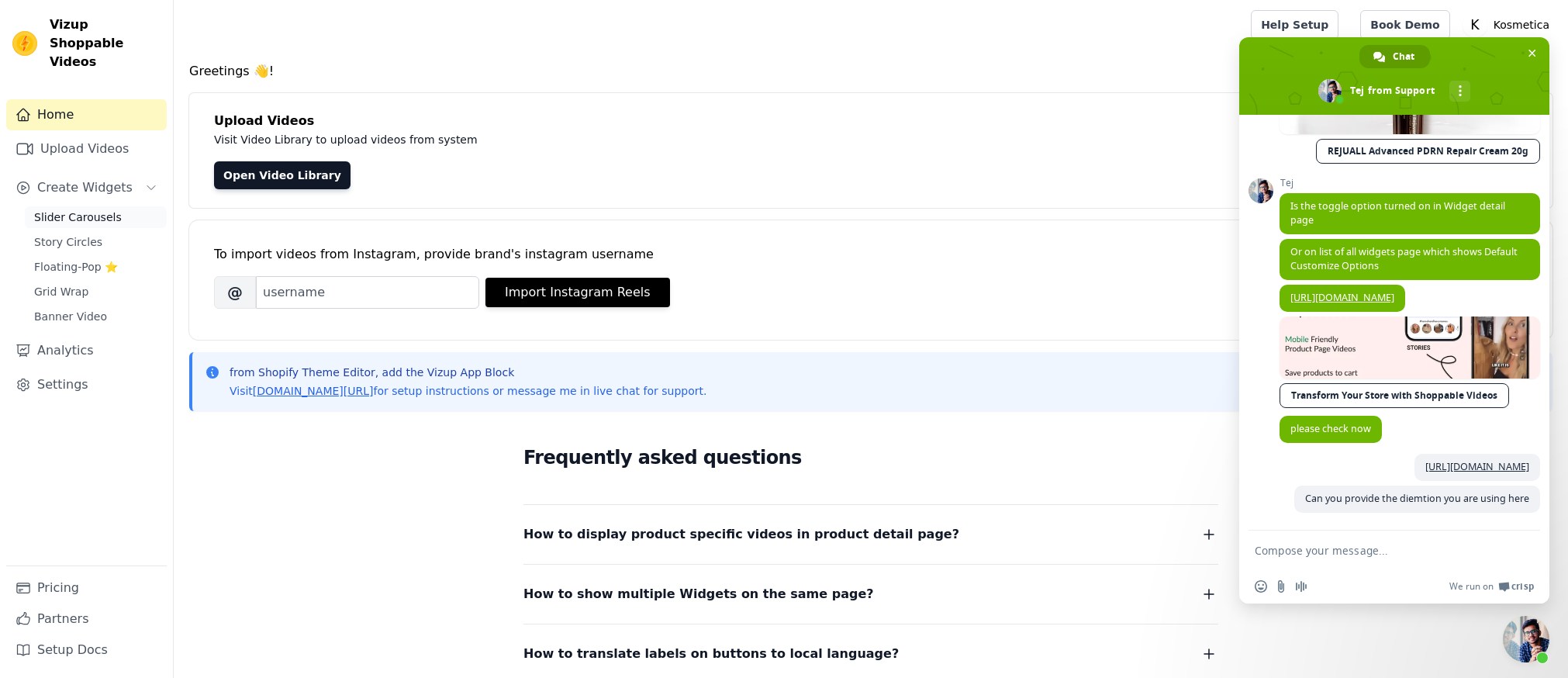
click at [112, 210] on span "Slider Carousels" at bounding box center [78, 217] width 88 height 16
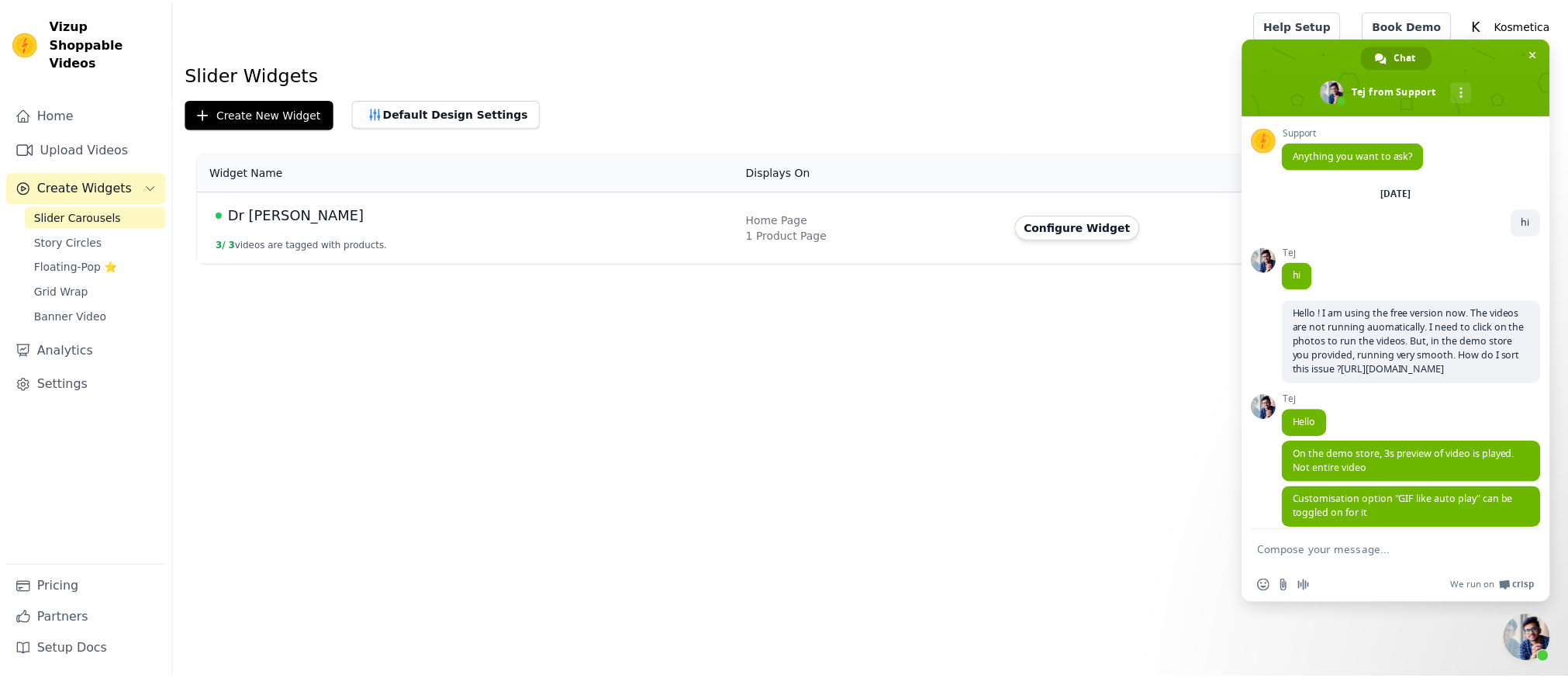
scroll to position [796, 0]
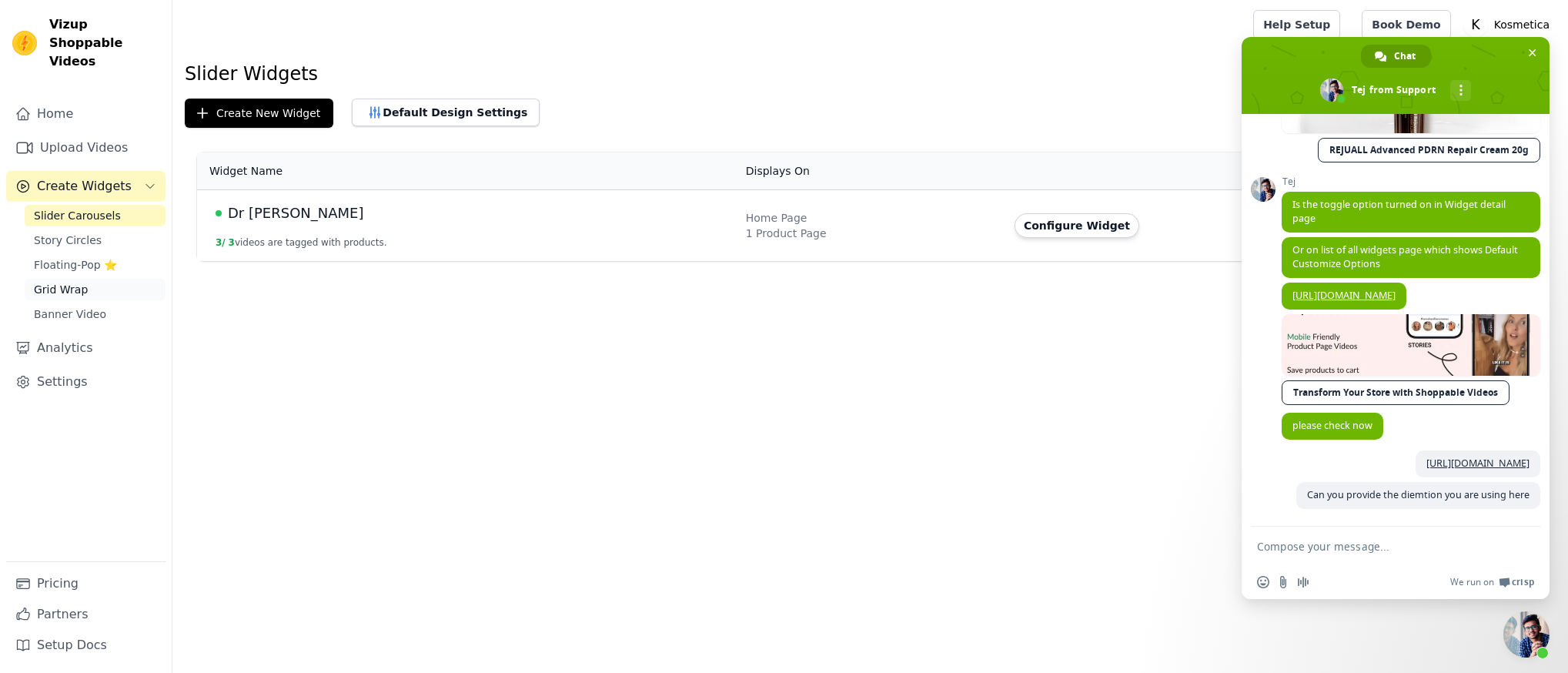
click at [94, 279] on link "Grid Wrap" at bounding box center [94, 289] width 141 height 22
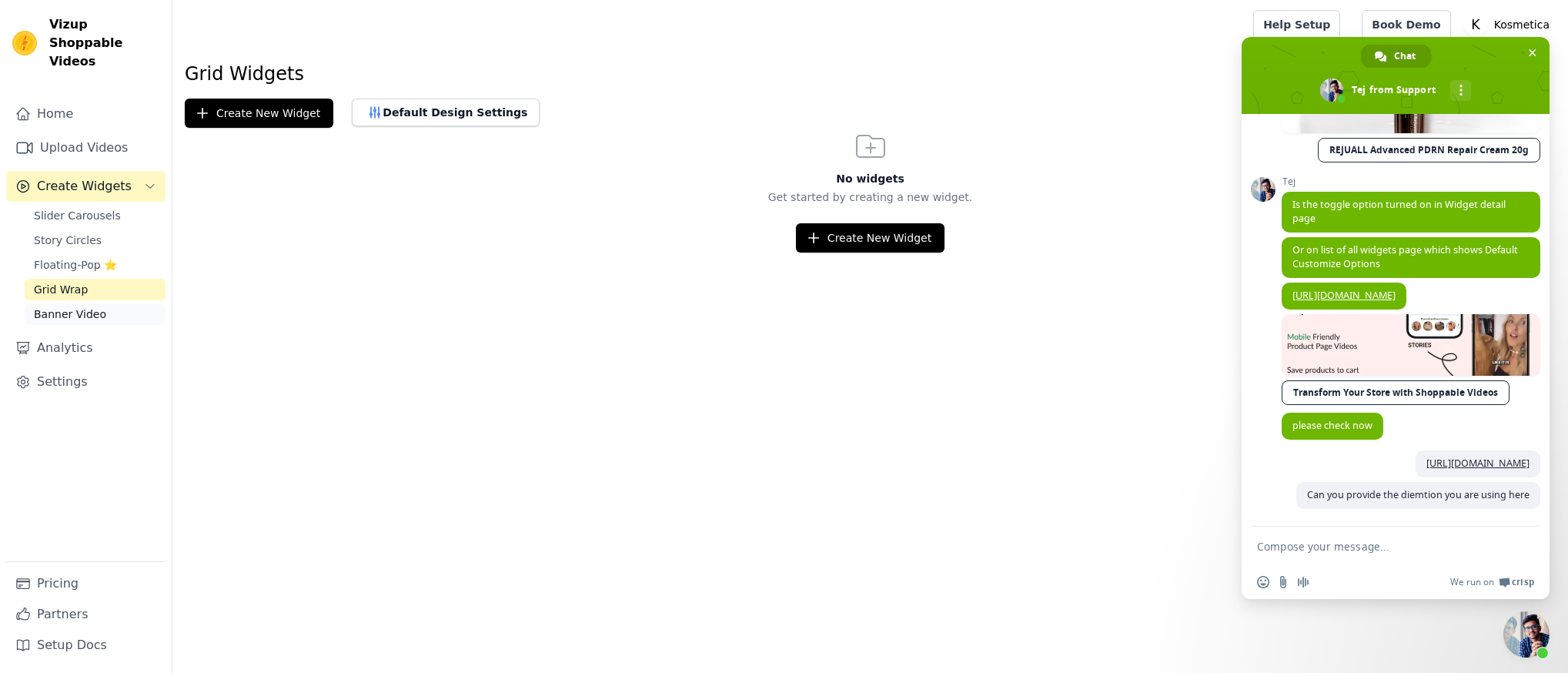
click at [80, 306] on span "Banner Video" at bounding box center [70, 314] width 72 height 15
click at [97, 208] on span "Slider Carousels" at bounding box center [77, 215] width 87 height 15
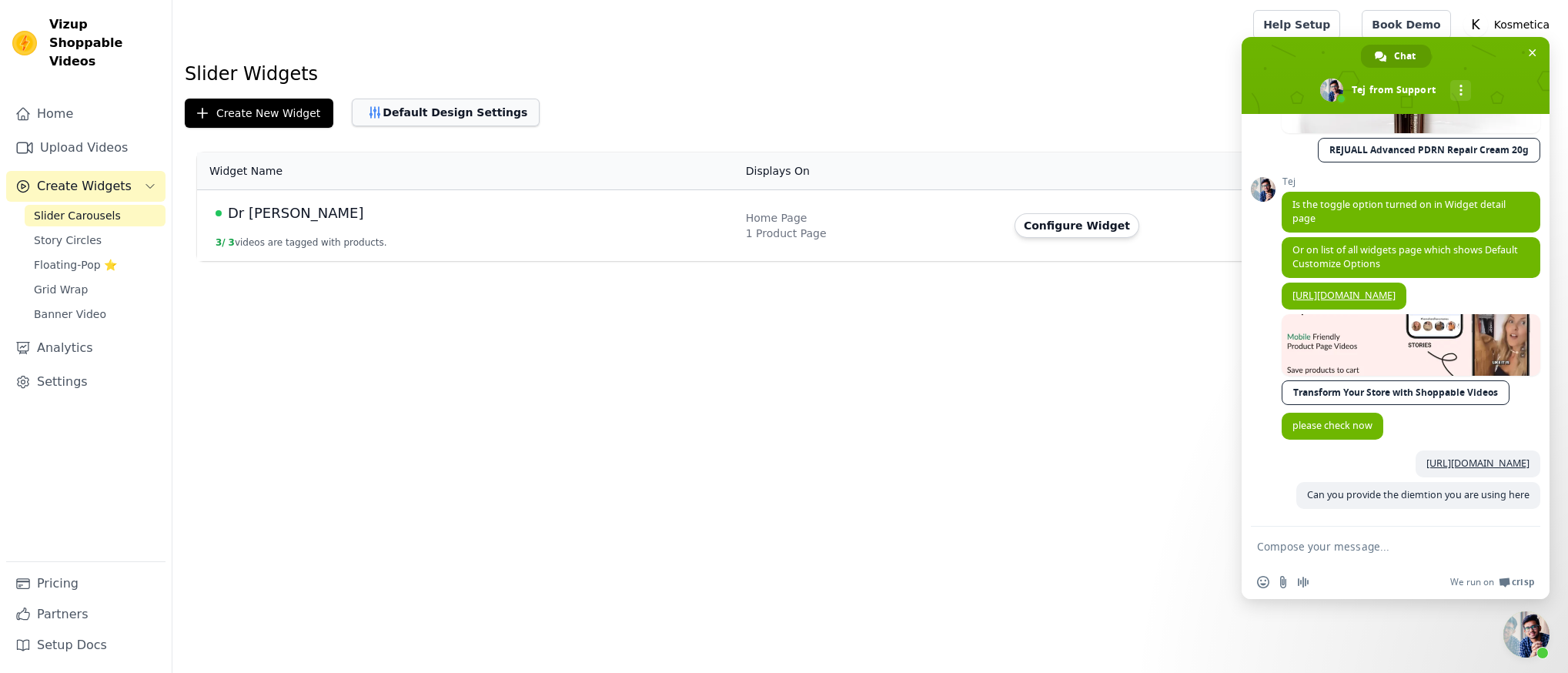
click at [413, 114] on button "Default Design Settings" at bounding box center [445, 112] width 188 height 28
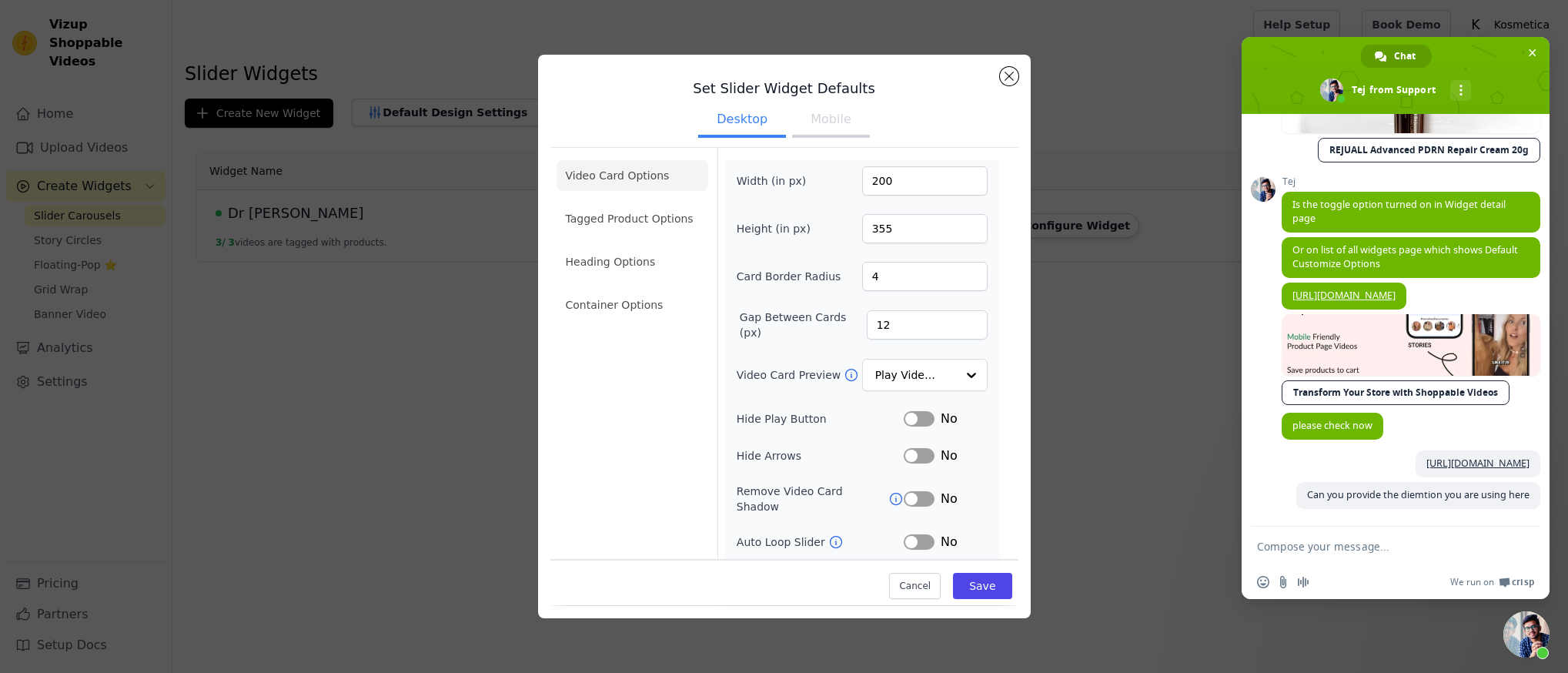
click at [834, 225] on div "Height (in px) 355" at bounding box center [862, 228] width 251 height 29
click at [929, 191] on input "200" at bounding box center [925, 181] width 125 height 29
click at [918, 184] on input "200" at bounding box center [925, 181] width 125 height 29
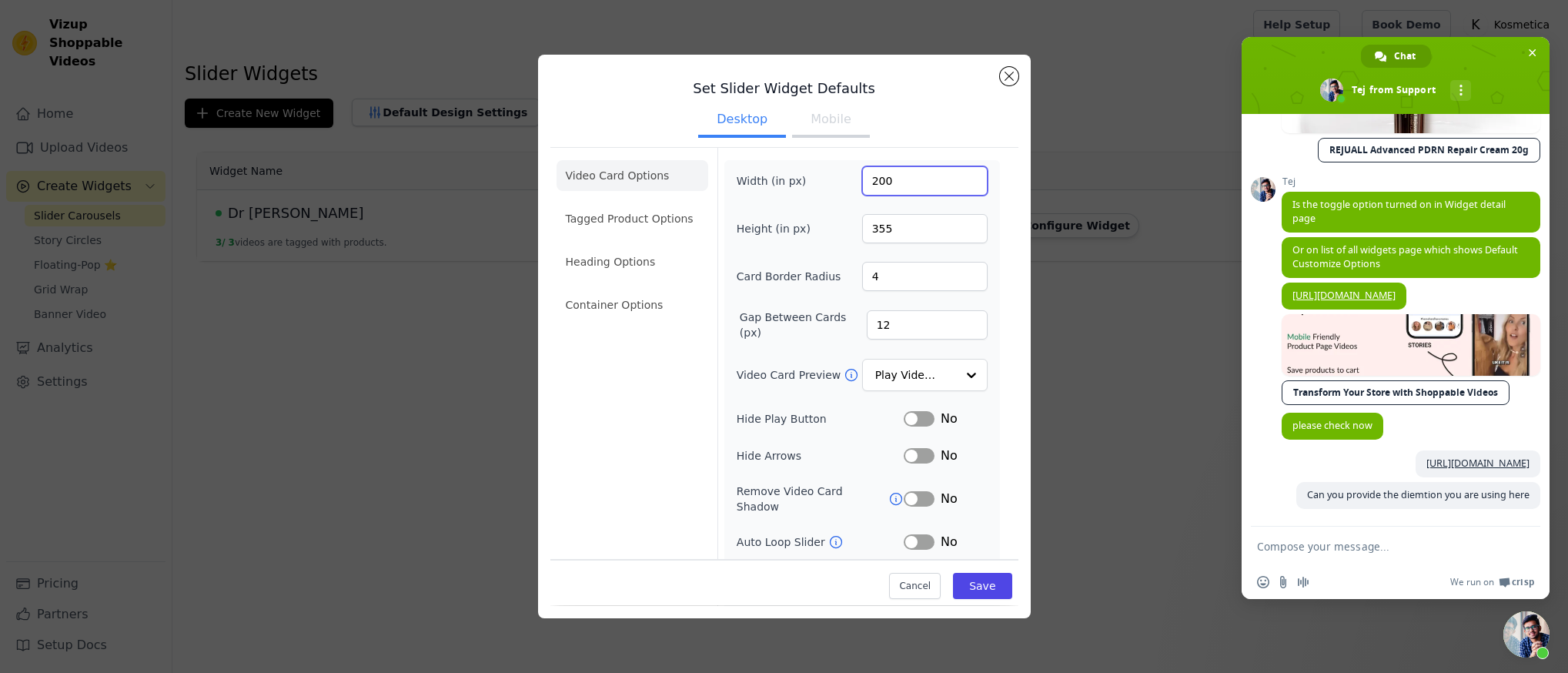
click at [918, 184] on input "200" at bounding box center [925, 181] width 125 height 29
click at [918, 183] on input "200" at bounding box center [925, 181] width 125 height 29
click at [914, 177] on input "200" at bounding box center [925, 181] width 125 height 29
click at [1005, 80] on button "Close modal" at bounding box center [1009, 76] width 19 height 19
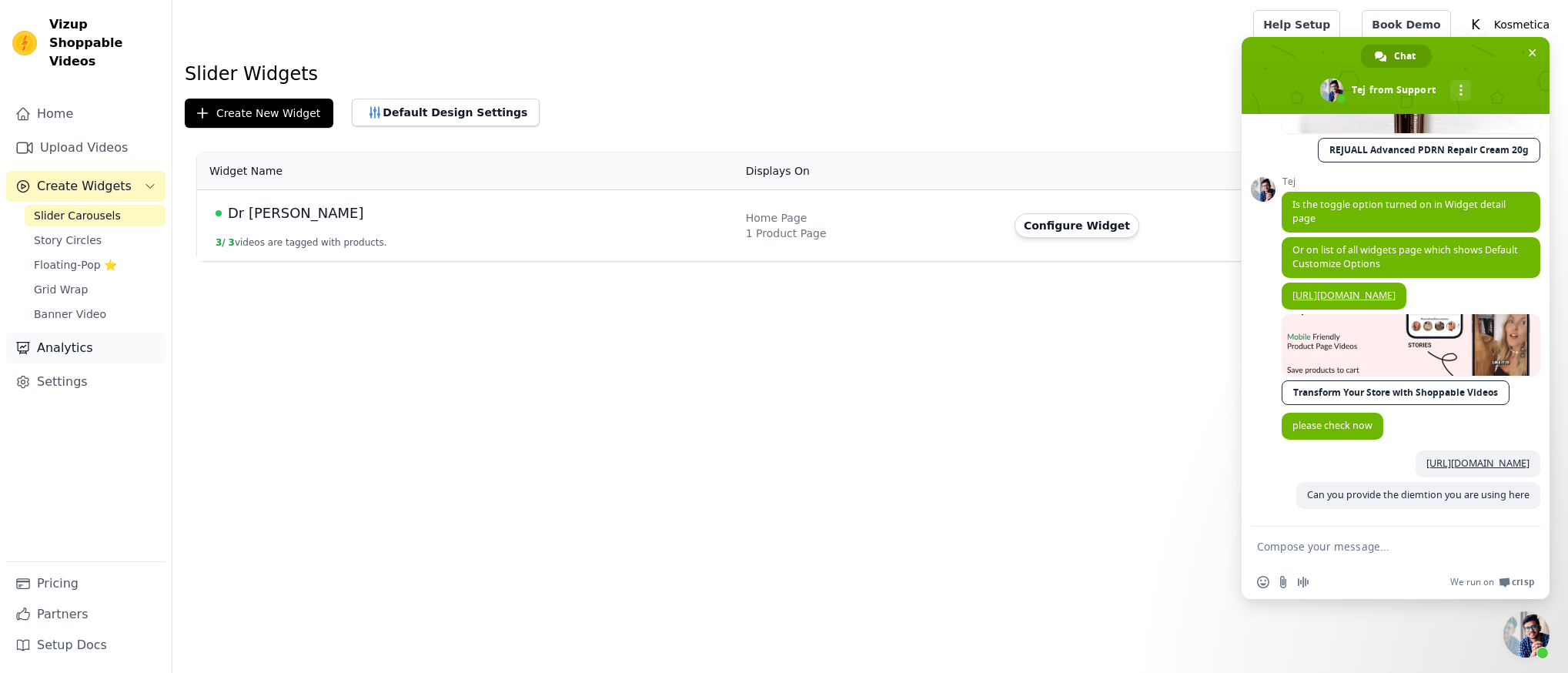
click at [115, 332] on link "Analytics" at bounding box center [86, 348] width 159 height 31
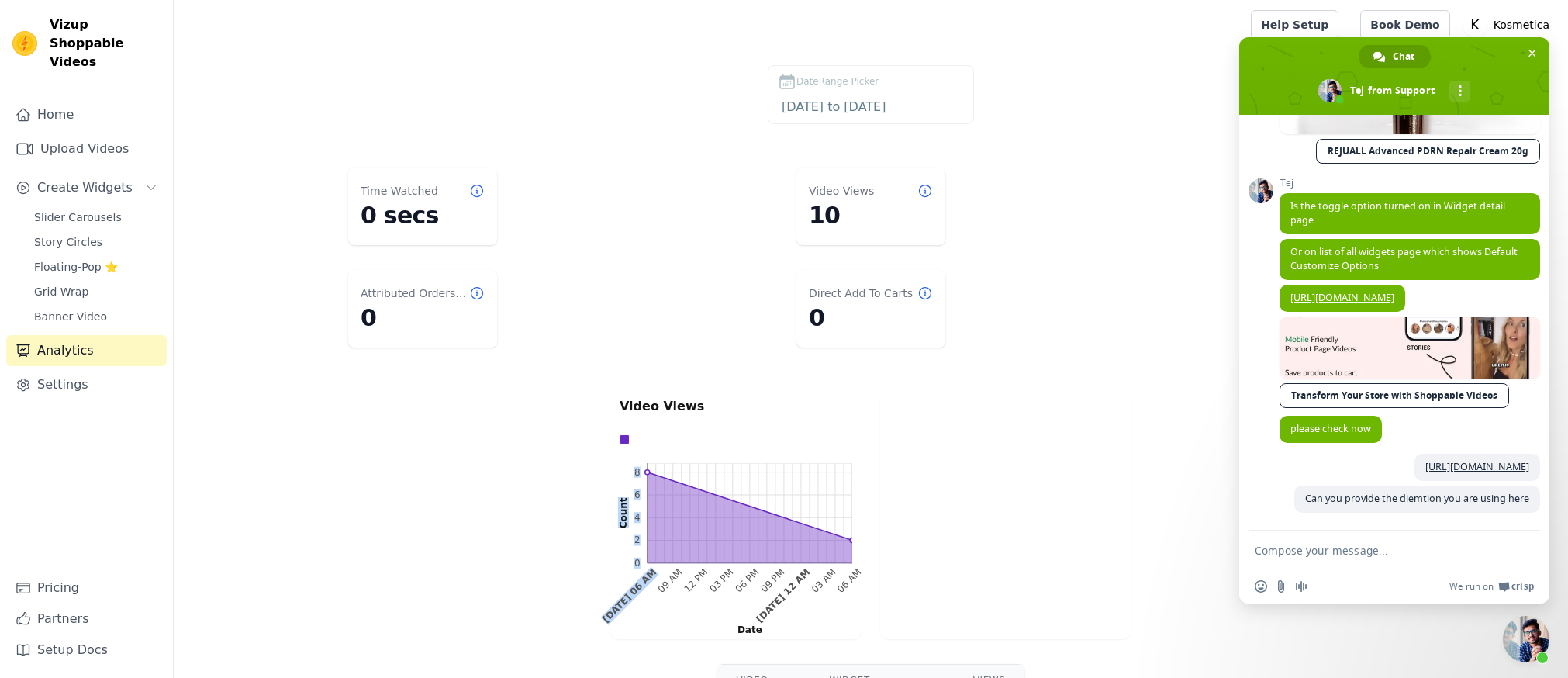
drag, startPoint x: 687, startPoint y: 523, endPoint x: 634, endPoint y: 563, distance: 66.4
click at [642, 576] on icon "0 2 4 6 8 0 2 4 6 8 Count Sep 13, 06 AM 09 AM 12 PM 03 PM 06 PM 09 PM Sep 14, 1…" at bounding box center [736, 546] width 233 height 167
click at [540, 427] on div "Video Views 0 2 4 6 8 0 2 4 6 8 Count Sep 13, 06 AM 09 AM 12 PM 03 PM 06 PM 09 …" at bounding box center [870, 513] width 1394 height 257
click at [108, 99] on link "Home" at bounding box center [87, 115] width 160 height 31
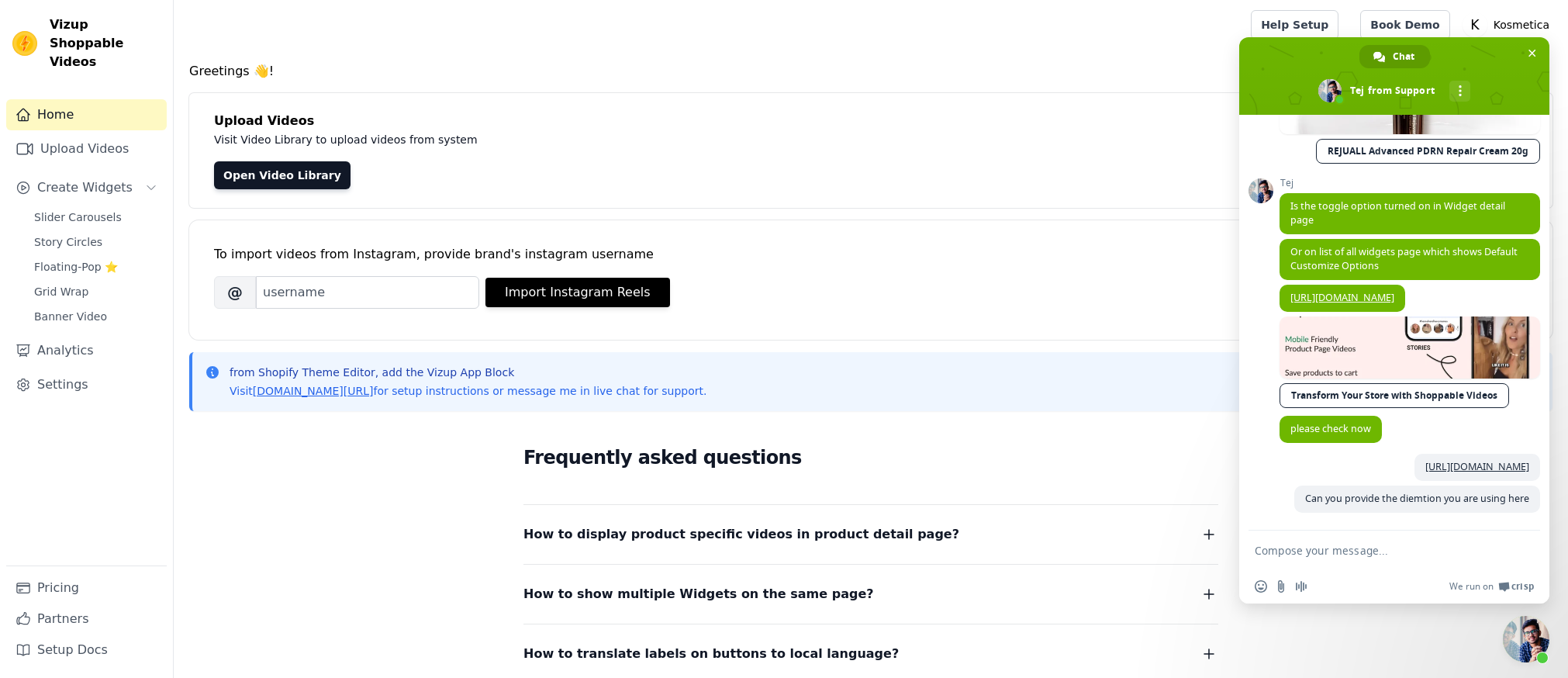
click at [104, 30] on span "Vizup Shoppable Videos" at bounding box center [105, 43] width 111 height 56
